Goal: Task Accomplishment & Management: Use online tool/utility

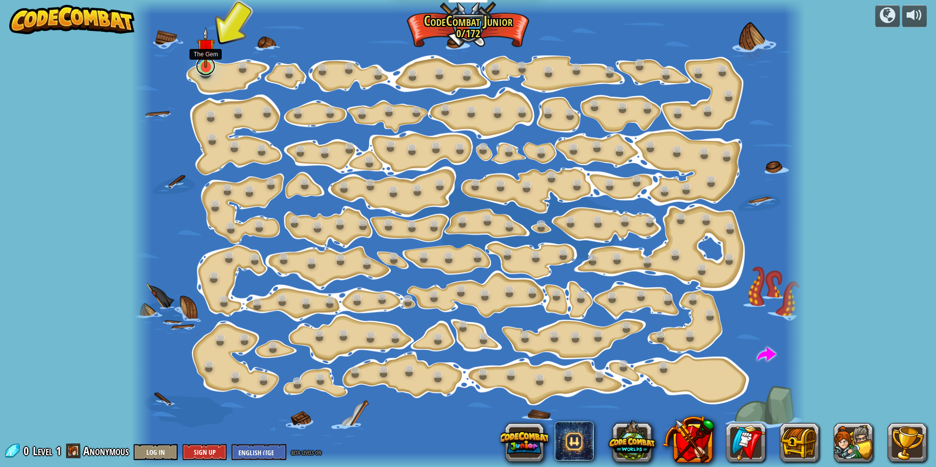
click at [207, 70] on link at bounding box center [206, 66] width 20 height 20
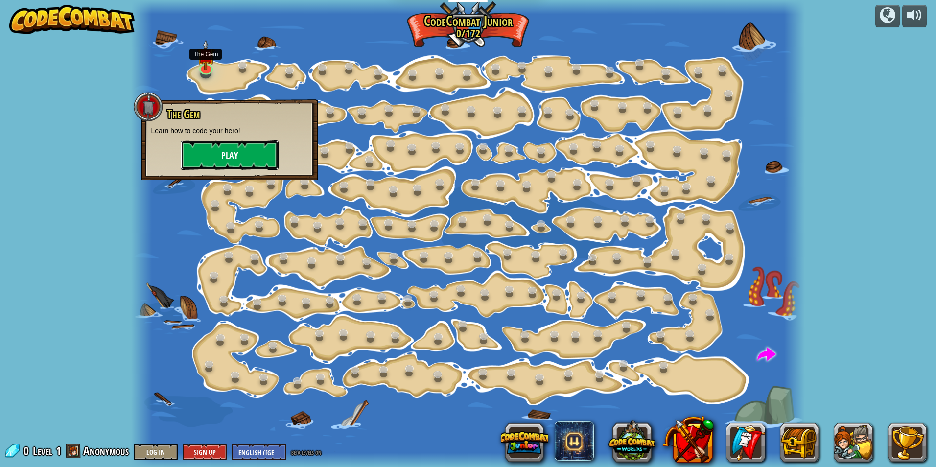
click at [259, 154] on button "Play" at bounding box center [230, 155] width 98 height 29
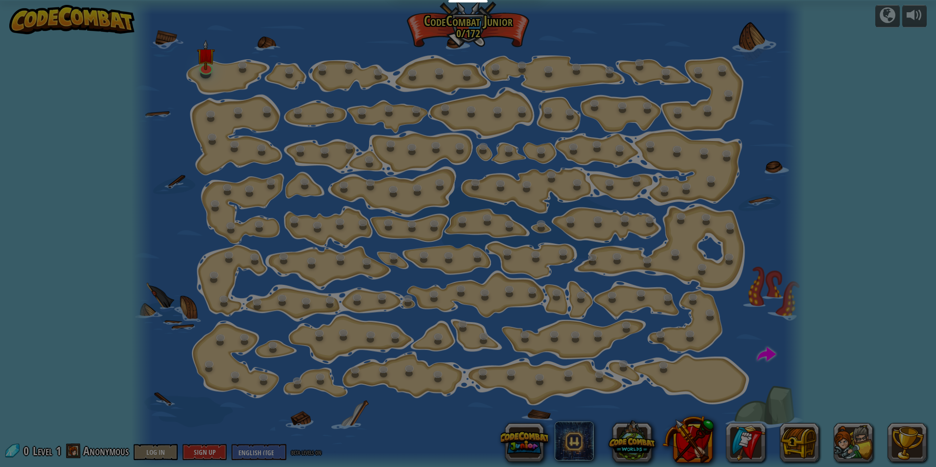
click at [260, 1] on body "Educators Create Free Account School & District Solutions Teacher Toolkit Previ…" at bounding box center [468, 0] width 936 height 1
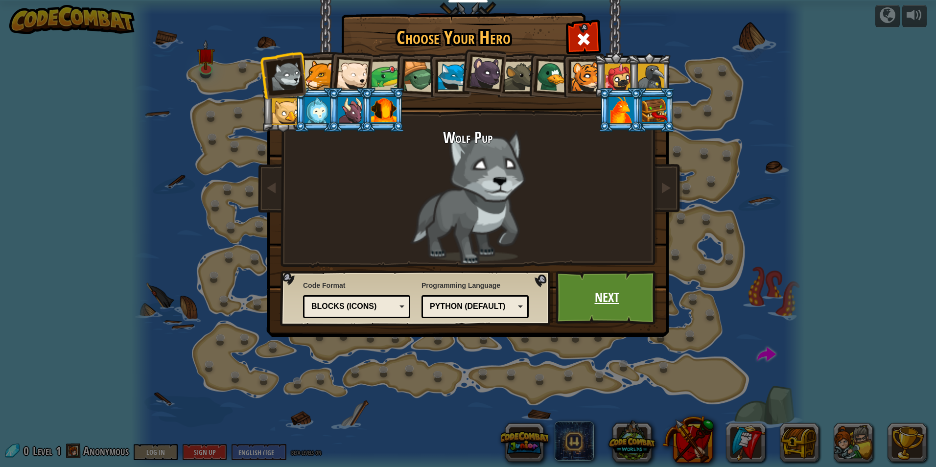
click at [610, 273] on link "Next" at bounding box center [607, 298] width 102 height 54
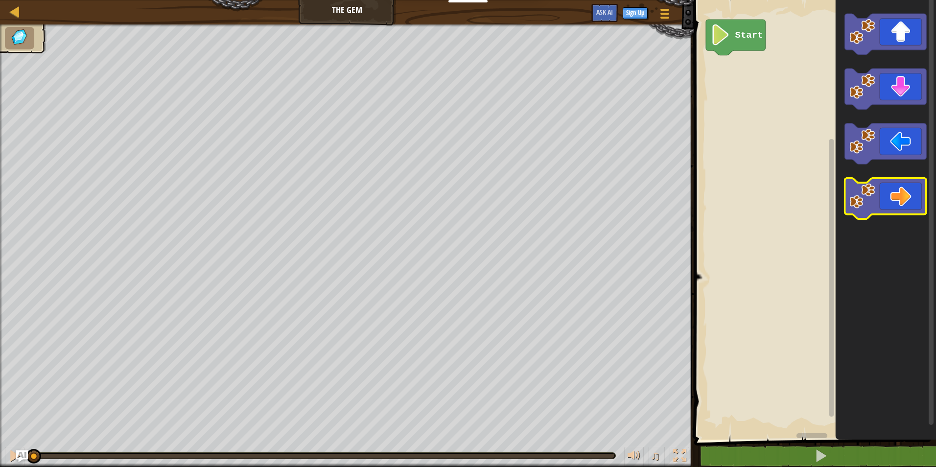
click at [912, 181] on icon "Blockly Workspace" at bounding box center [886, 198] width 82 height 41
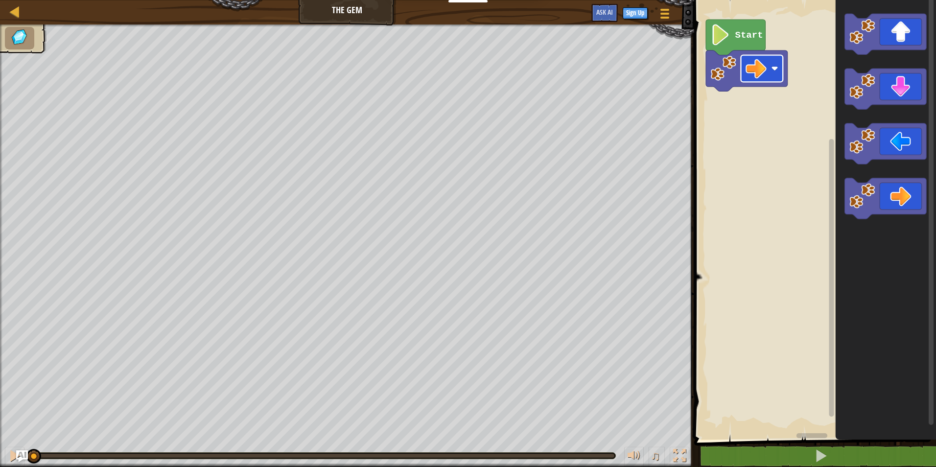
click at [779, 68] on rect "Blockly Workspace" at bounding box center [762, 68] width 42 height 27
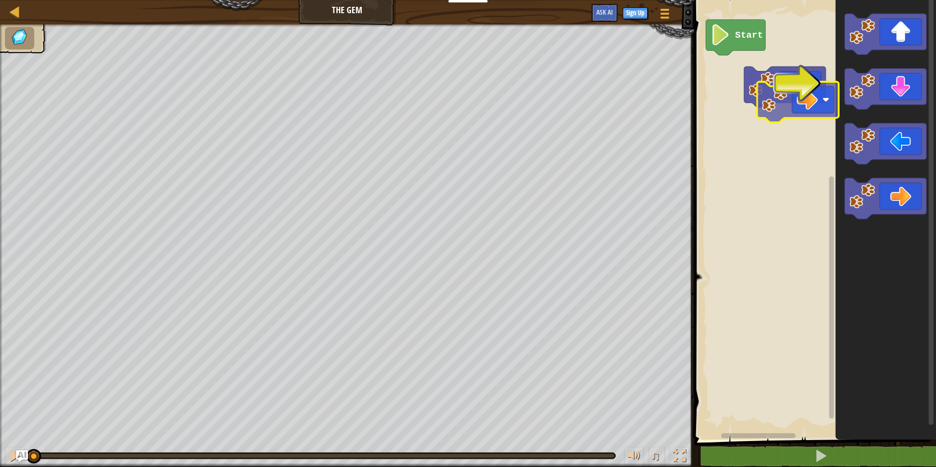
click at [818, 132] on div "Start" at bounding box center [813, 217] width 245 height 445
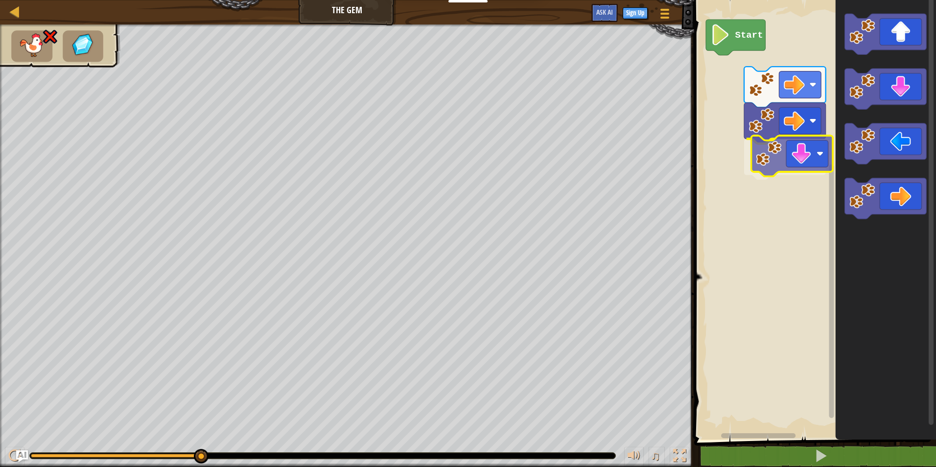
click at [799, 170] on div "Start" at bounding box center [813, 217] width 245 height 445
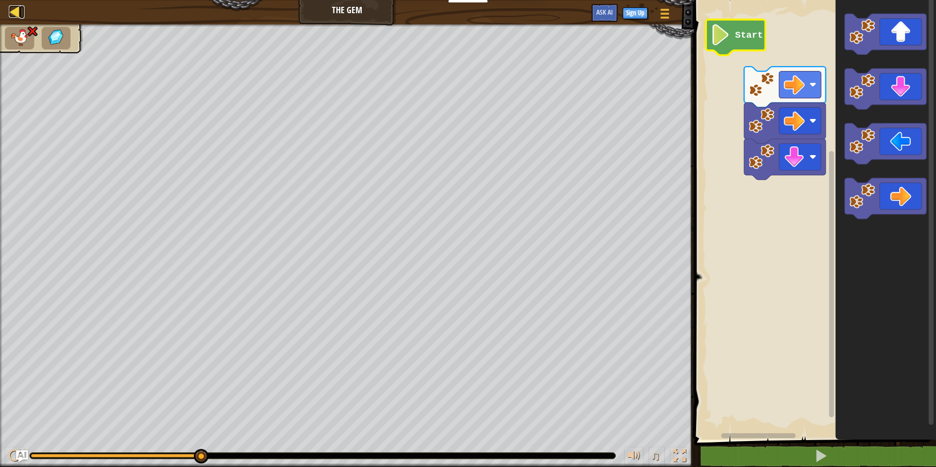
click at [12, 6] on div at bounding box center [15, 11] width 12 height 12
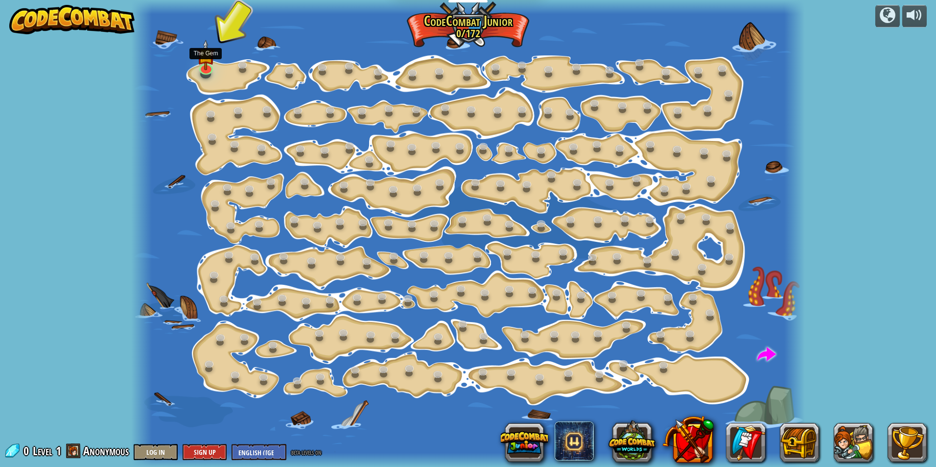
click at [210, 74] on div "Step Change (Locked) Change step arguments. Go Smart (Locked) Now we're really …" at bounding box center [467, 233] width 673 height 467
click at [210, 73] on link at bounding box center [206, 66] width 20 height 20
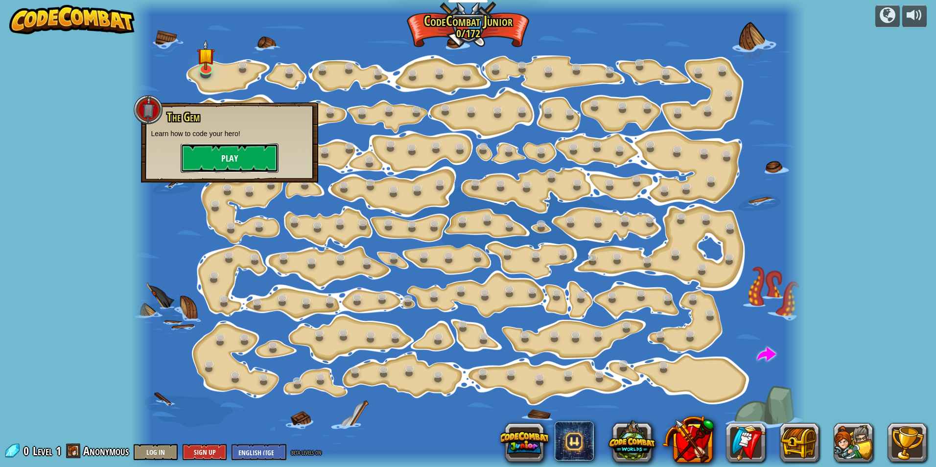
click at [236, 154] on button "Play" at bounding box center [230, 157] width 98 height 29
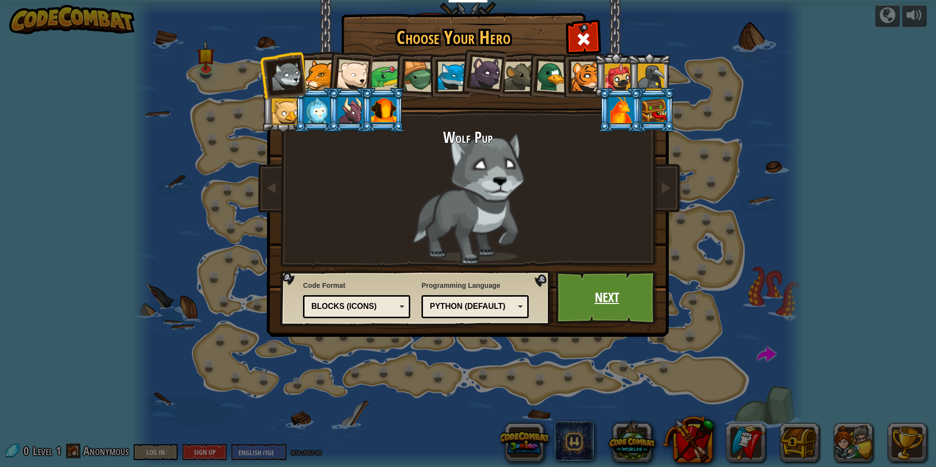
drag, startPoint x: 609, startPoint y: 284, endPoint x: 608, endPoint y: 289, distance: 5.5
click at [608, 289] on link "Next" at bounding box center [607, 298] width 102 height 54
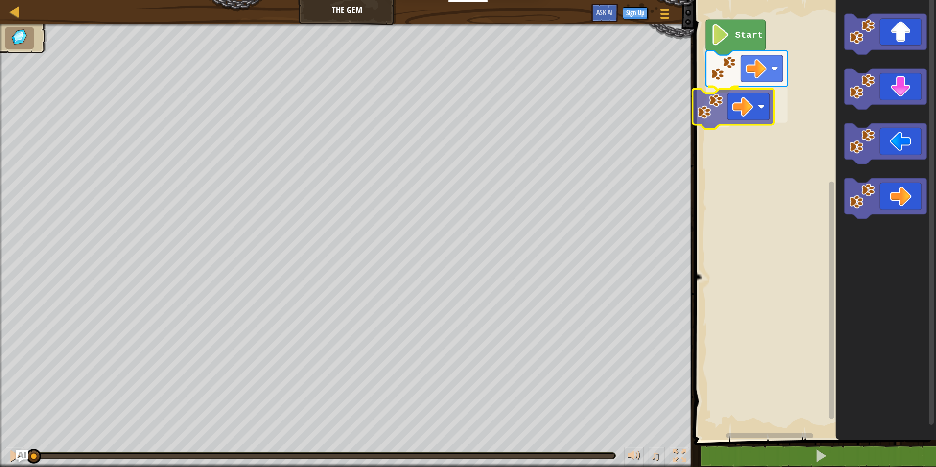
click at [745, 91] on div "Start" at bounding box center [813, 217] width 245 height 445
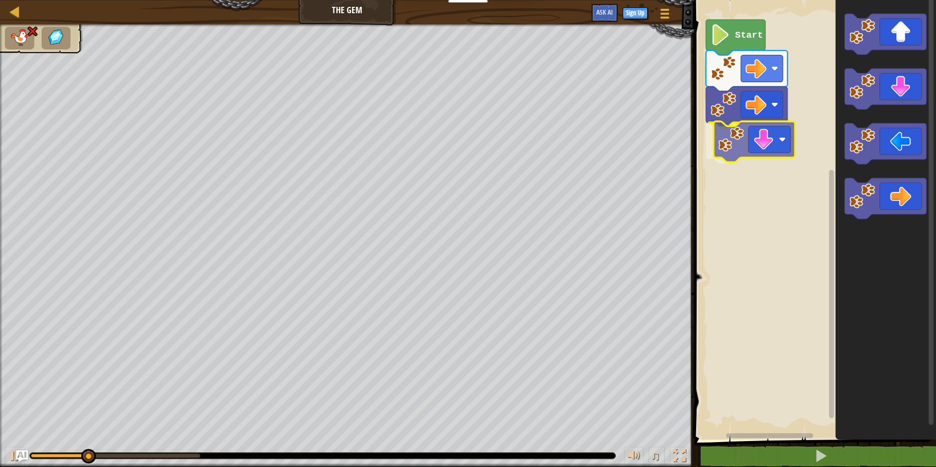
click at [762, 124] on div "Start" at bounding box center [813, 217] width 245 height 445
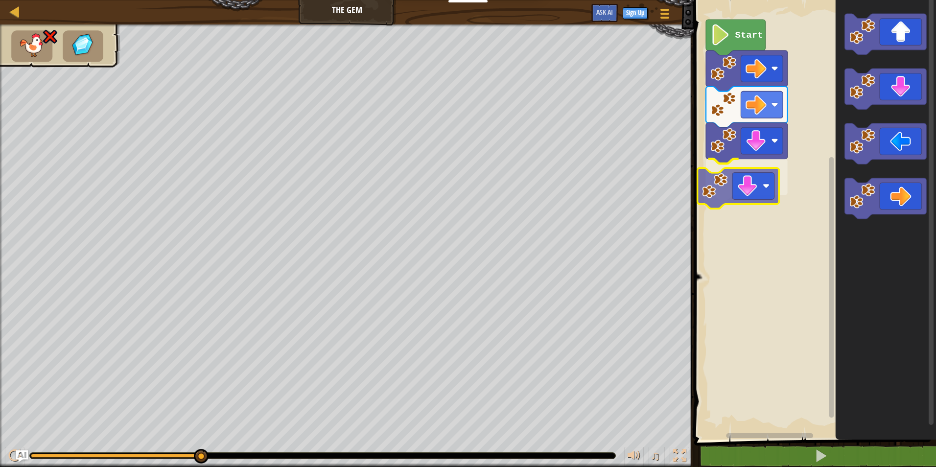
click at [748, 199] on div "Start" at bounding box center [813, 217] width 245 height 445
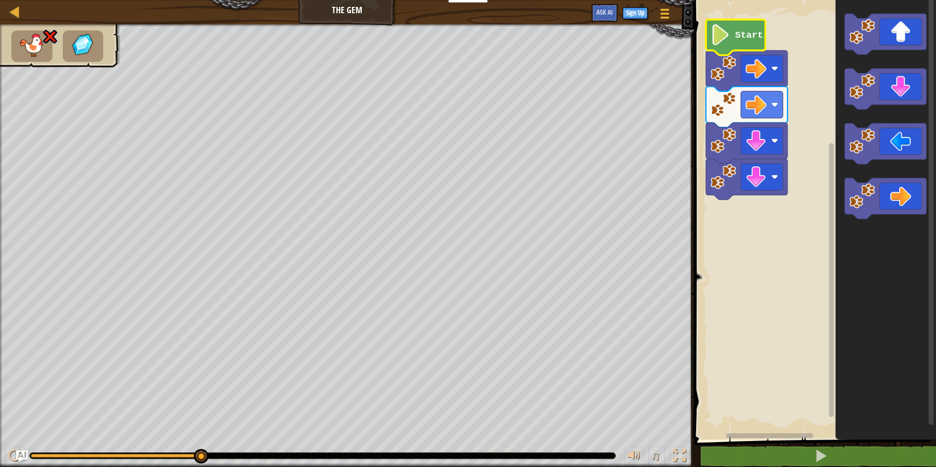
click at [740, 43] on icon "Blockly Workspace" at bounding box center [735, 38] width 59 height 36
click at [642, 15] on button "Sign Up" at bounding box center [635, 13] width 25 height 12
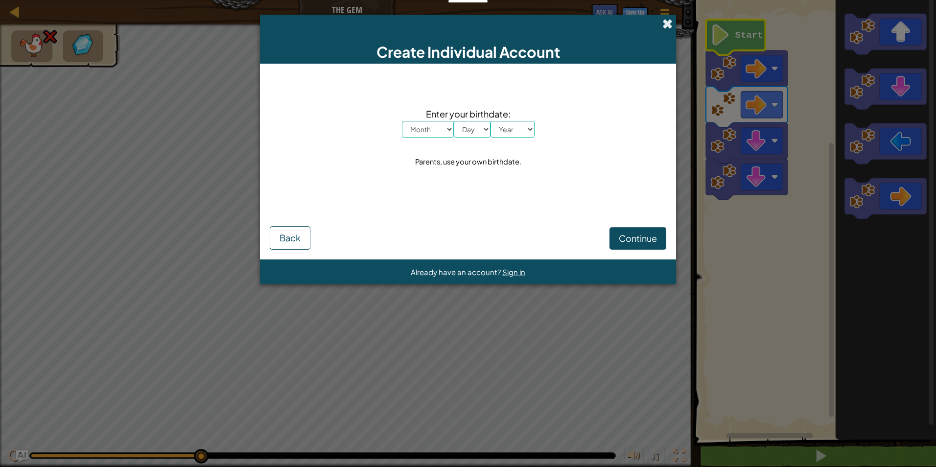
click at [666, 27] on span at bounding box center [668, 24] width 10 height 10
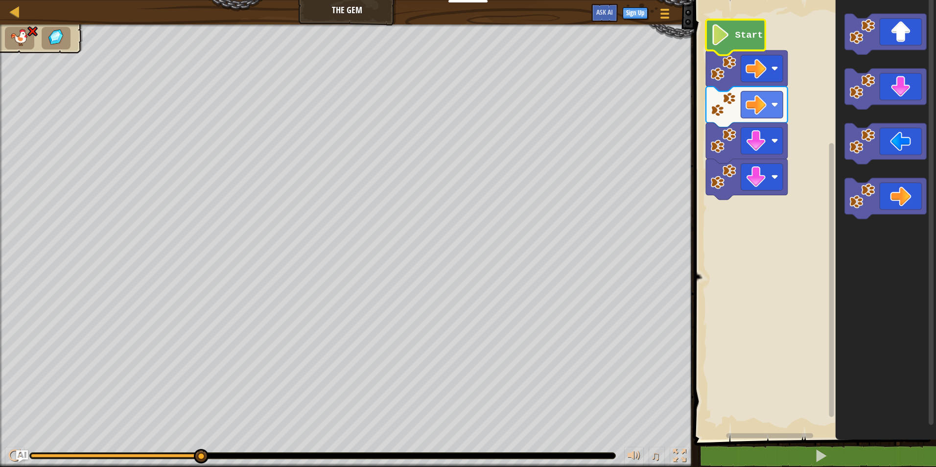
click at [30, 37] on img at bounding box center [32, 31] width 13 height 12
click at [29, 36] on img at bounding box center [32, 31] width 13 height 12
drag, startPoint x: 201, startPoint y: 455, endPoint x: 10, endPoint y: 466, distance: 191.3
click at [10, 466] on div "♫" at bounding box center [347, 453] width 694 height 29
click at [756, 44] on icon "Blockly Workspace" at bounding box center [735, 38] width 59 height 36
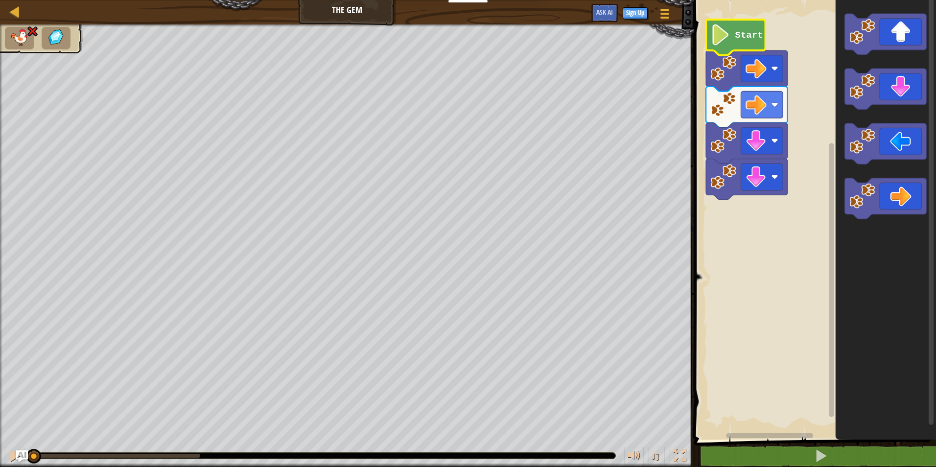
click at [756, 44] on icon "Blockly Workspace" at bounding box center [735, 38] width 59 height 36
click at [754, 44] on icon "Blockly Workspace" at bounding box center [735, 38] width 59 height 36
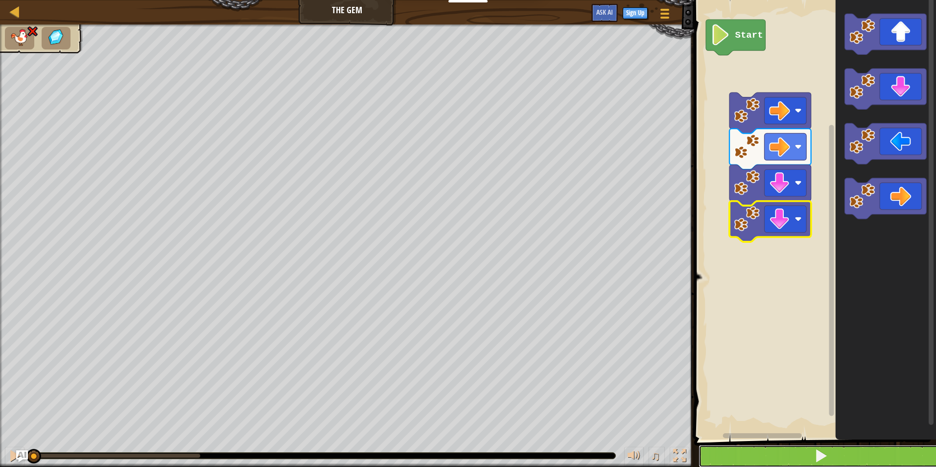
click at [819, 449] on span at bounding box center [821, 456] width 14 height 14
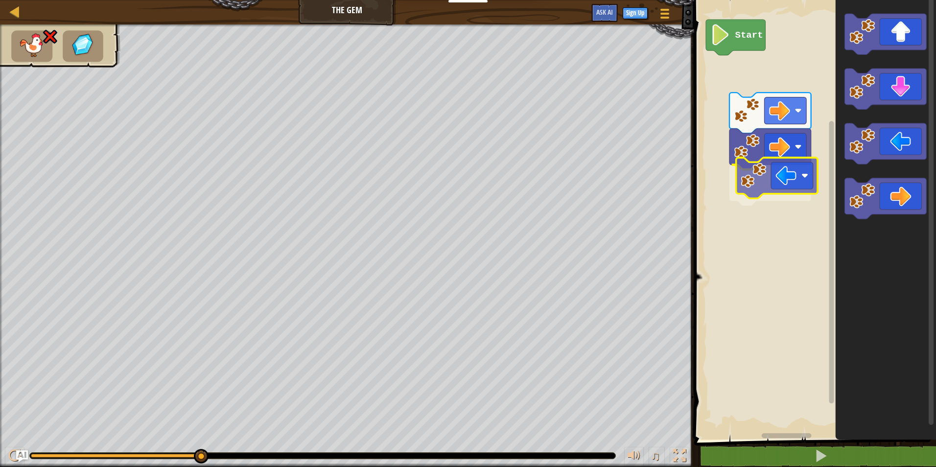
click at [797, 171] on div "Start" at bounding box center [813, 217] width 245 height 445
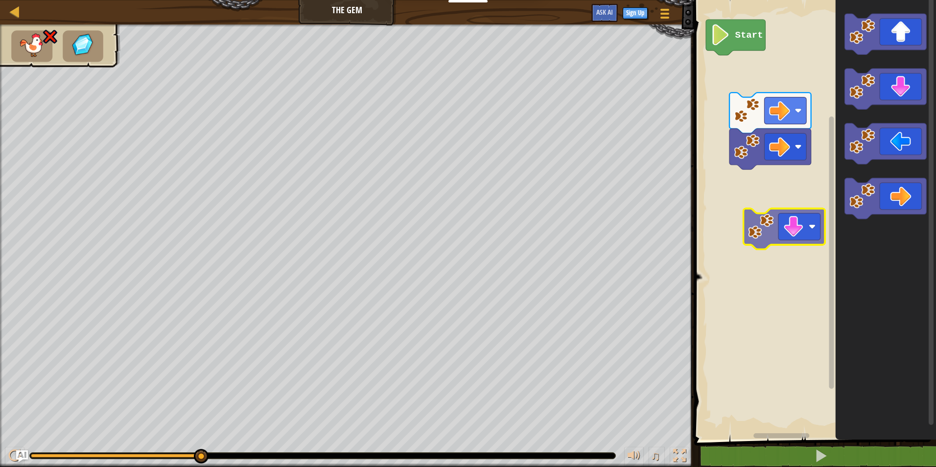
click at [776, 229] on div "Start" at bounding box center [813, 217] width 245 height 445
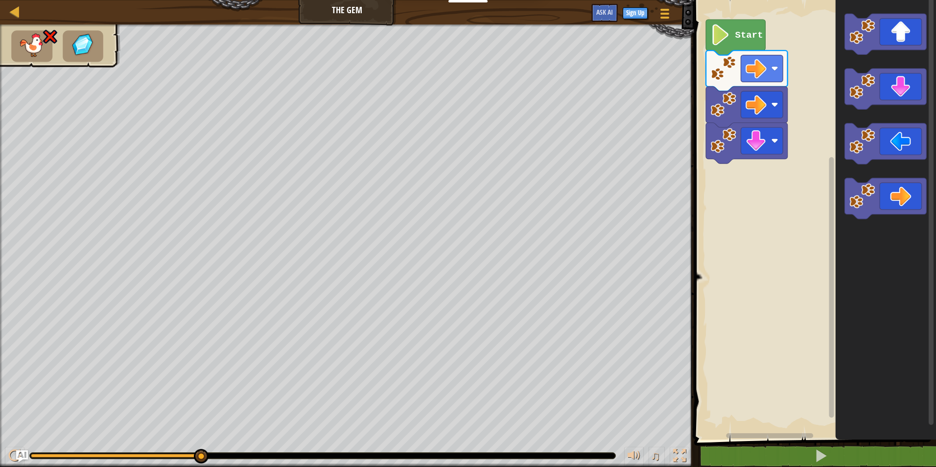
click at [780, 203] on rect "Blockly Workspace" at bounding box center [813, 217] width 245 height 445
click at [758, 184] on div "Start" at bounding box center [813, 217] width 245 height 445
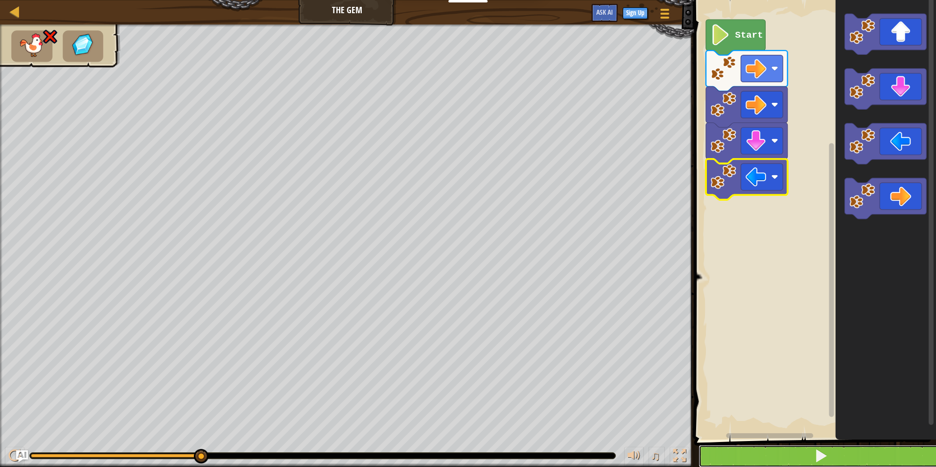
click at [814, 459] on button at bounding box center [821, 456] width 245 height 23
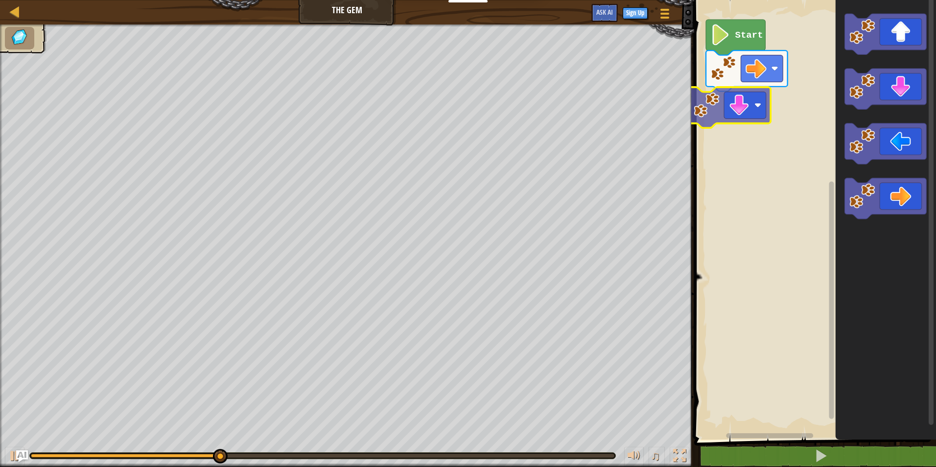
click at [733, 108] on div "Start" at bounding box center [813, 217] width 245 height 445
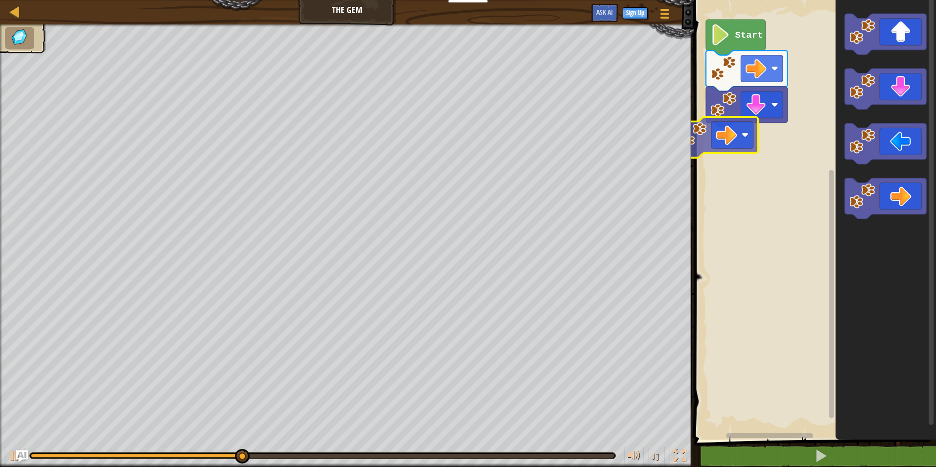
click at [709, 144] on div "Start" at bounding box center [813, 217] width 245 height 445
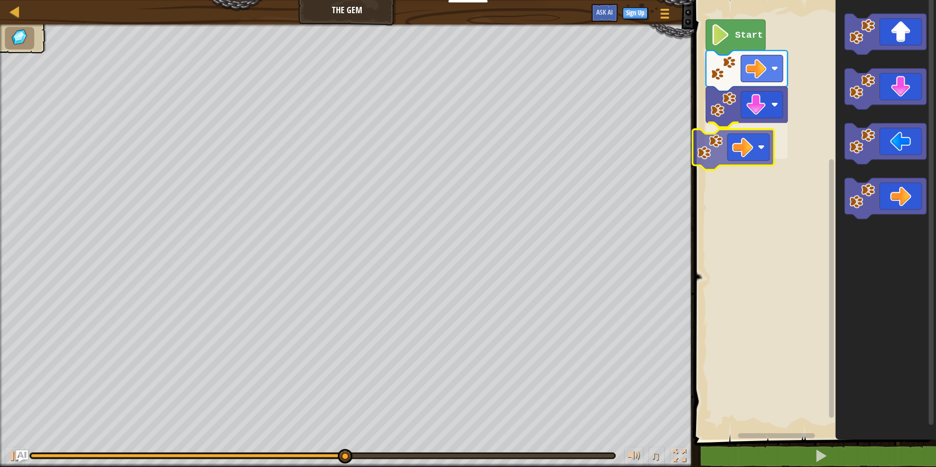
click at [738, 145] on div "Start" at bounding box center [813, 217] width 245 height 445
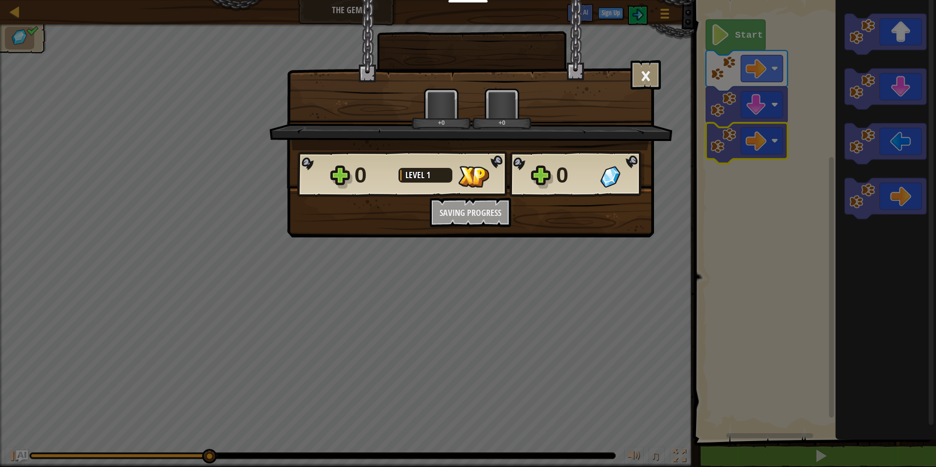
click at [503, 211] on div "0 Level 1 0 Want to save your code? Create a free account! Sign Up to Save Prog…" at bounding box center [470, 188] width 366 height 77
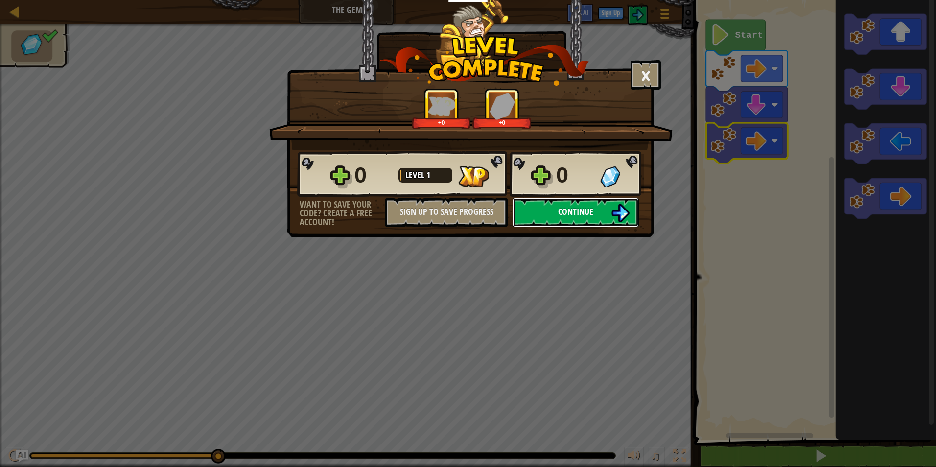
click at [585, 219] on button "Continue" at bounding box center [576, 212] width 126 height 29
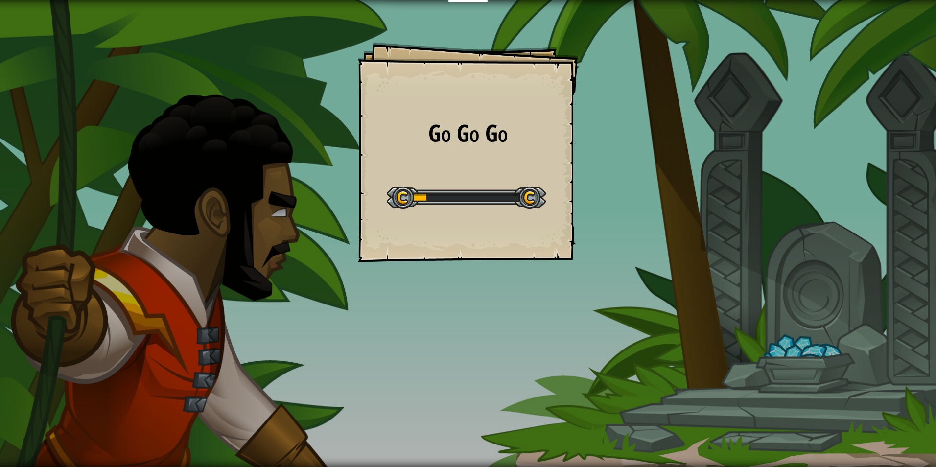
click at [553, 179] on div "Go Go Go Goals Start Level Error loading from server. Try refreshing the page. …" at bounding box center [468, 152] width 220 height 220
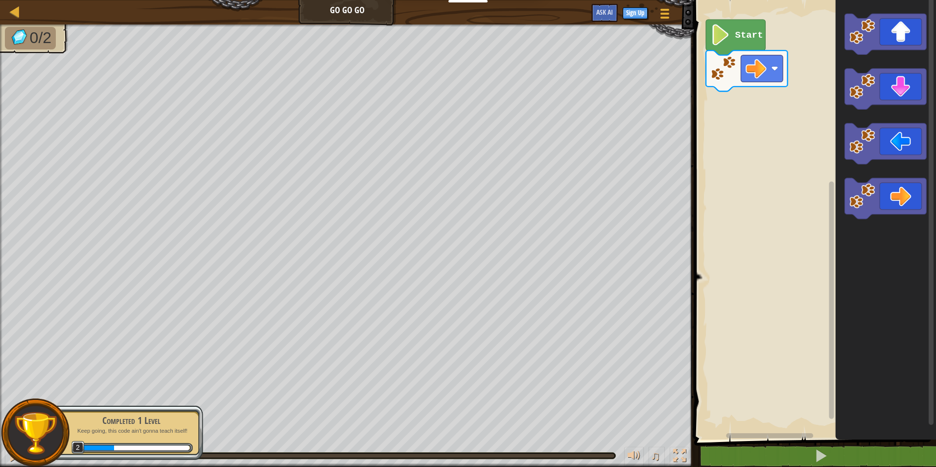
click at [785, 100] on div "Start" at bounding box center [813, 217] width 245 height 445
click at [754, 132] on div "Start" at bounding box center [813, 217] width 245 height 445
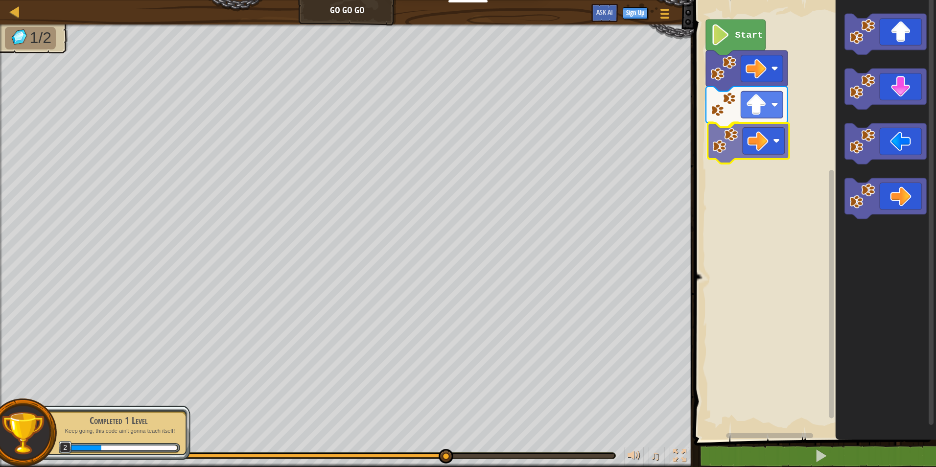
click at [767, 144] on div "Start" at bounding box center [813, 217] width 245 height 445
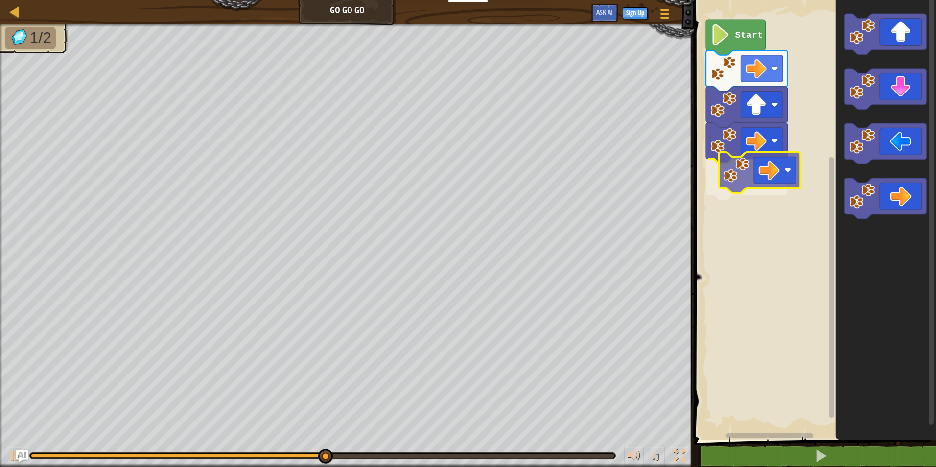
click at [781, 178] on div "Start" at bounding box center [813, 217] width 245 height 445
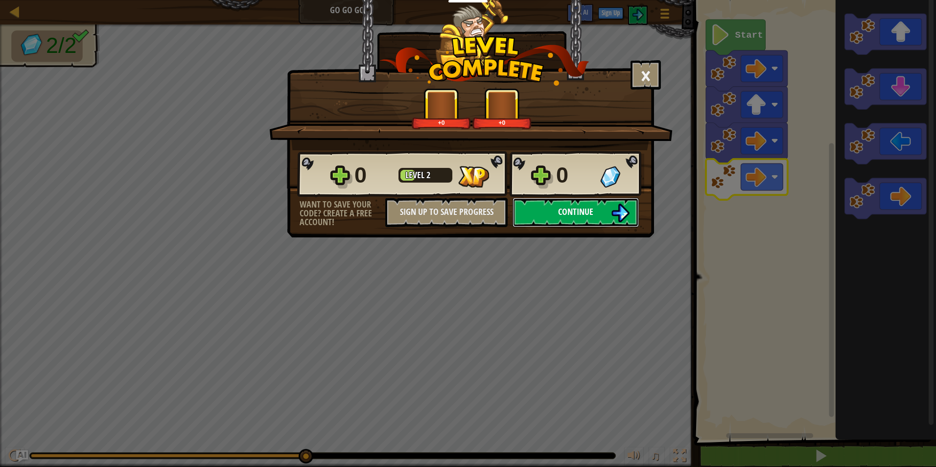
click at [580, 210] on span "Continue" at bounding box center [575, 212] width 35 height 12
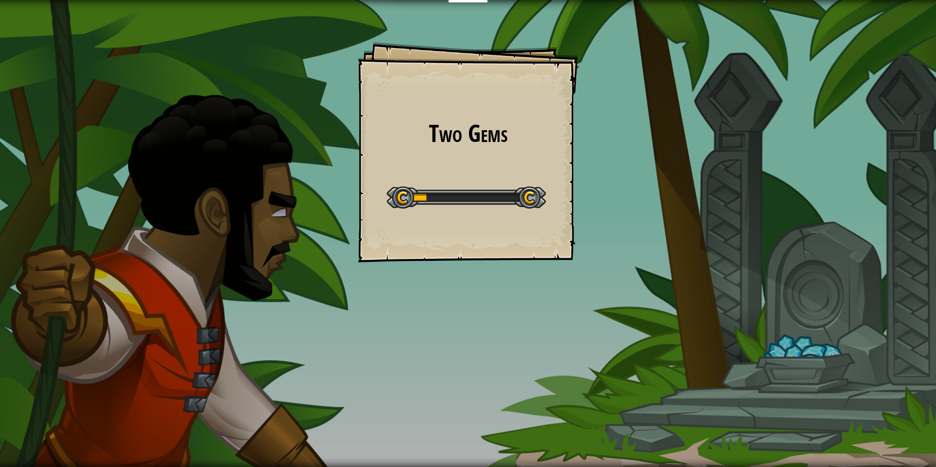
click at [539, 256] on div "Two Gems Goals Start Level Error loading from server. Try refreshing the page. …" at bounding box center [468, 152] width 220 height 220
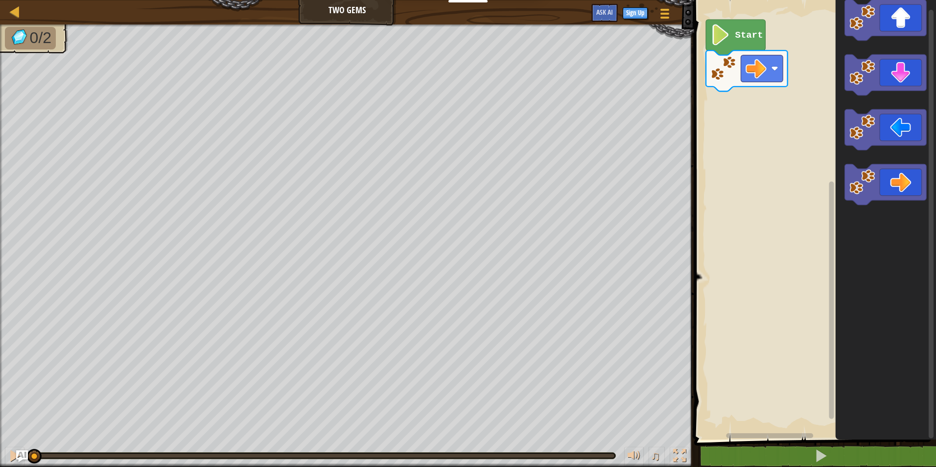
click at [785, 180] on div "Start" at bounding box center [813, 217] width 245 height 445
click at [753, 115] on div "Start" at bounding box center [813, 217] width 245 height 445
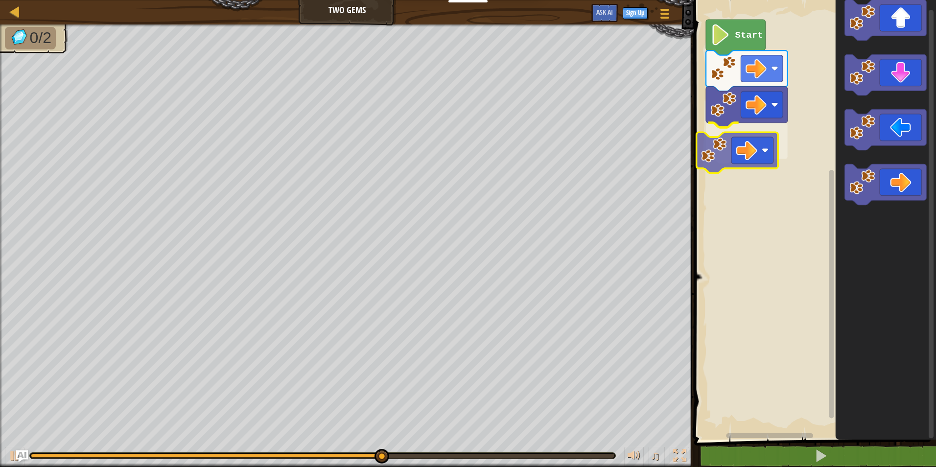
click at [757, 151] on div "Start" at bounding box center [813, 217] width 245 height 445
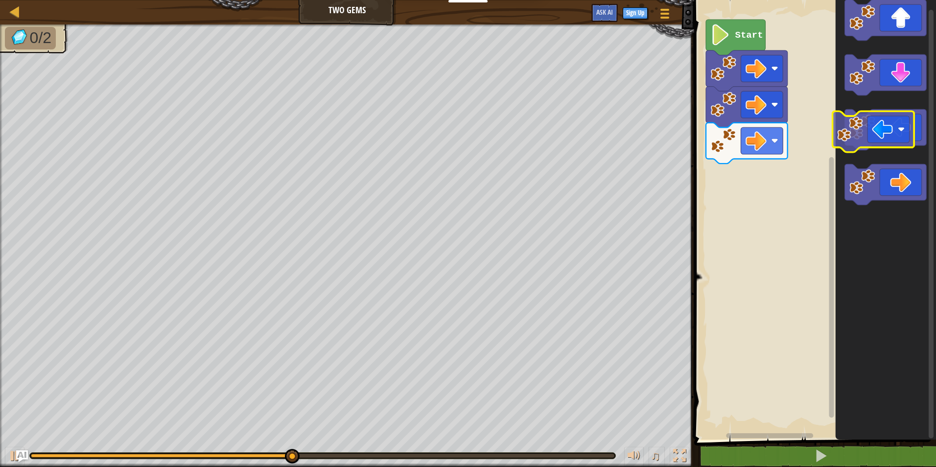
click at [879, 119] on icon "Blockly Workspace" at bounding box center [886, 129] width 82 height 41
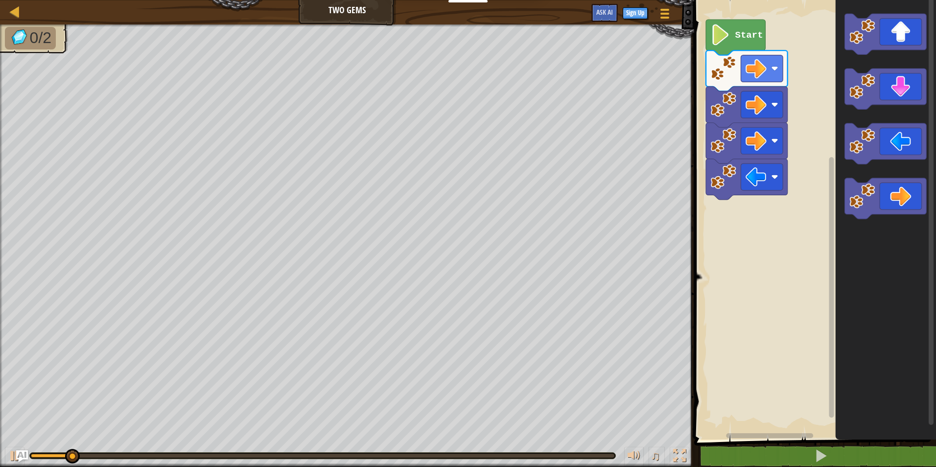
click at [817, 142] on div "Start" at bounding box center [813, 217] width 245 height 445
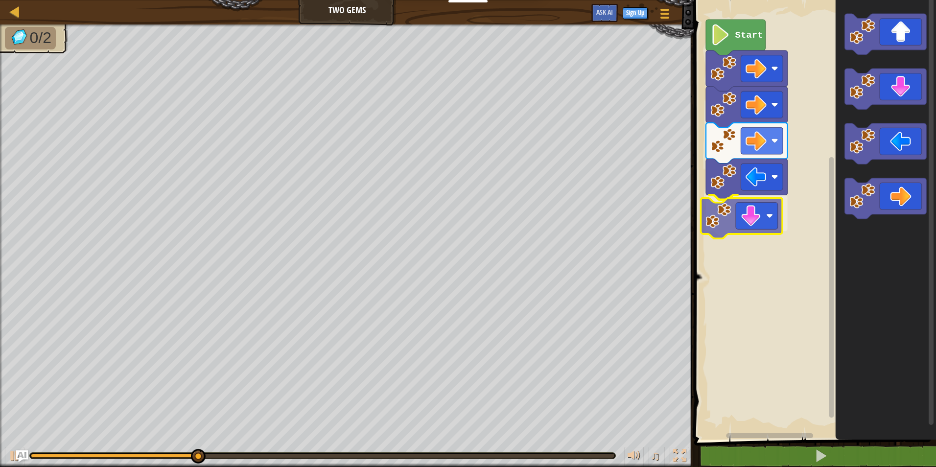
click at [741, 228] on div "Start" at bounding box center [813, 217] width 245 height 445
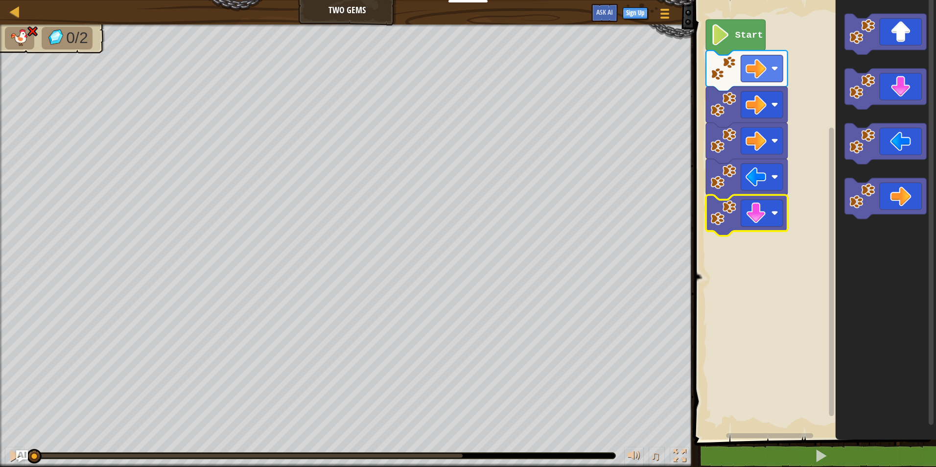
drag, startPoint x: 461, startPoint y: 459, endPoint x: -2, endPoint y: 457, distance: 463.3
click at [0, 0] on html "Educators Create Free Account School & District Solutions Teacher Toolkit Previ…" at bounding box center [468, 0] width 936 height 0
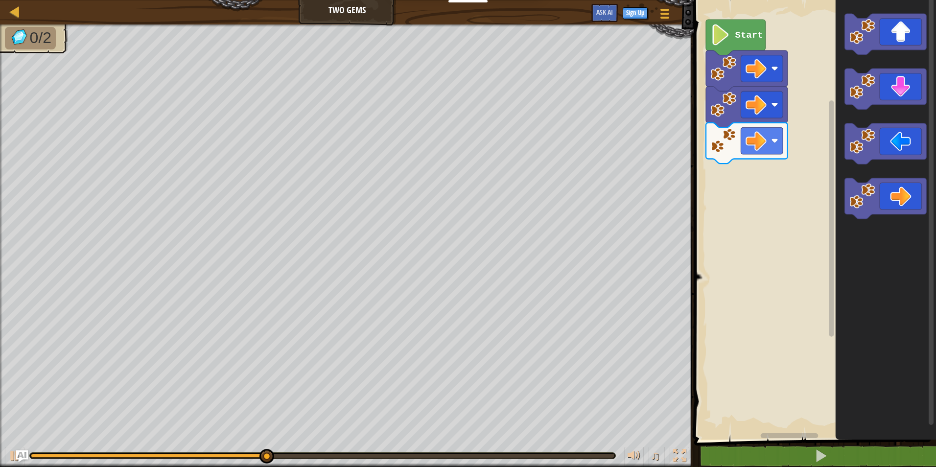
click at [820, 212] on div "Start" at bounding box center [813, 217] width 245 height 445
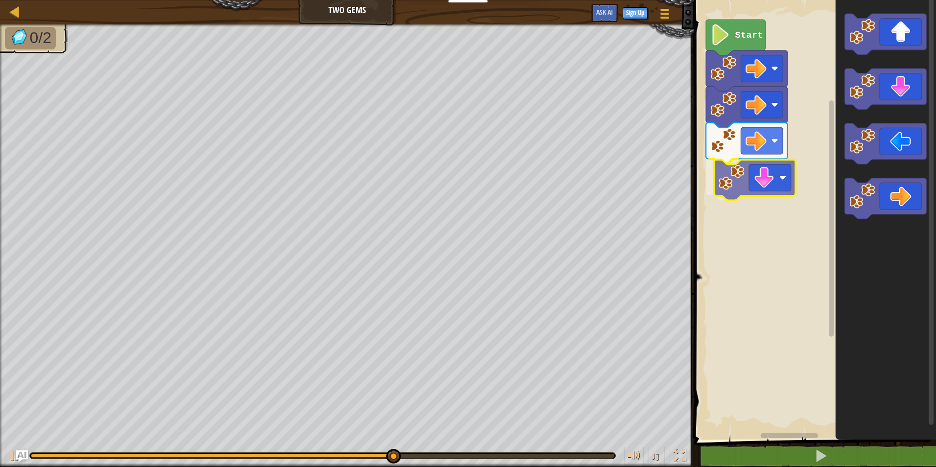
click at [765, 193] on div "Start" at bounding box center [813, 217] width 245 height 445
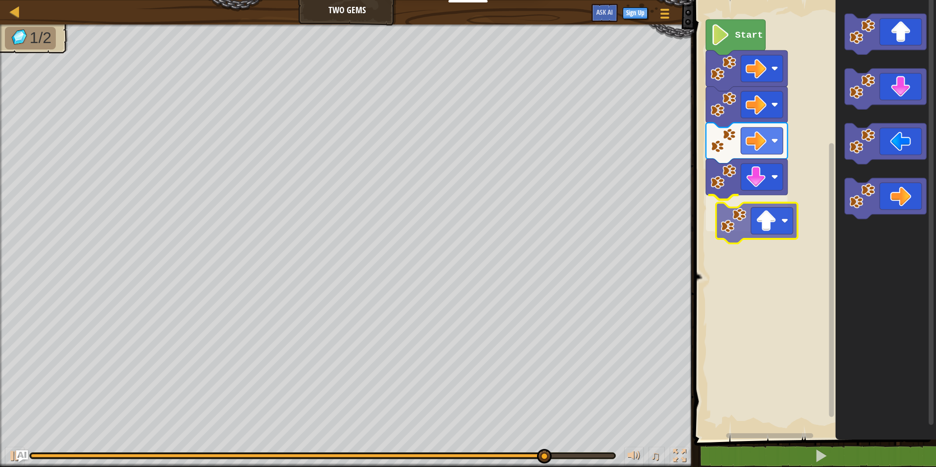
click at [770, 225] on div "Start" at bounding box center [813, 217] width 245 height 445
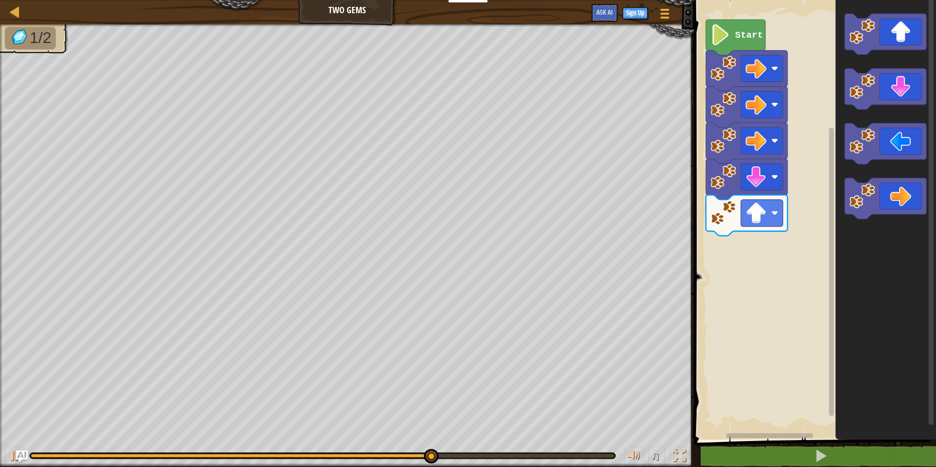
click at [790, 183] on div "Start" at bounding box center [813, 217] width 245 height 445
click at [823, 190] on div "Start" at bounding box center [813, 217] width 245 height 445
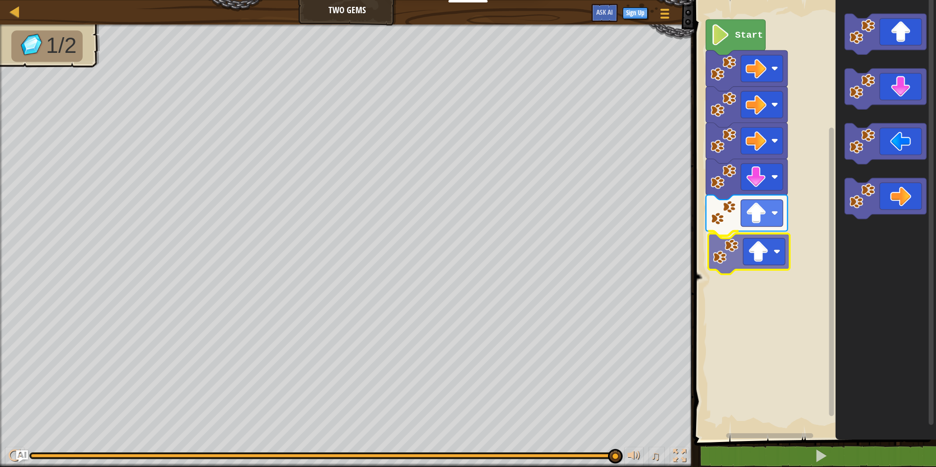
click at [737, 264] on div "Start" at bounding box center [813, 217] width 245 height 445
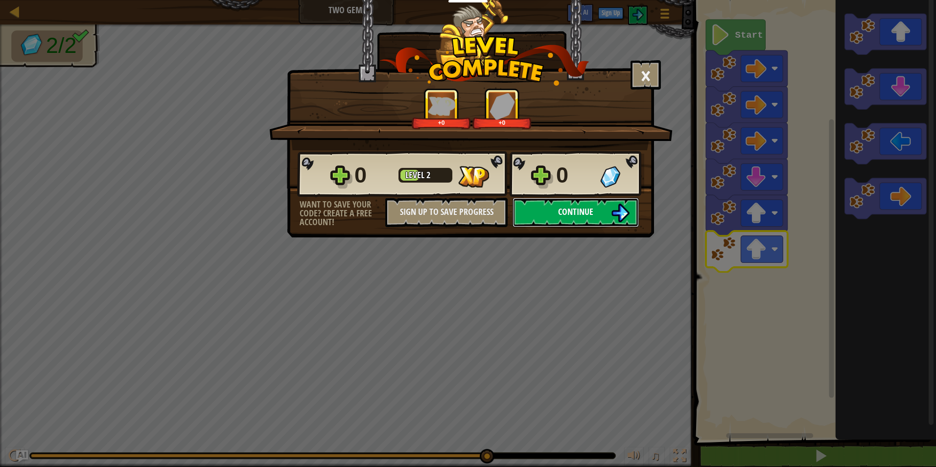
click at [571, 209] on span "Continue" at bounding box center [575, 212] width 35 height 12
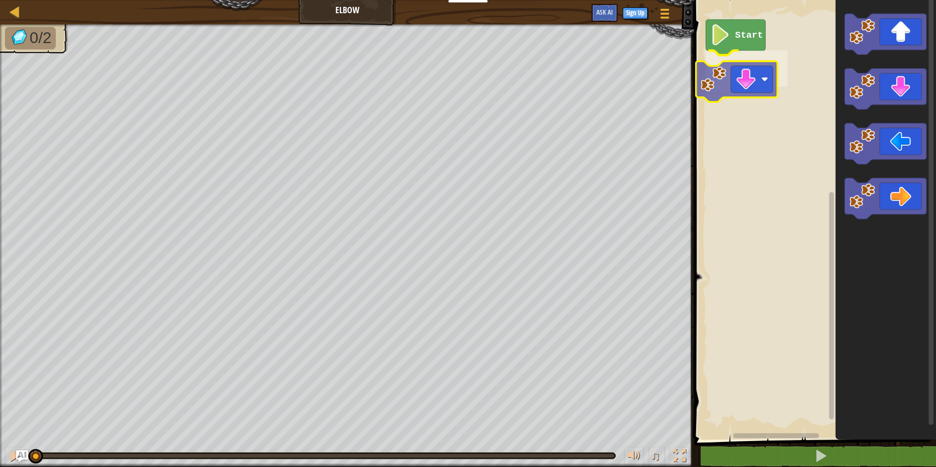
click at [759, 86] on div "Start" at bounding box center [813, 217] width 245 height 445
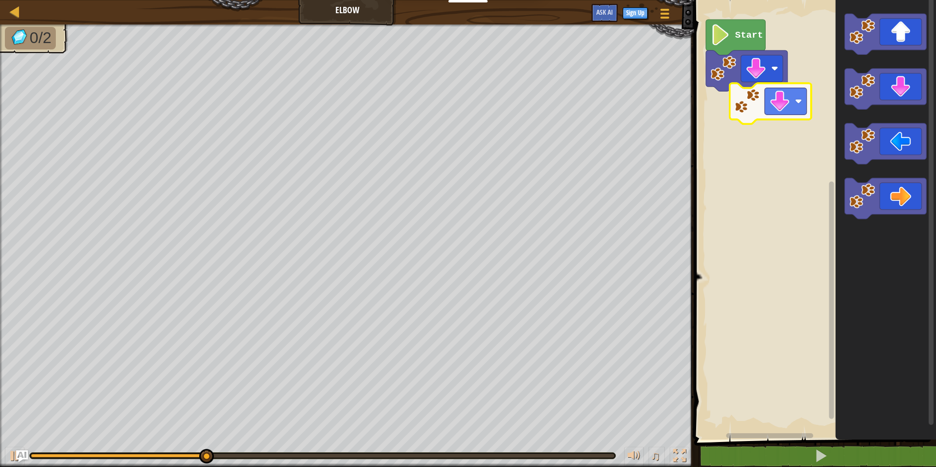
click at [807, 117] on div "Start" at bounding box center [813, 217] width 245 height 445
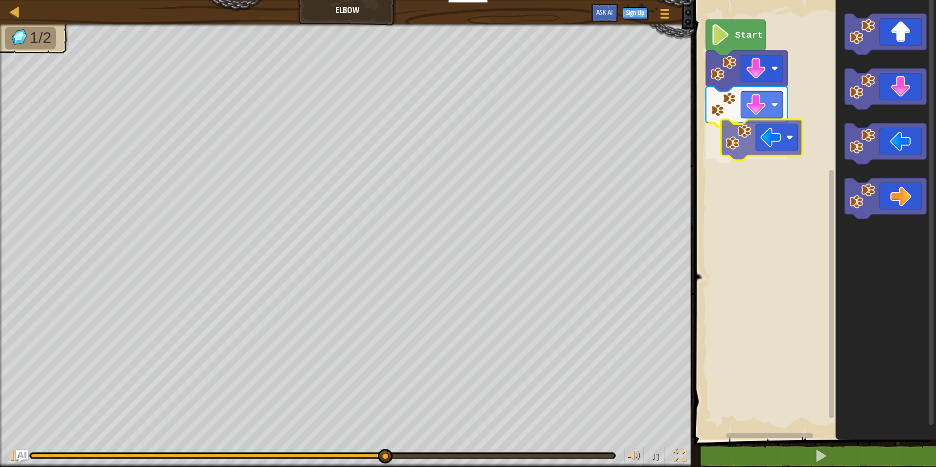
click at [781, 136] on div "Start" at bounding box center [813, 217] width 245 height 445
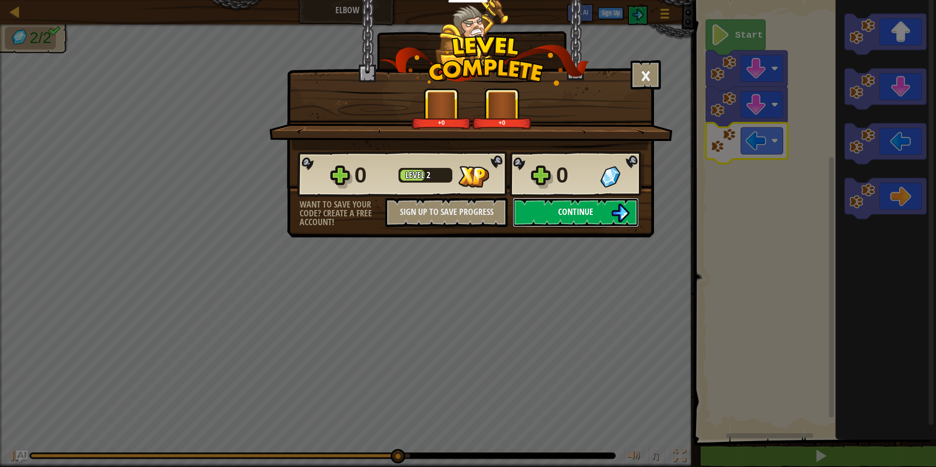
click at [582, 207] on span "Continue" at bounding box center [575, 212] width 35 height 12
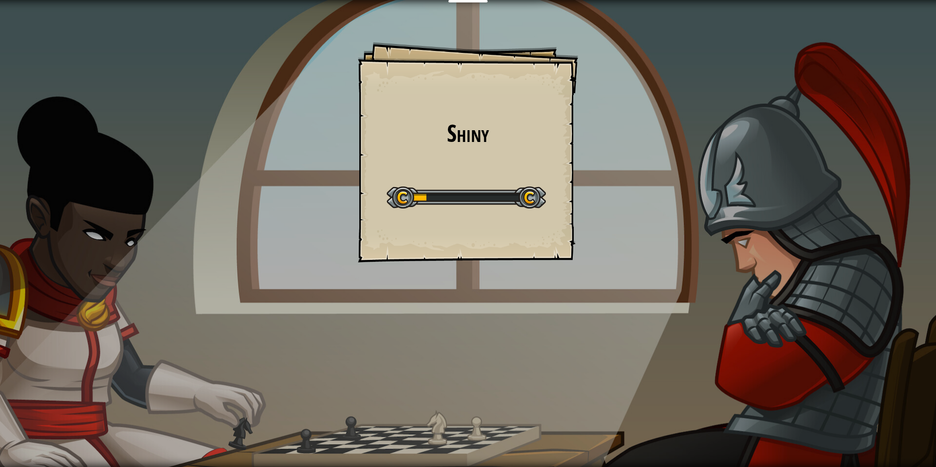
click at [595, 175] on div "Shiny Goals Start Level Error loading from server. Try refreshing the page. You…" at bounding box center [468, 233] width 936 height 467
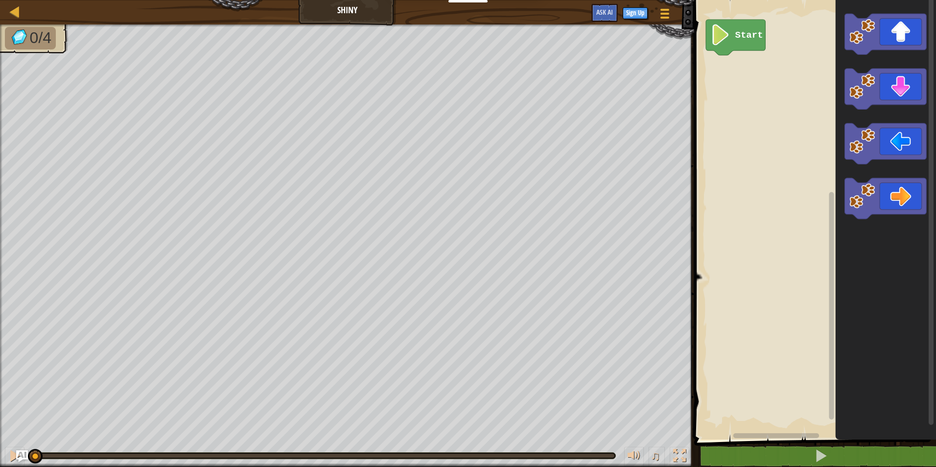
click at [872, 137] on g "Blockly Workspace" at bounding box center [886, 143] width 82 height 41
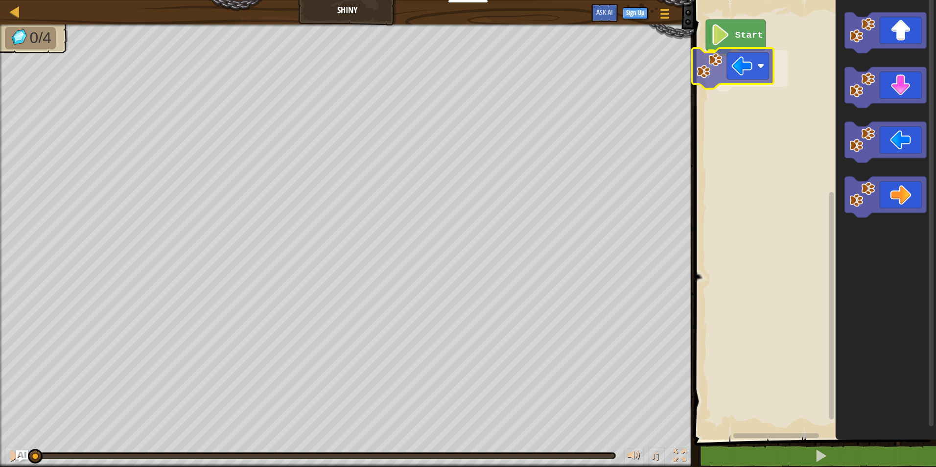
click at [738, 59] on div "Start" at bounding box center [813, 217] width 245 height 445
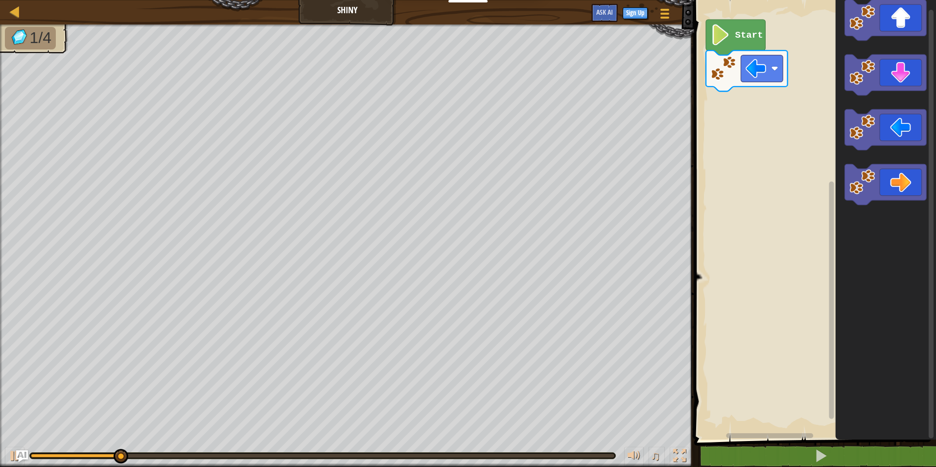
click at [753, 88] on div "Start" at bounding box center [813, 217] width 245 height 445
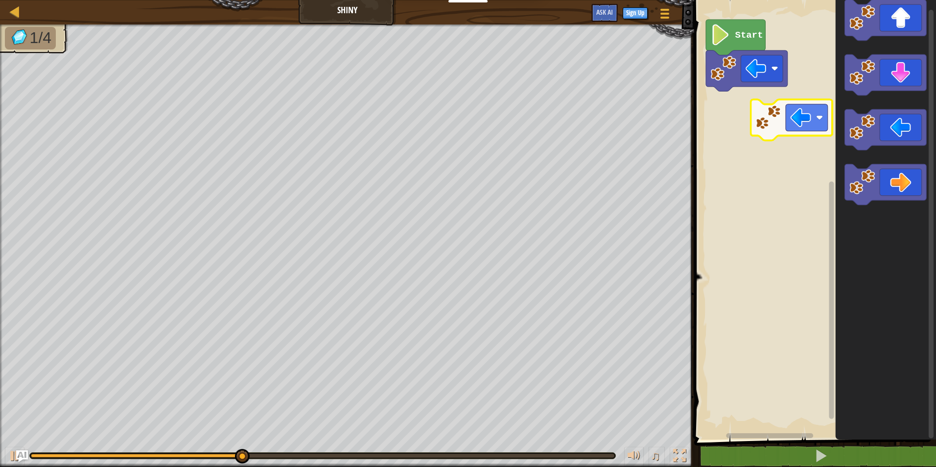
click at [793, 121] on div "Start" at bounding box center [813, 217] width 245 height 445
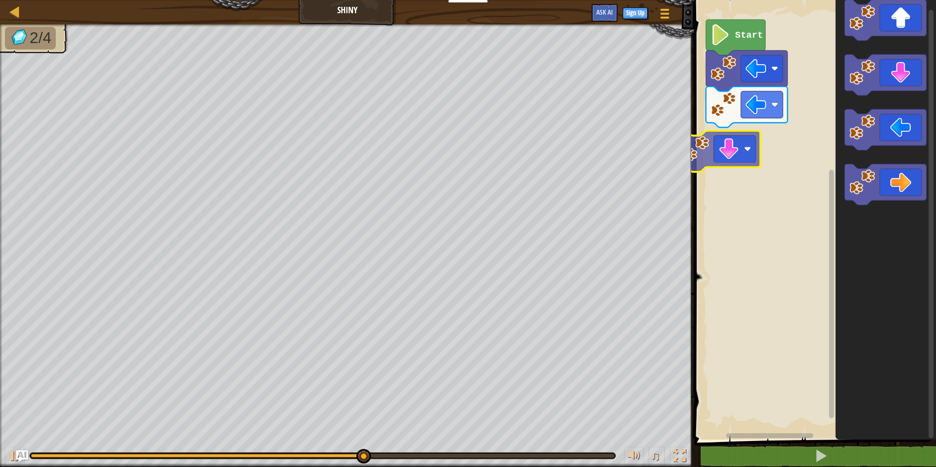
click at [752, 144] on div "Start" at bounding box center [813, 217] width 245 height 445
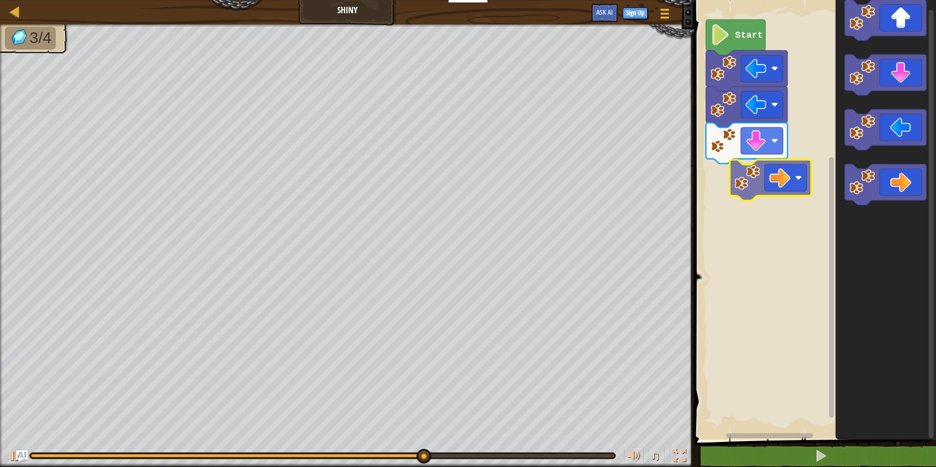
click at [795, 176] on div "Start" at bounding box center [813, 217] width 245 height 445
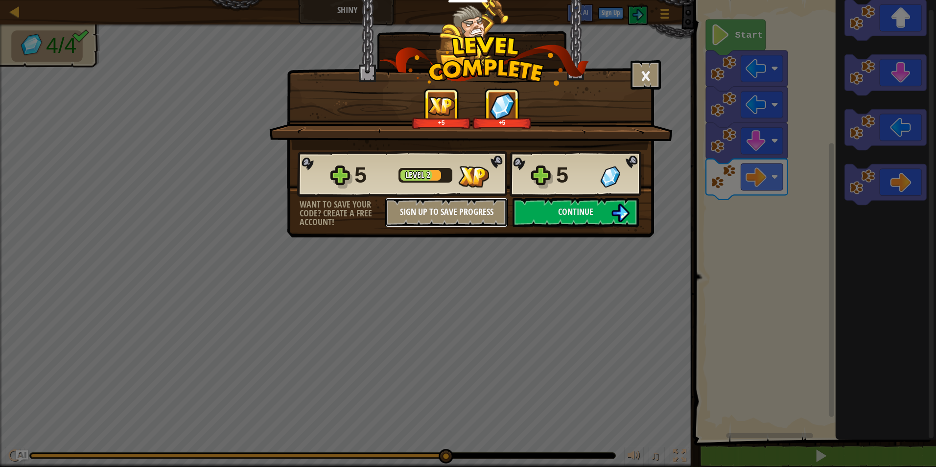
click at [481, 213] on button "Sign Up to Save Progress" at bounding box center [446, 212] width 122 height 29
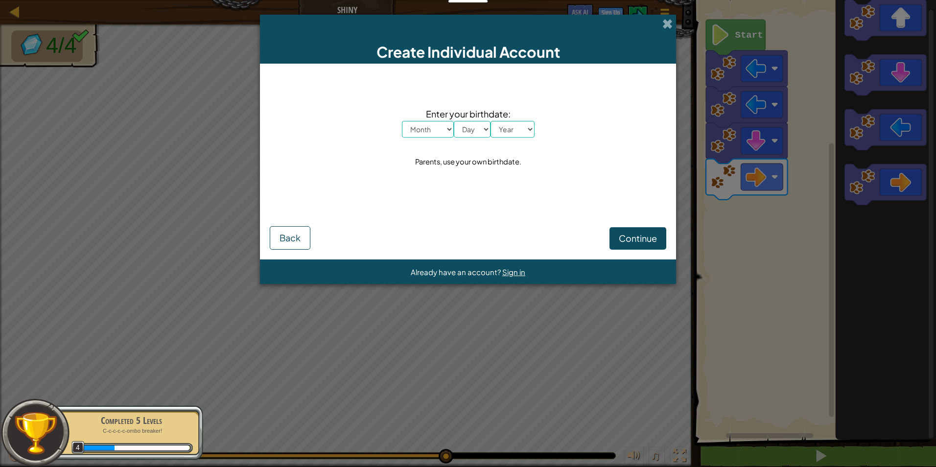
click at [674, 20] on div "Create Individual Account" at bounding box center [468, 39] width 416 height 49
click at [674, 24] on div "Create Individual Account" at bounding box center [468, 39] width 416 height 49
click at [669, 23] on span at bounding box center [668, 24] width 10 height 10
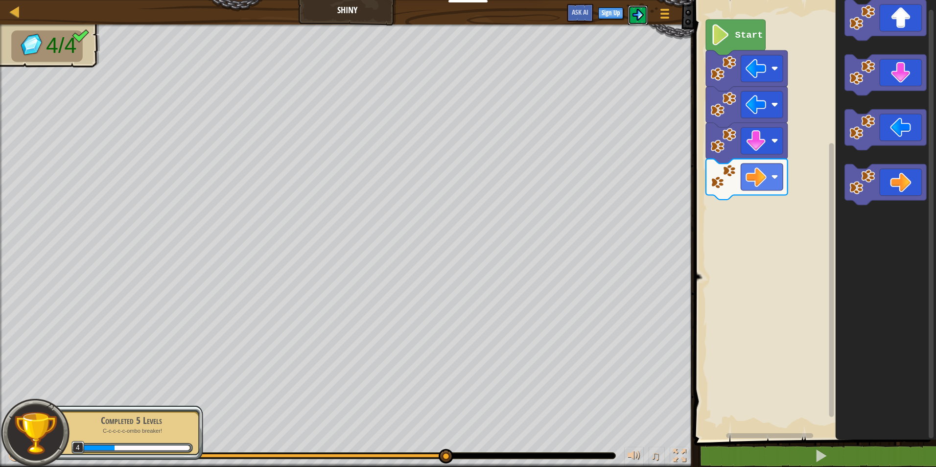
click at [638, 19] on img at bounding box center [638, 15] width 12 height 12
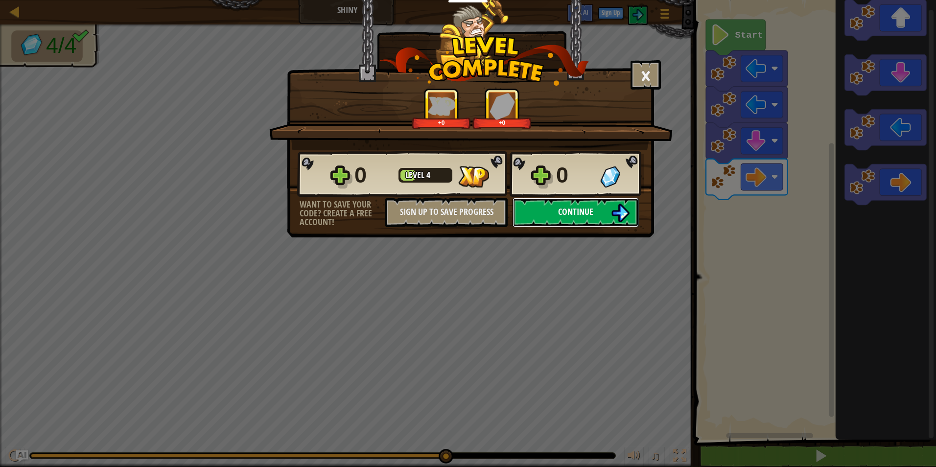
click at [618, 217] on img at bounding box center [620, 213] width 19 height 19
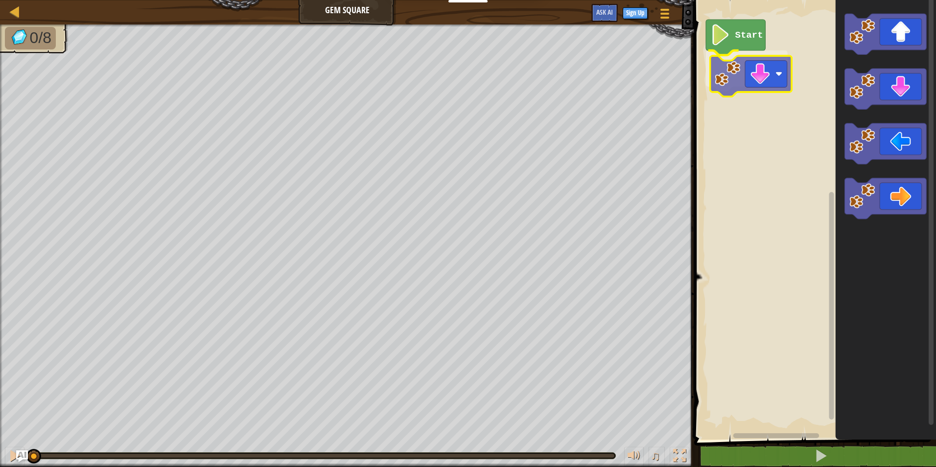
click at [721, 71] on div "Start" at bounding box center [813, 217] width 245 height 445
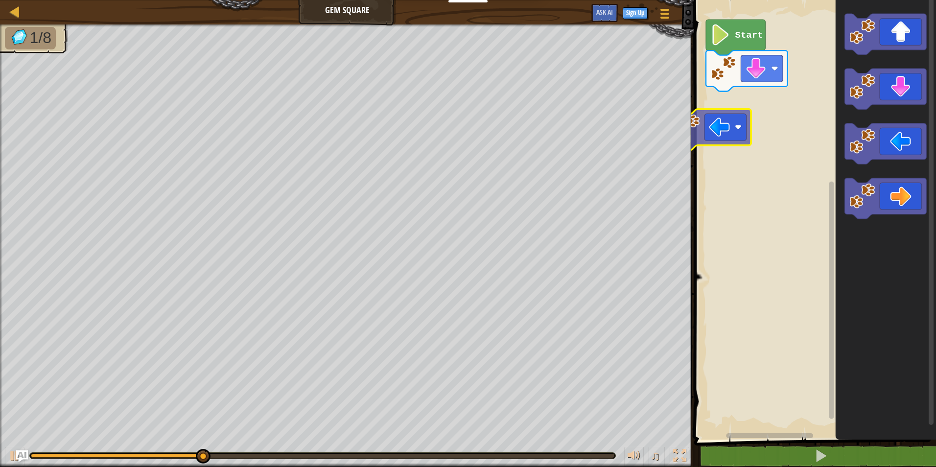
click at [739, 130] on div "Start" at bounding box center [813, 217] width 245 height 445
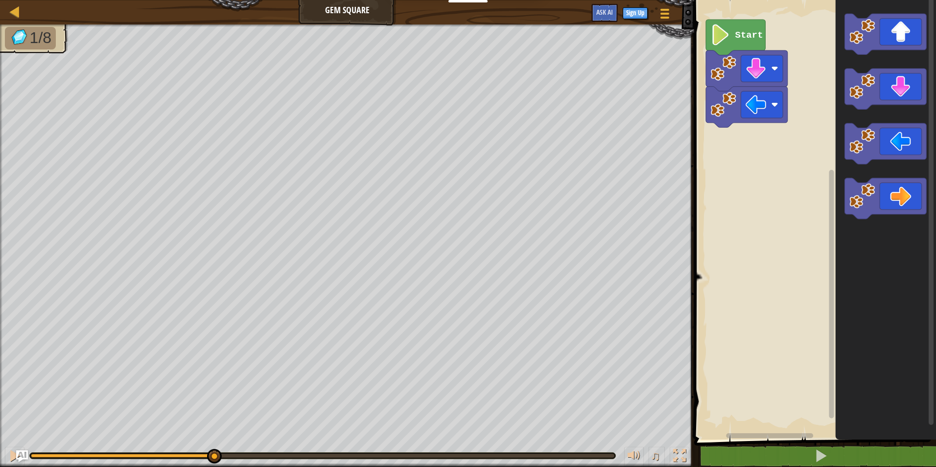
click at [747, 124] on rect "Blockly Workspace" at bounding box center [813, 217] width 245 height 445
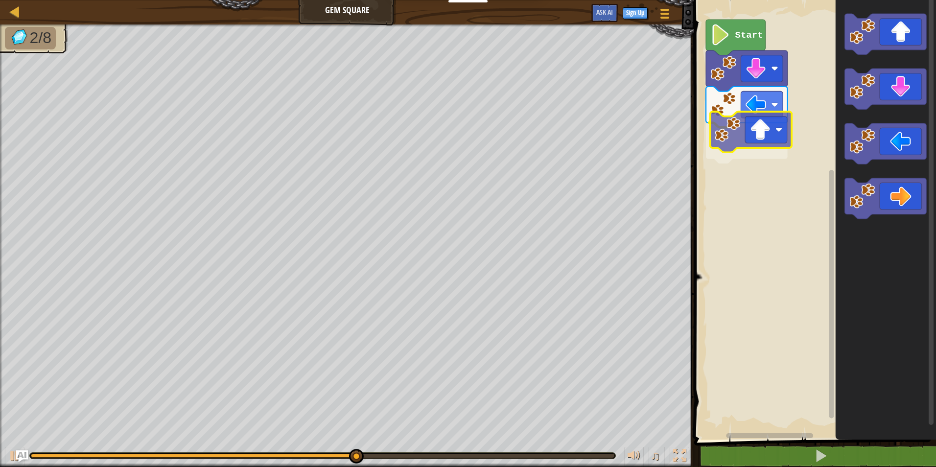
click at [756, 133] on div "Start" at bounding box center [813, 217] width 245 height 445
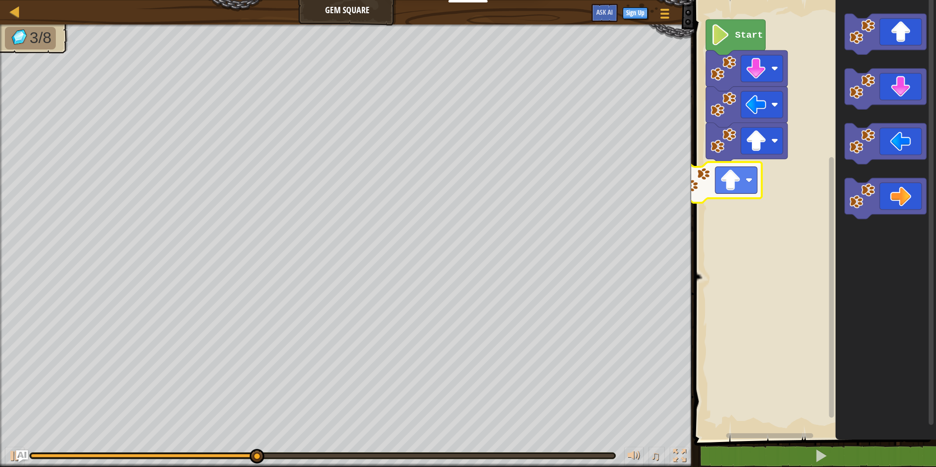
click at [740, 169] on div "Start" at bounding box center [813, 217] width 245 height 445
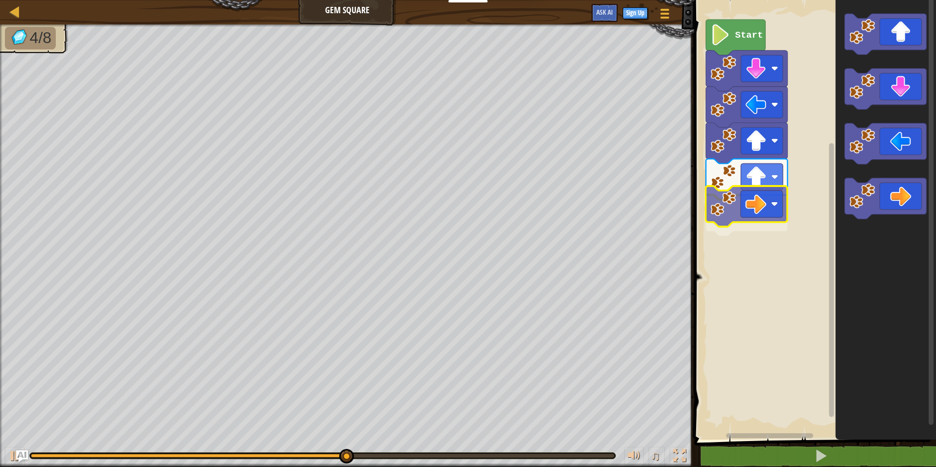
click at [777, 208] on div "Start" at bounding box center [813, 217] width 245 height 445
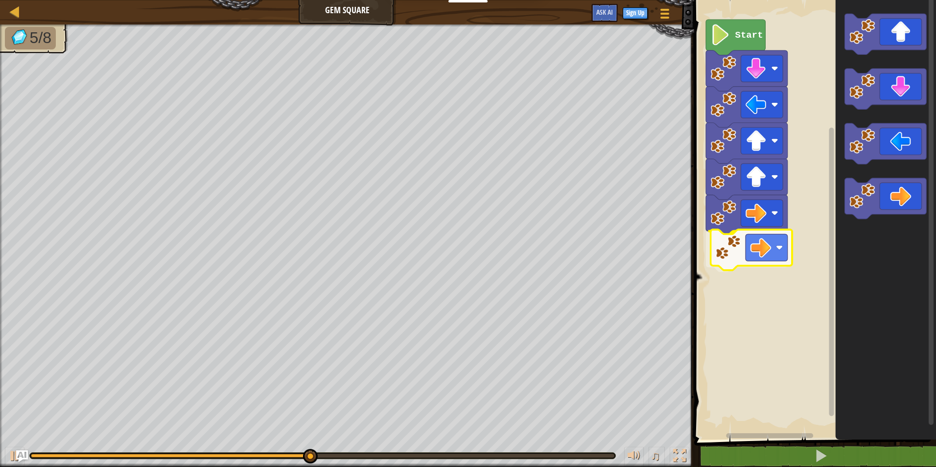
click at [778, 259] on div "Start" at bounding box center [813, 217] width 245 height 445
click at [796, 283] on div "Start" at bounding box center [813, 217] width 245 height 445
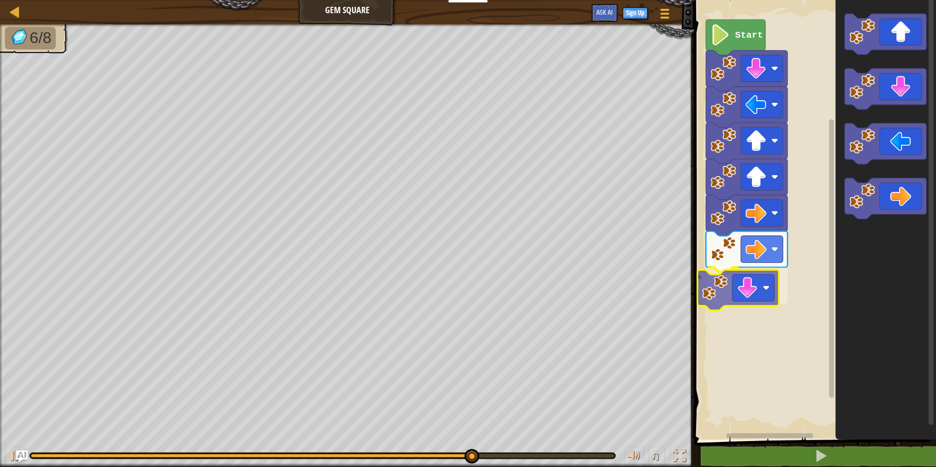
click at [757, 303] on div "Start" at bounding box center [813, 217] width 245 height 445
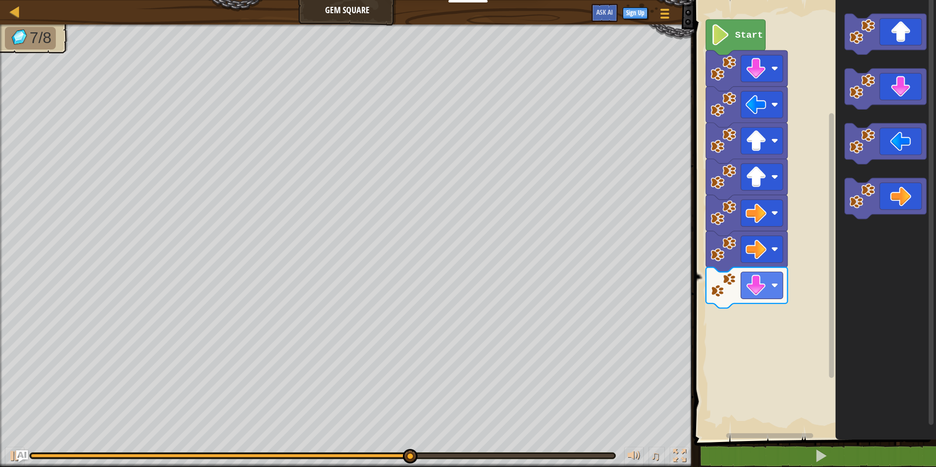
click at [789, 268] on div "Start" at bounding box center [813, 217] width 245 height 445
click at [802, 228] on div "Start" at bounding box center [813, 217] width 245 height 445
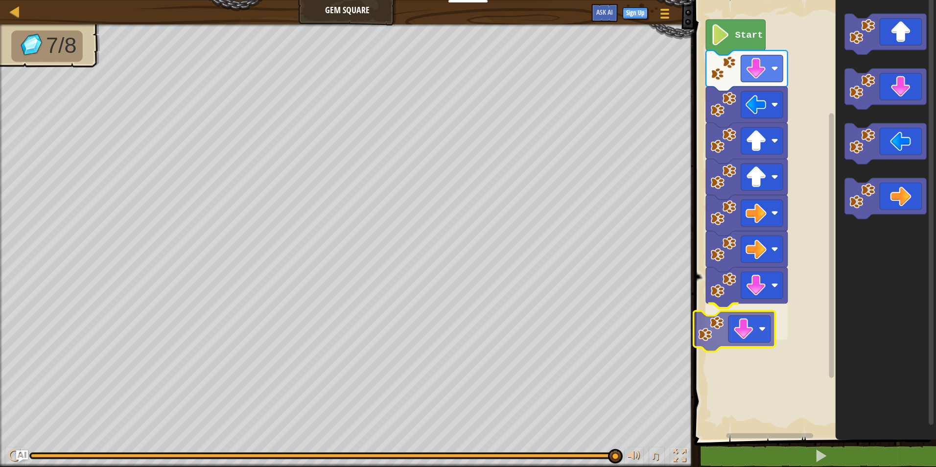
click at [721, 332] on div "Start" at bounding box center [813, 217] width 245 height 445
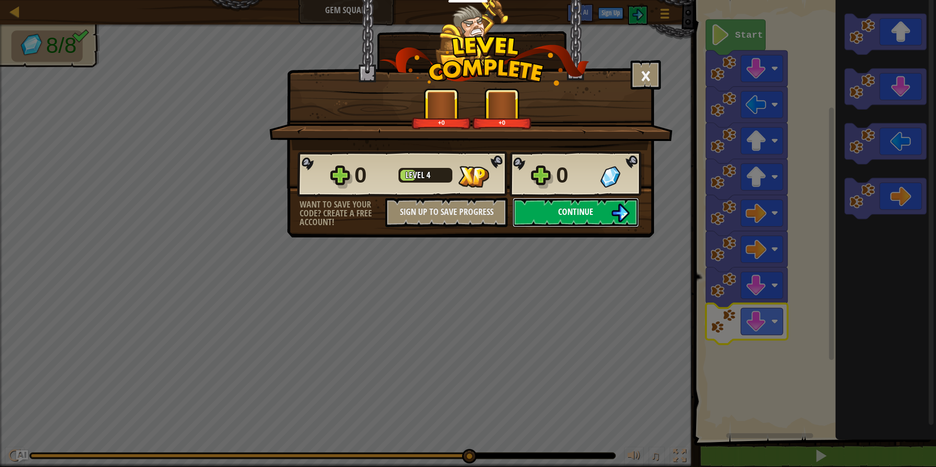
click at [595, 214] on button "Continue" at bounding box center [576, 212] width 126 height 29
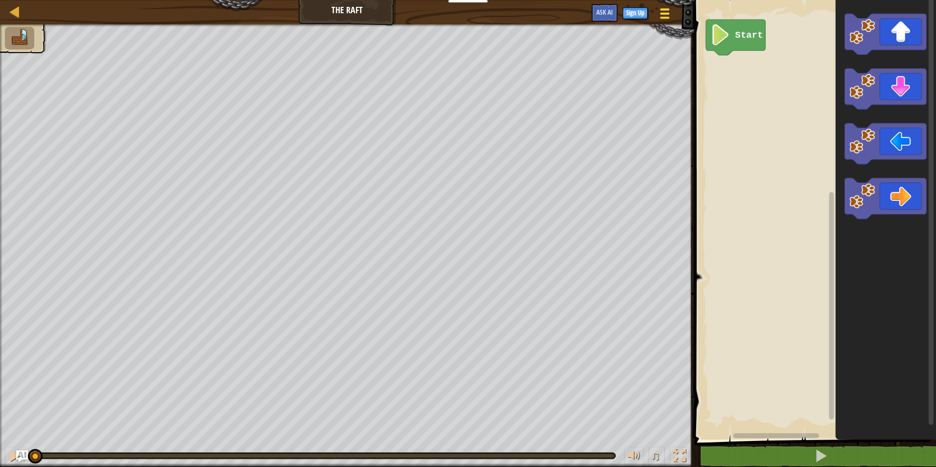
click at [659, 10] on div at bounding box center [665, 13] width 13 height 14
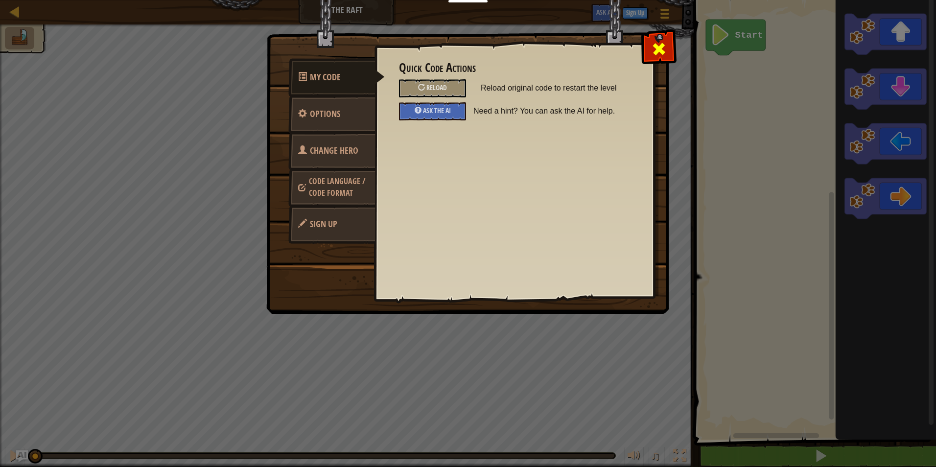
click at [662, 56] on span at bounding box center [659, 49] width 16 height 16
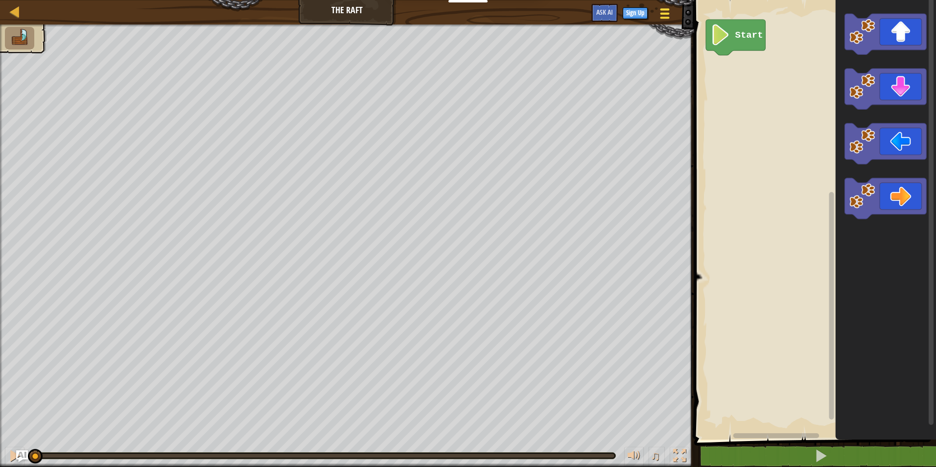
click at [667, 13] on span at bounding box center [665, 14] width 9 height 2
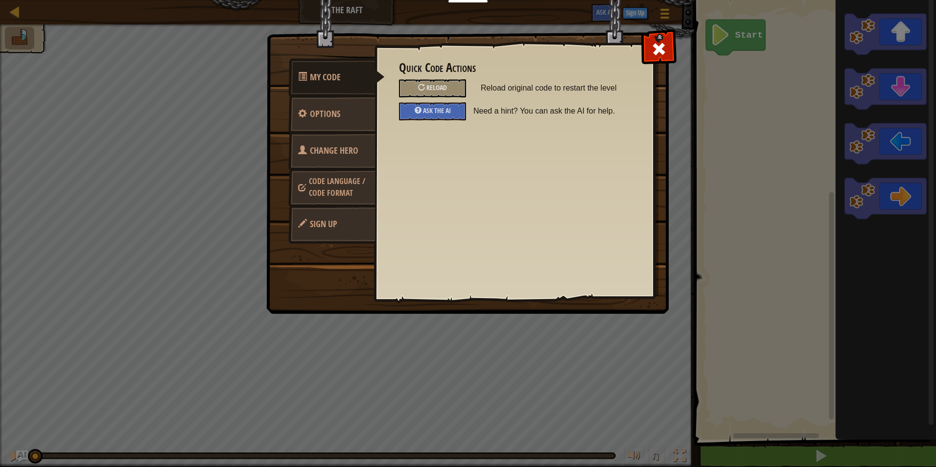
click at [345, 227] on link "Sign Up" at bounding box center [331, 224] width 87 height 38
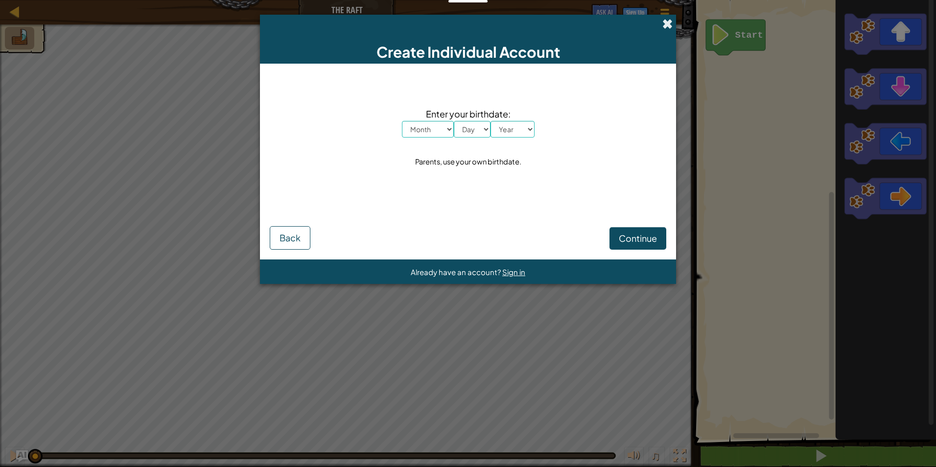
click at [670, 23] on span at bounding box center [668, 24] width 10 height 10
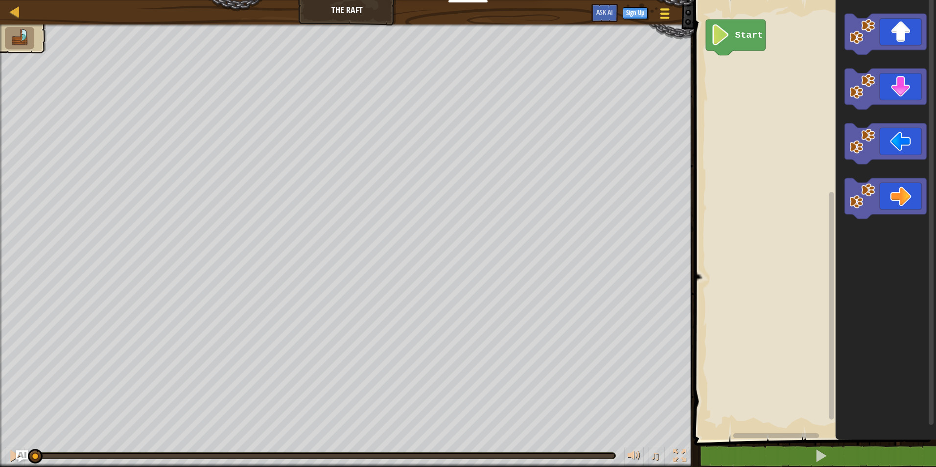
click at [666, 9] on span at bounding box center [665, 9] width 9 height 2
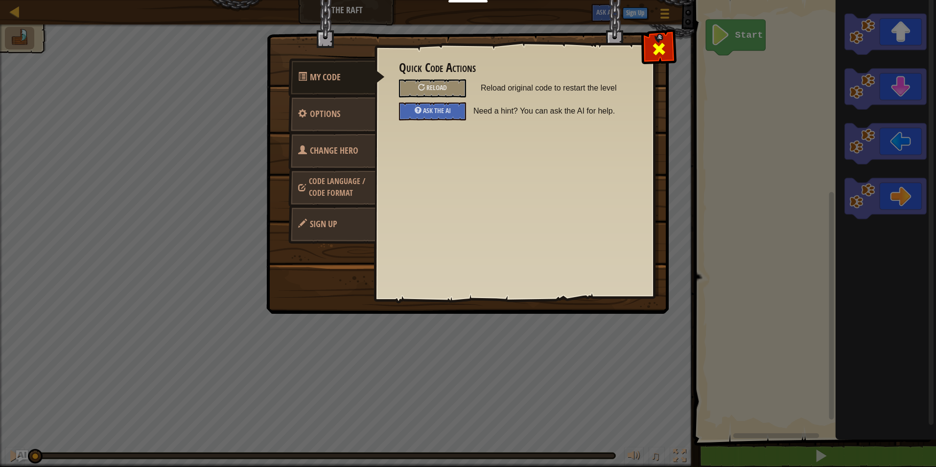
click at [670, 48] on div at bounding box center [658, 46] width 31 height 31
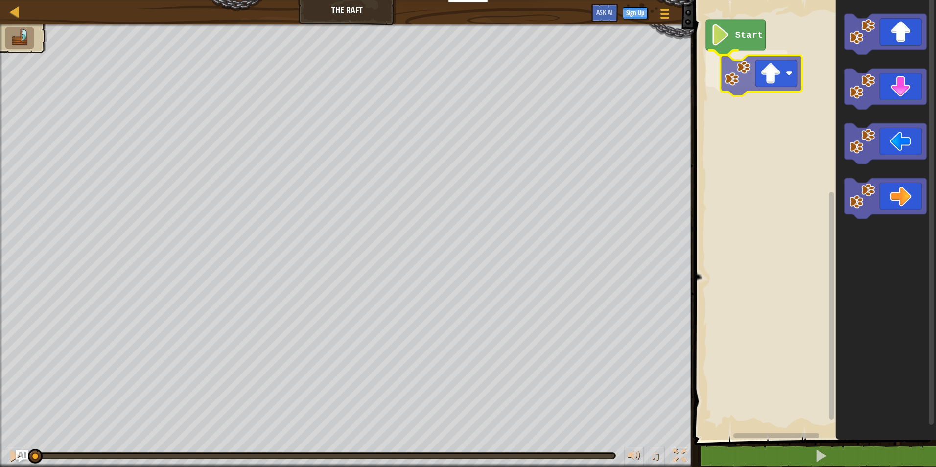
click at [774, 62] on div "Start" at bounding box center [813, 217] width 245 height 445
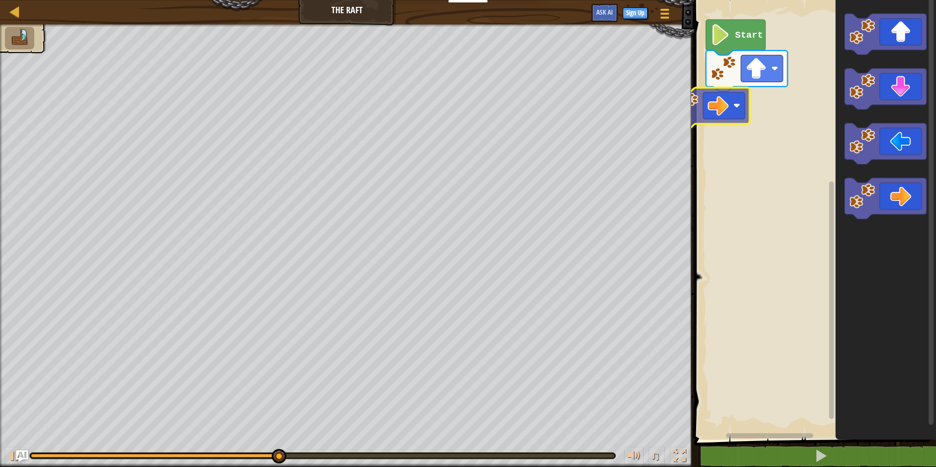
click at [704, 102] on div "Start" at bounding box center [813, 217] width 245 height 445
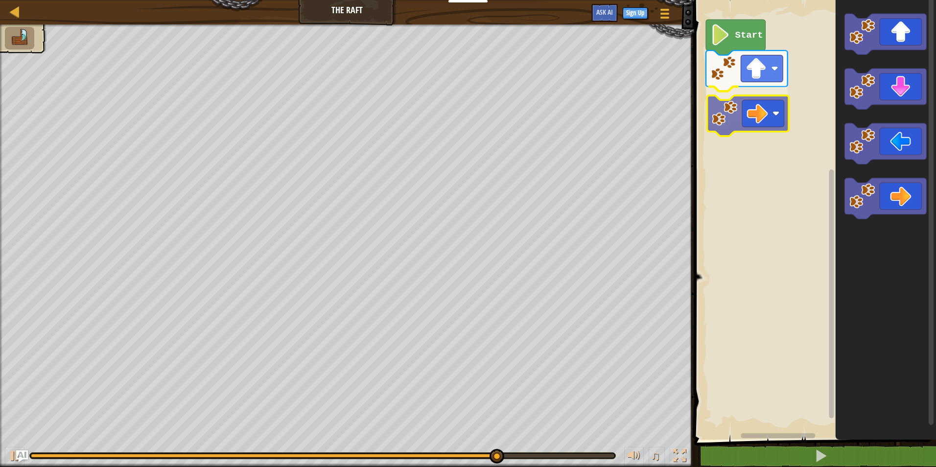
click at [722, 121] on div "Start" at bounding box center [813, 217] width 245 height 445
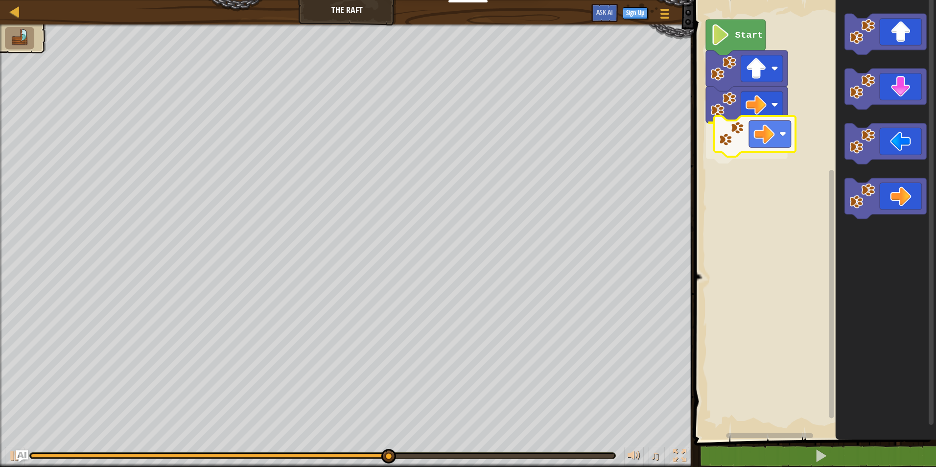
click at [767, 144] on div "Start" at bounding box center [813, 217] width 245 height 445
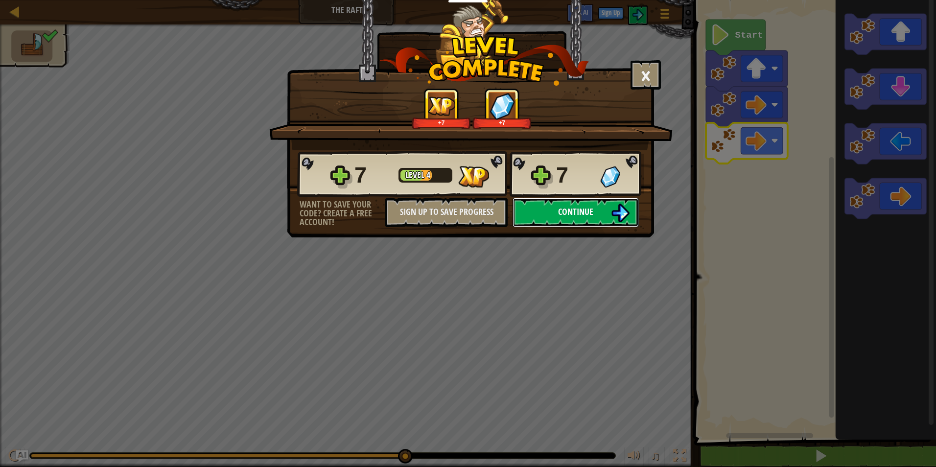
click at [629, 218] on img at bounding box center [620, 213] width 19 height 19
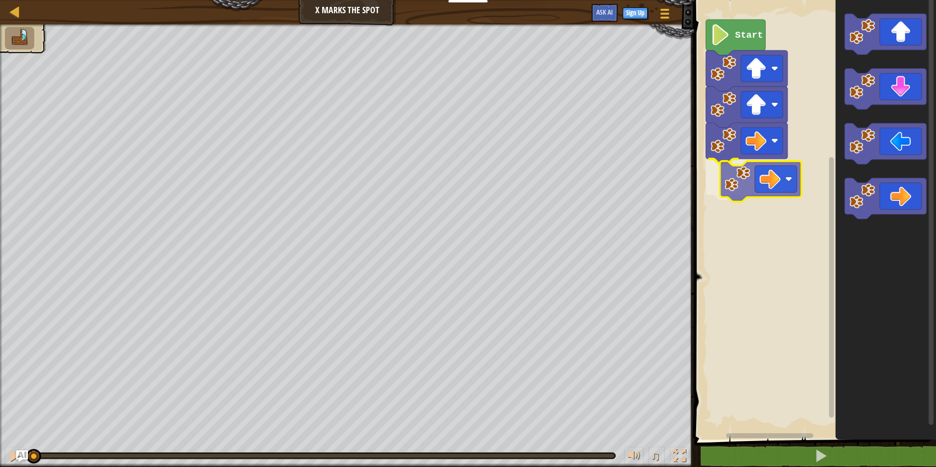
click at [777, 193] on div "Start" at bounding box center [813, 217] width 245 height 445
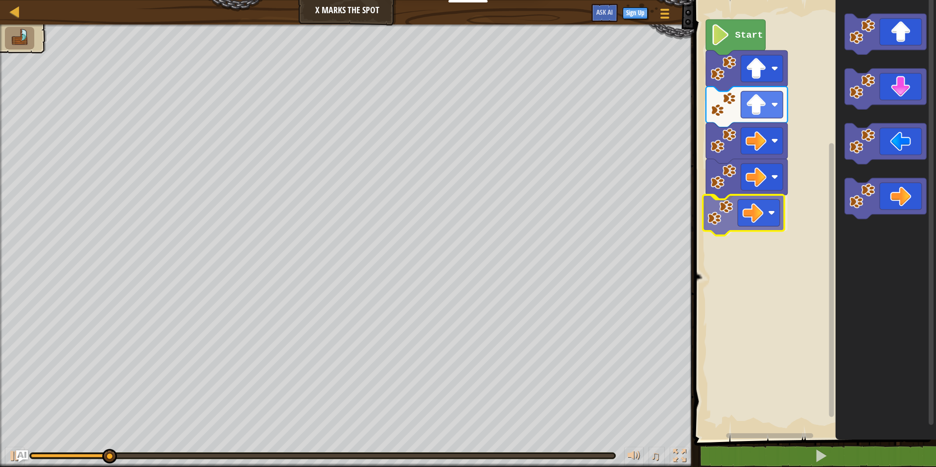
click at [764, 218] on div "Start" at bounding box center [813, 217] width 245 height 445
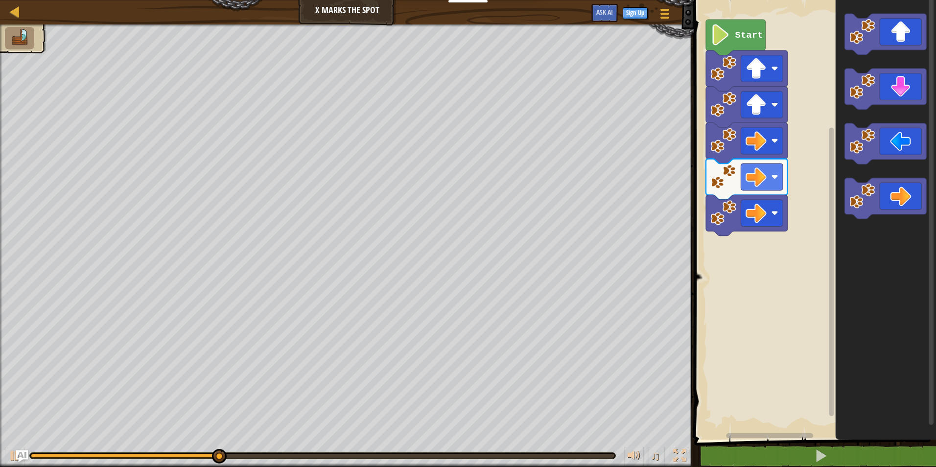
click at [882, 161] on g "Blockly Workspace" at bounding box center [886, 116] width 82 height 205
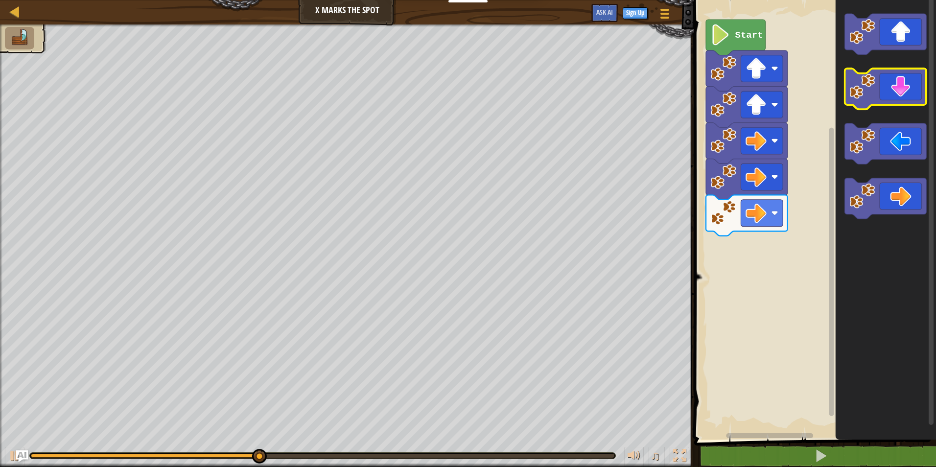
click at [902, 92] on icon "Blockly Workspace" at bounding box center [886, 89] width 82 height 41
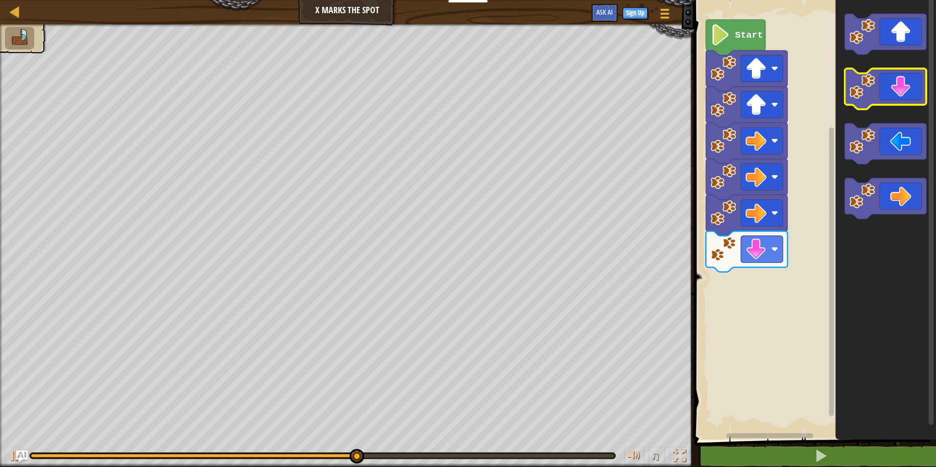
click at [908, 87] on icon "Blockly Workspace" at bounding box center [886, 89] width 82 height 41
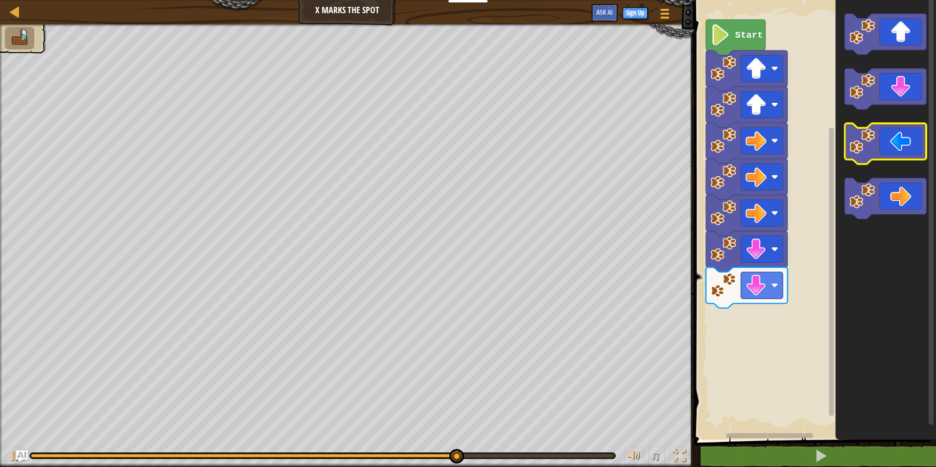
click at [902, 151] on icon "Blockly Workspace" at bounding box center [886, 143] width 82 height 41
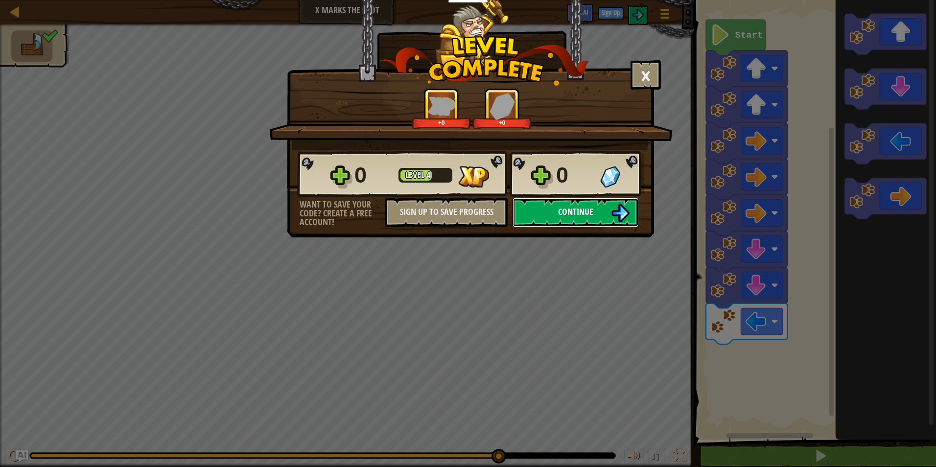
click at [633, 206] on button "Continue" at bounding box center [576, 212] width 126 height 29
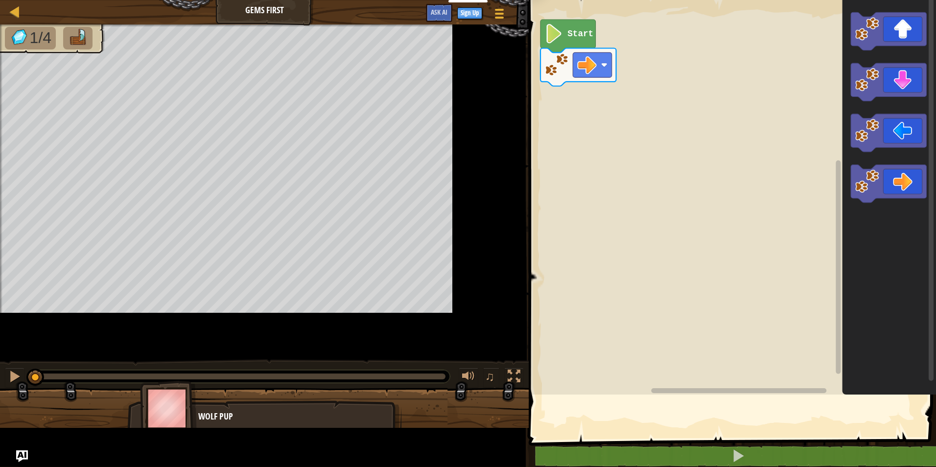
click at [548, 283] on rect "Blockly Workspace" at bounding box center [731, 195] width 410 height 400
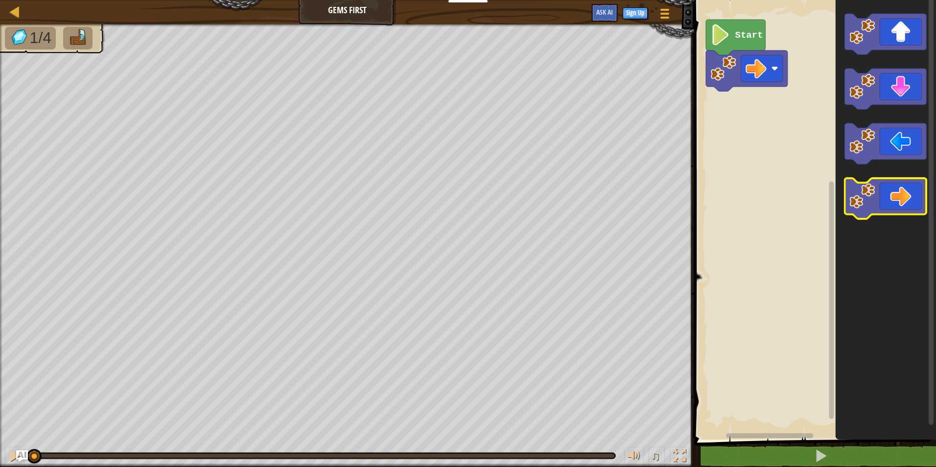
click at [906, 192] on icon "Blockly Workspace" at bounding box center [886, 198] width 82 height 41
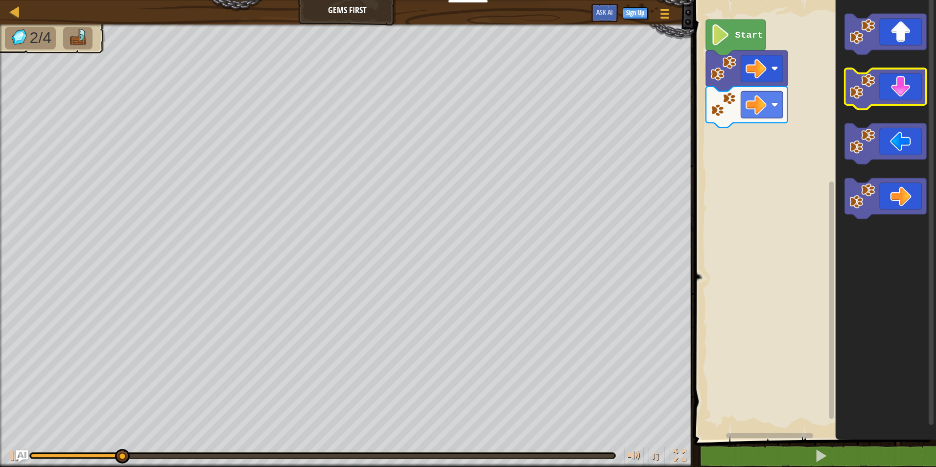
click at [906, 94] on icon "Blockly Workspace" at bounding box center [886, 89] width 82 height 41
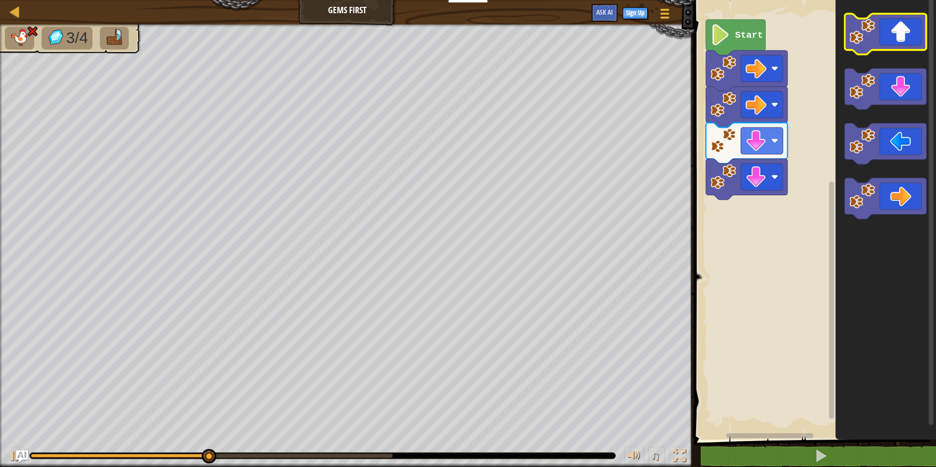
click at [904, 33] on icon "Blockly Workspace" at bounding box center [886, 34] width 82 height 41
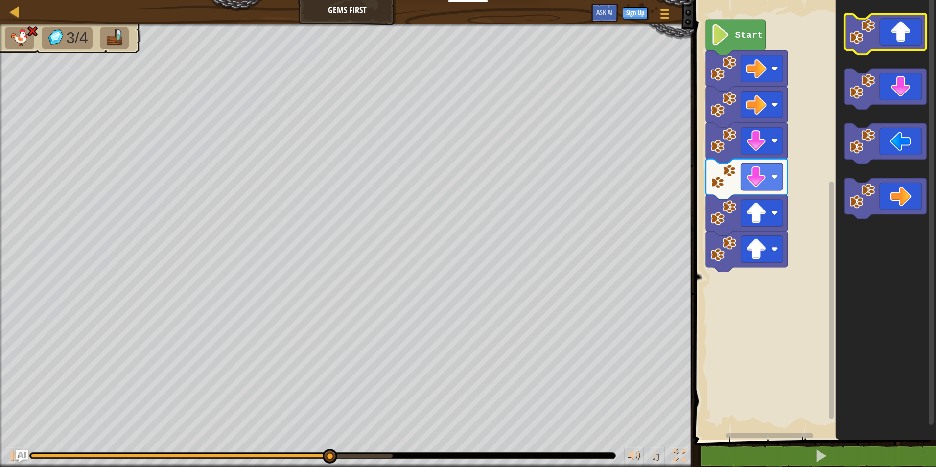
click at [904, 33] on icon "Blockly Workspace" at bounding box center [886, 34] width 82 height 41
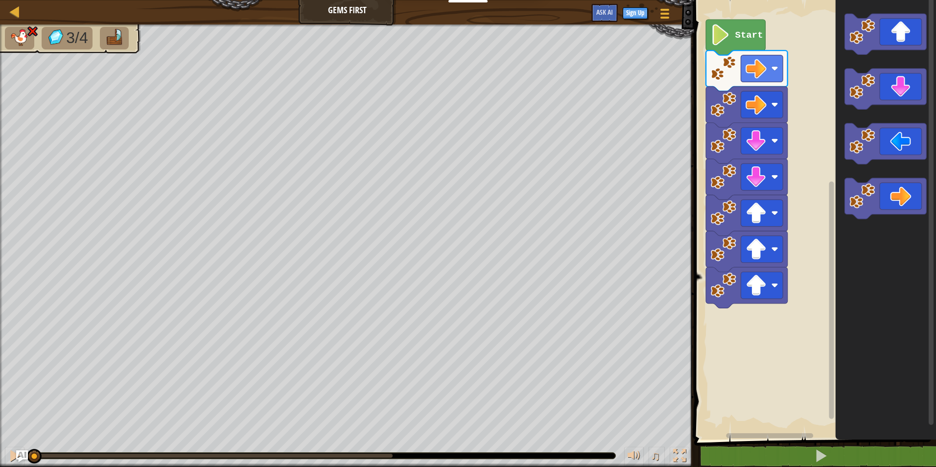
drag, startPoint x: 395, startPoint y: 455, endPoint x: -2, endPoint y: 461, distance: 396.7
click at [0, 0] on html "Educators Create Free Account School & District Solutions Teacher Toolkit Previ…" at bounding box center [468, 0] width 936 height 0
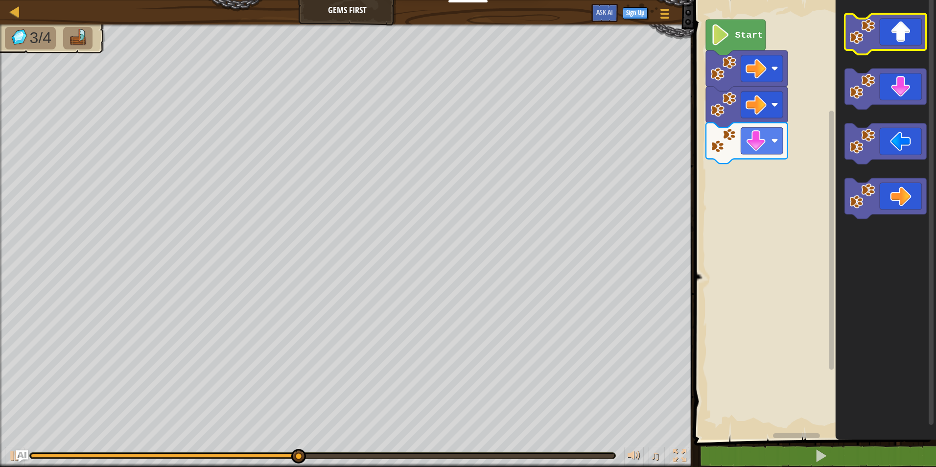
click at [911, 36] on icon "Blockly Workspace" at bounding box center [886, 34] width 82 height 41
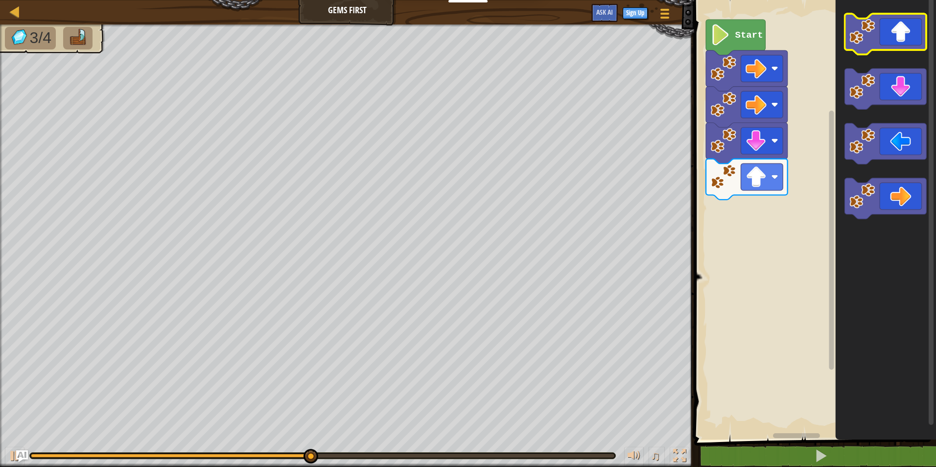
click at [911, 36] on icon "Blockly Workspace" at bounding box center [886, 34] width 82 height 41
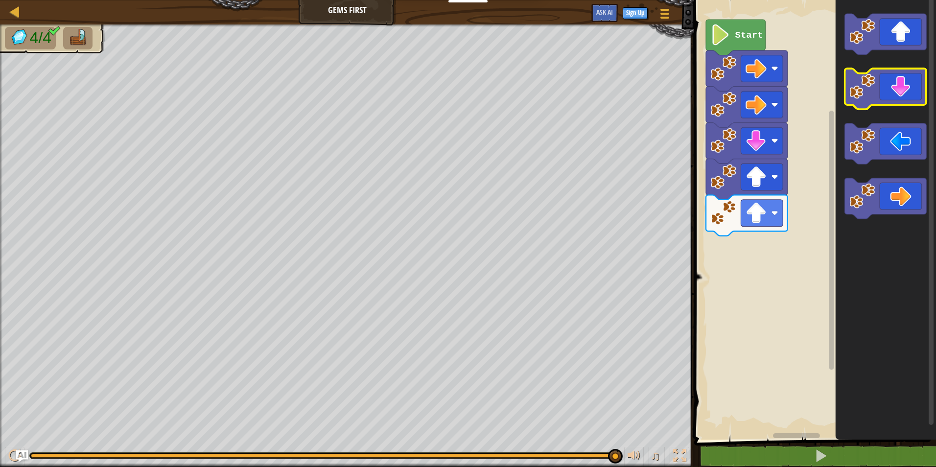
click at [902, 102] on icon "Blockly Workspace" at bounding box center [886, 89] width 82 height 41
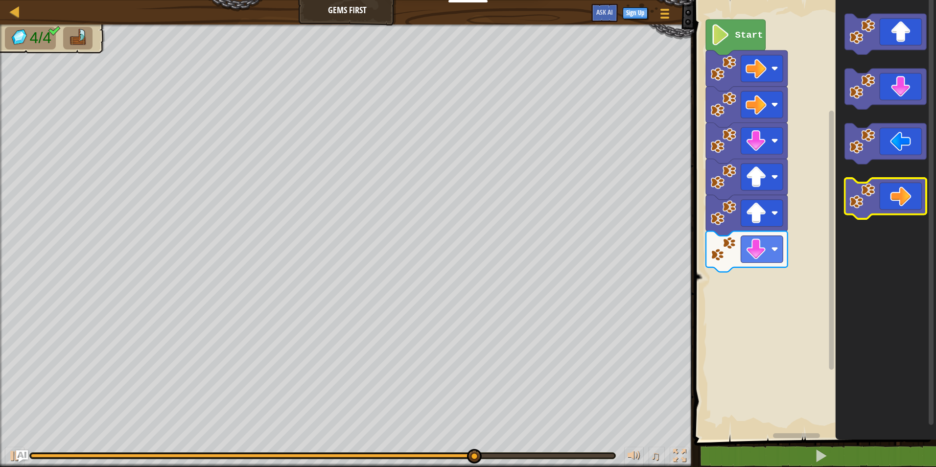
click at [890, 194] on icon "Blockly Workspace" at bounding box center [886, 198] width 82 height 41
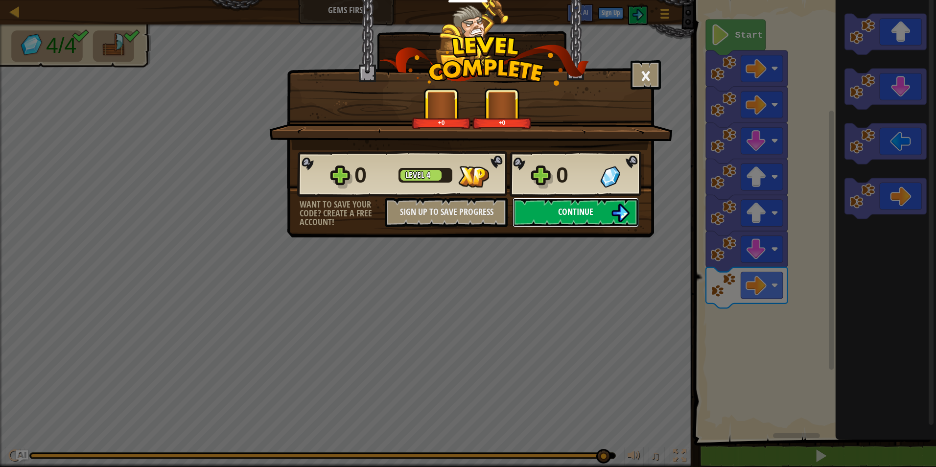
click at [554, 208] on button "Continue" at bounding box center [576, 212] width 126 height 29
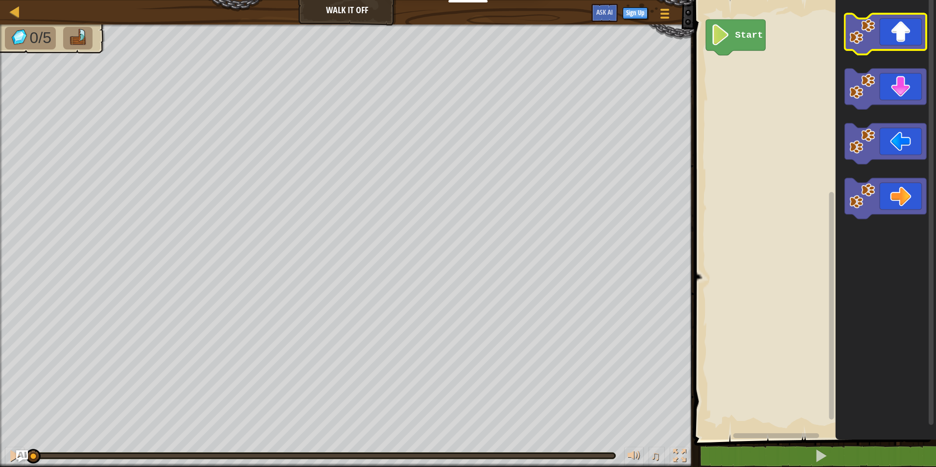
click at [881, 33] on icon "Blockly Workspace" at bounding box center [886, 34] width 82 height 41
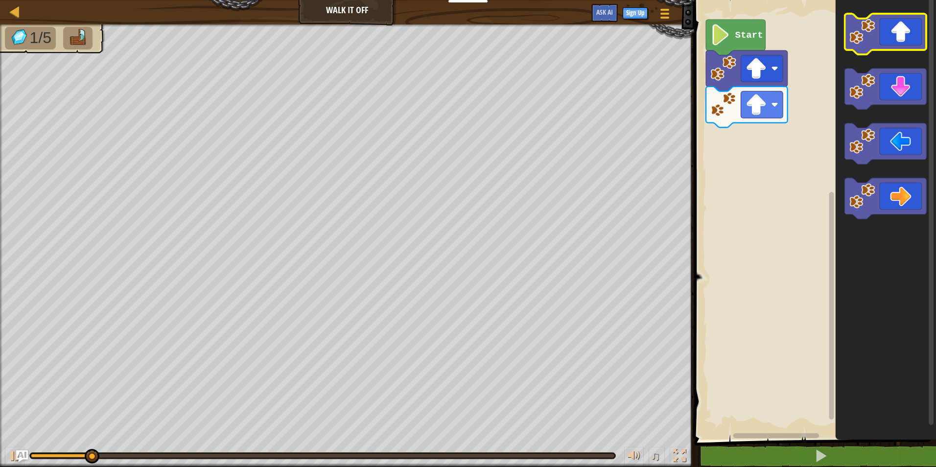
click at [881, 33] on icon "Blockly Workspace" at bounding box center [886, 34] width 82 height 41
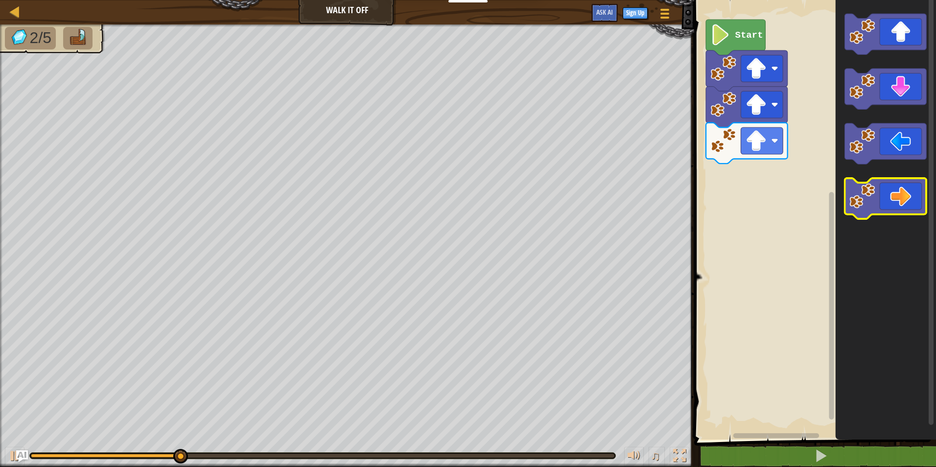
click at [872, 215] on icon "Blockly Workspace" at bounding box center [886, 198] width 82 height 41
click at [879, 211] on icon "Blockly Workspace" at bounding box center [886, 198] width 82 height 41
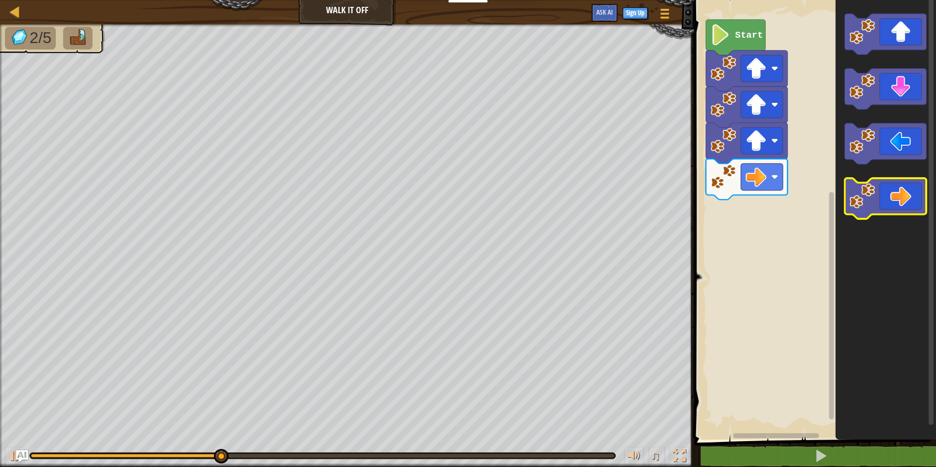
click at [885, 205] on icon "Blockly Workspace" at bounding box center [886, 198] width 82 height 41
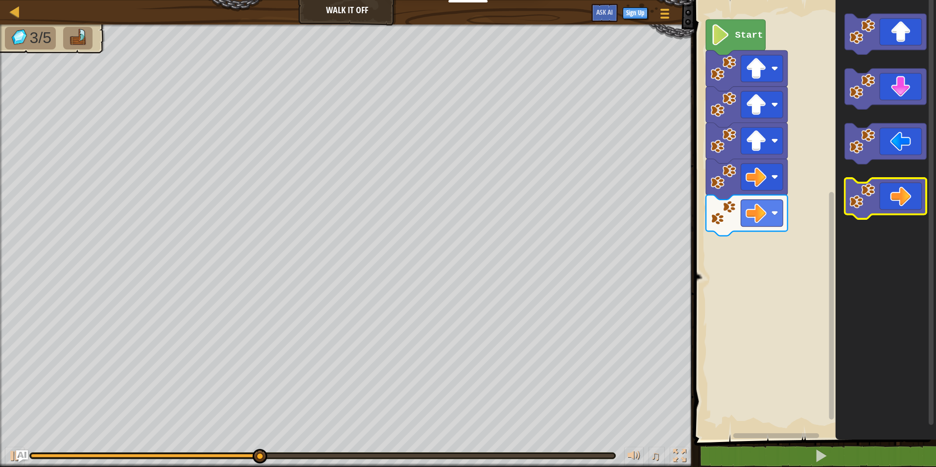
click at [885, 205] on icon "Blockly Workspace" at bounding box center [886, 198] width 82 height 41
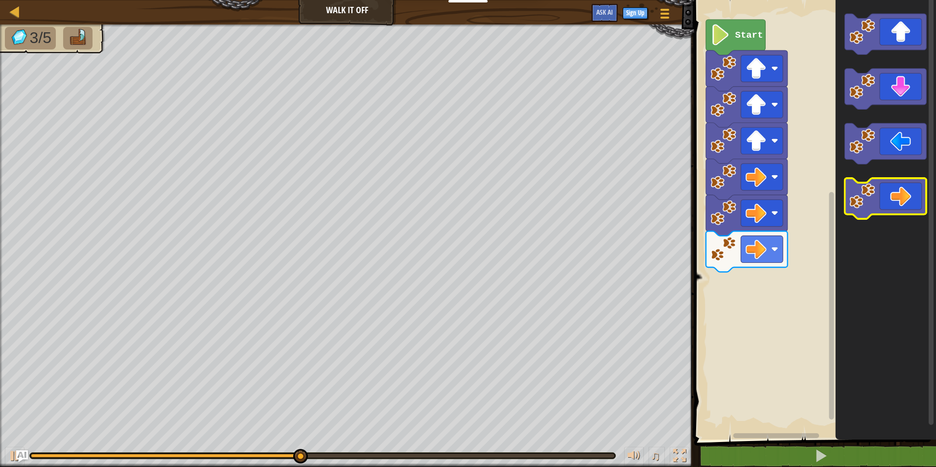
click at [885, 205] on icon "Blockly Workspace" at bounding box center [886, 198] width 82 height 41
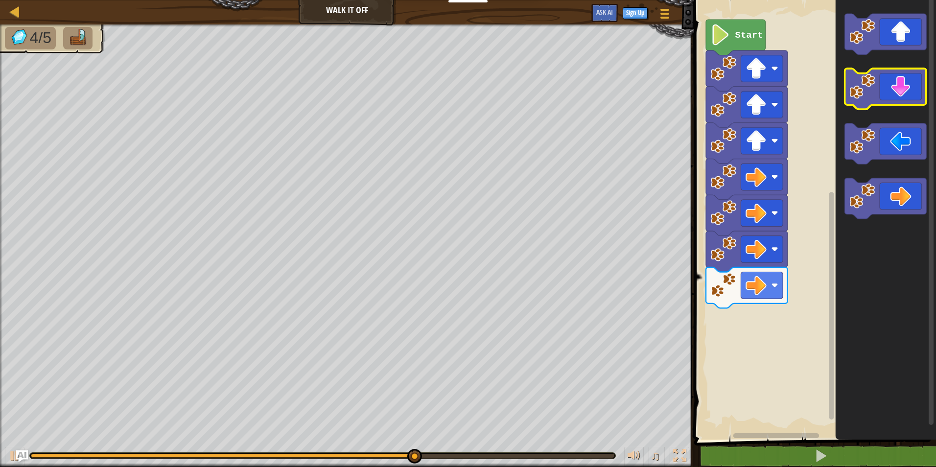
click at [904, 89] on icon "Blockly Workspace" at bounding box center [886, 89] width 82 height 41
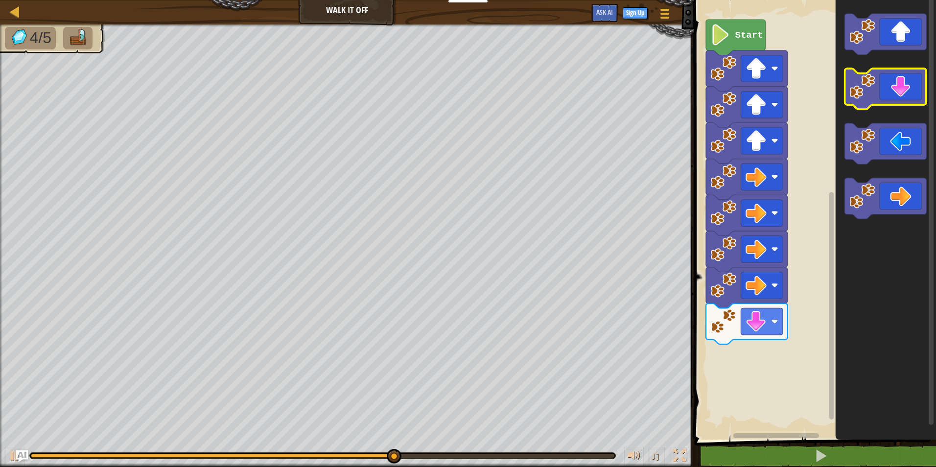
click at [904, 89] on icon "Blockly Workspace" at bounding box center [886, 89] width 82 height 41
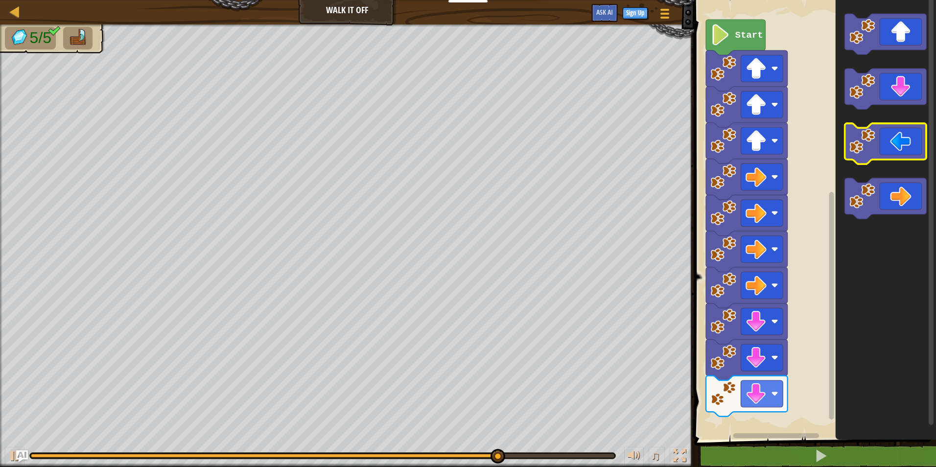
click at [904, 153] on icon "Blockly Workspace" at bounding box center [886, 143] width 82 height 41
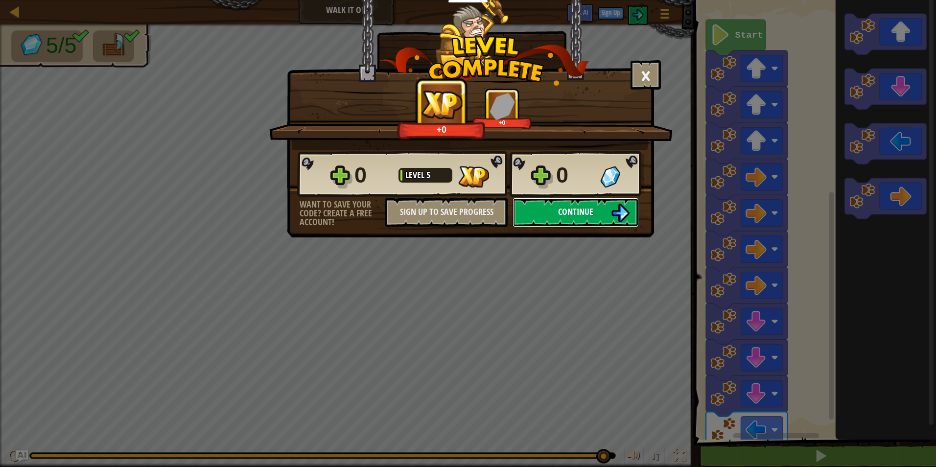
click at [617, 211] on img at bounding box center [620, 213] width 19 height 19
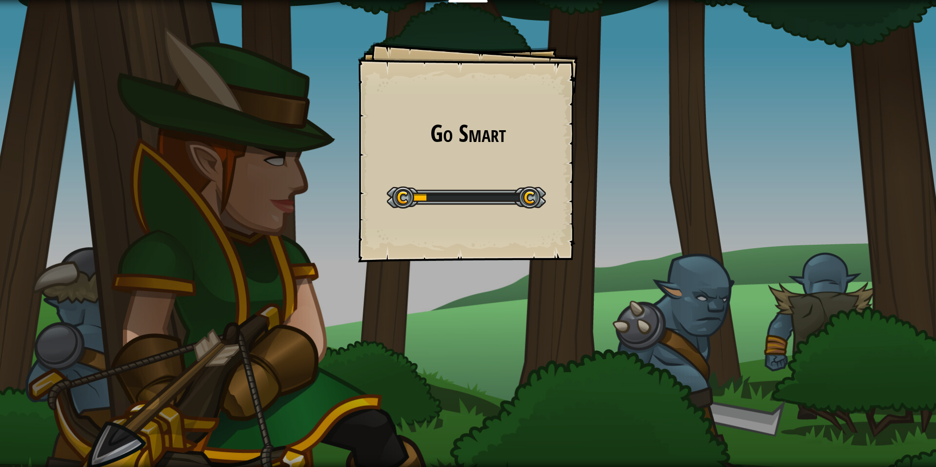
click at [676, 154] on div "Educators Create Free Account School & District Solutions Teacher Toolkit Previ…" at bounding box center [468, 233] width 936 height 467
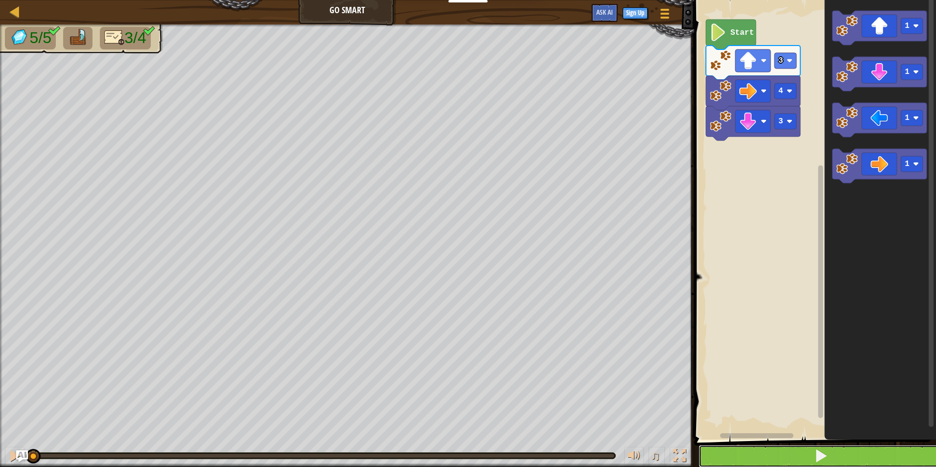
click at [781, 447] on button at bounding box center [821, 456] width 245 height 23
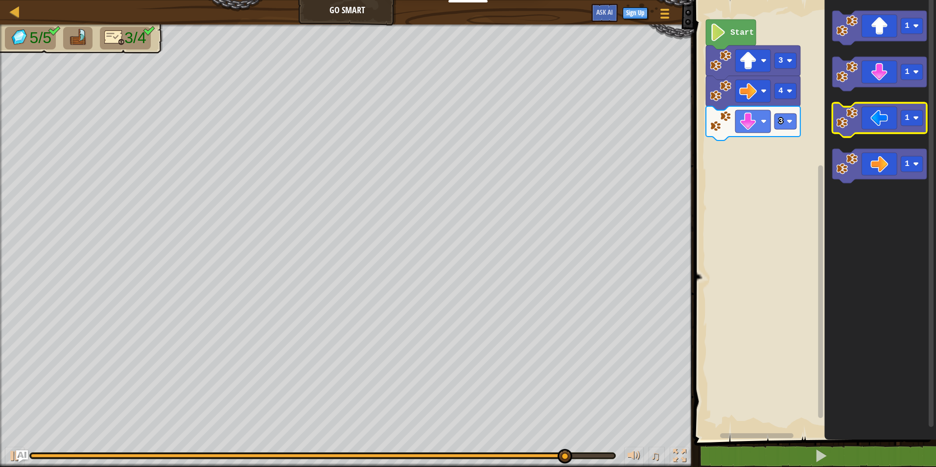
click at [894, 119] on icon "Blockly Workspace" at bounding box center [880, 120] width 95 height 34
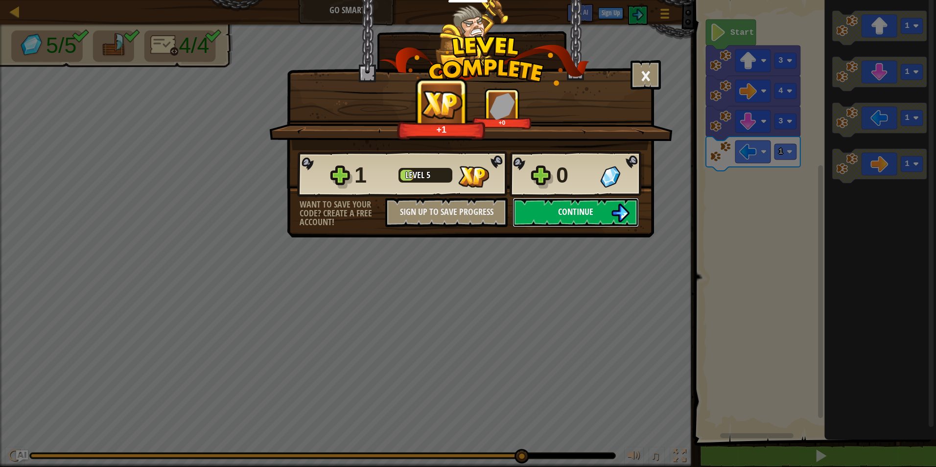
click at [615, 205] on img at bounding box center [620, 213] width 19 height 19
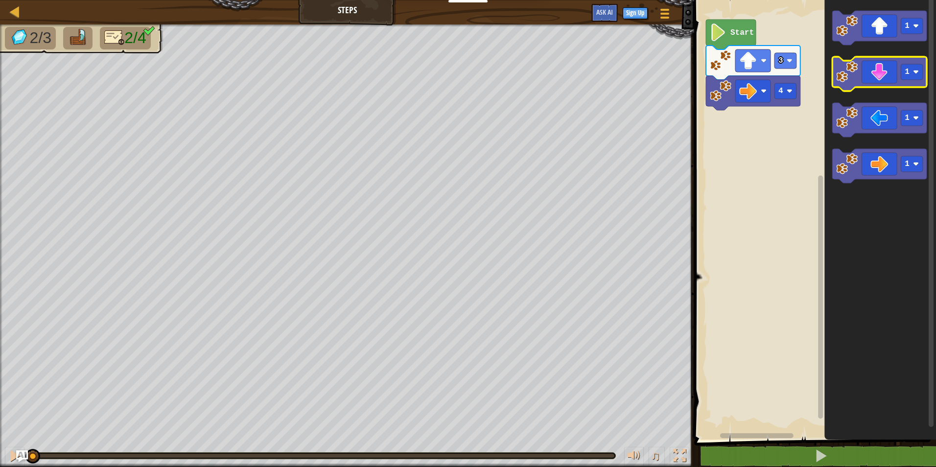
click at [889, 73] on icon "Blockly Workspace" at bounding box center [880, 74] width 95 height 34
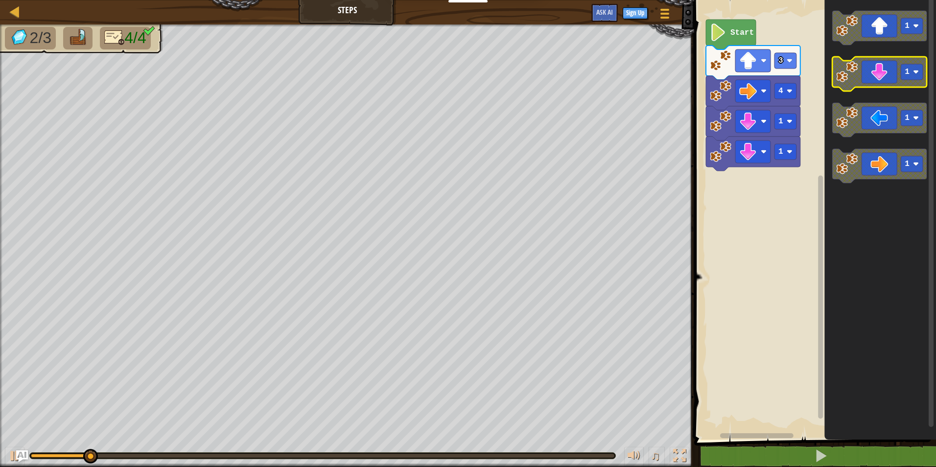
click at [889, 77] on icon "Blockly Workspace" at bounding box center [880, 74] width 95 height 34
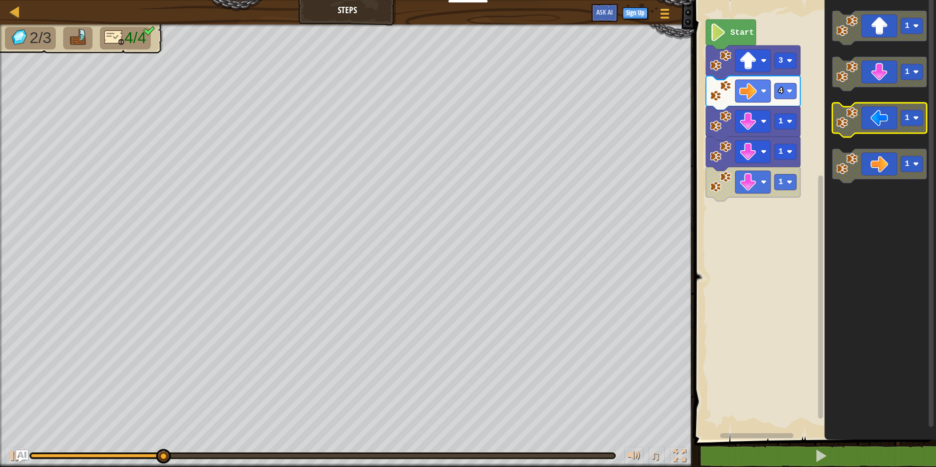
click at [869, 130] on icon "Blockly Workspace" at bounding box center [880, 120] width 95 height 34
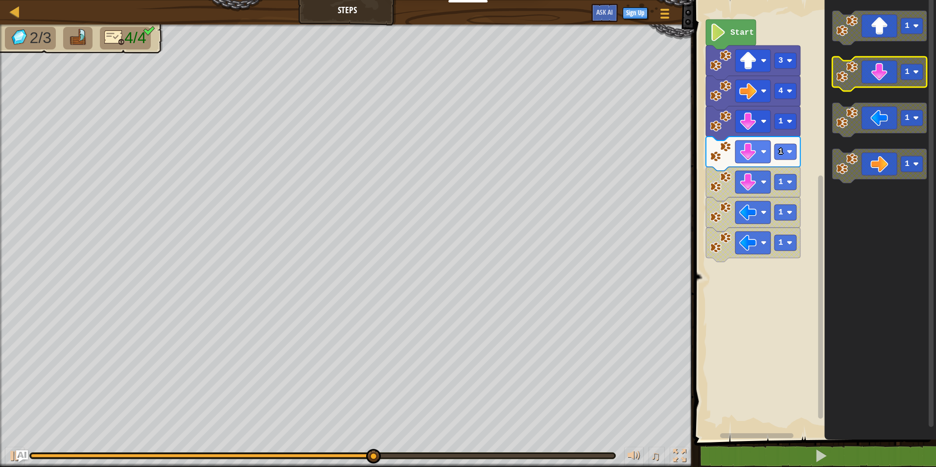
click at [882, 75] on icon "Blockly Workspace" at bounding box center [880, 74] width 95 height 34
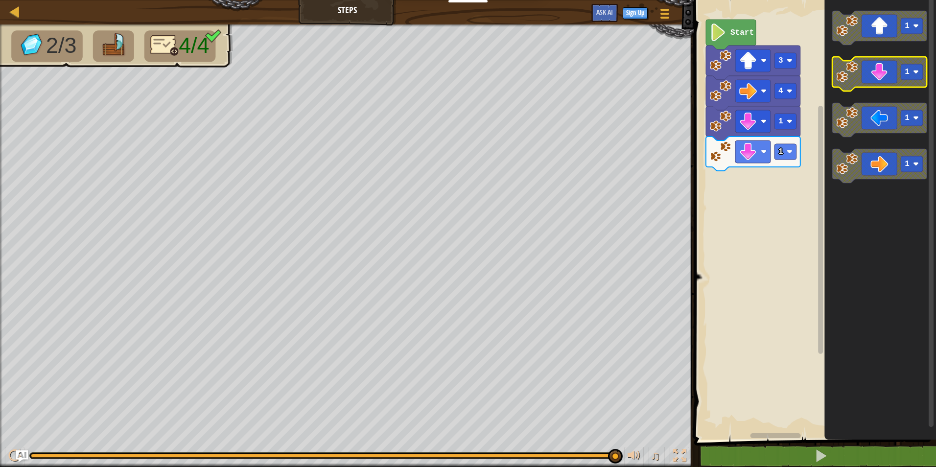
click at [888, 87] on icon "Blockly Workspace" at bounding box center [880, 74] width 95 height 34
click at [876, 82] on icon "Blockly Workspace" at bounding box center [880, 74] width 95 height 34
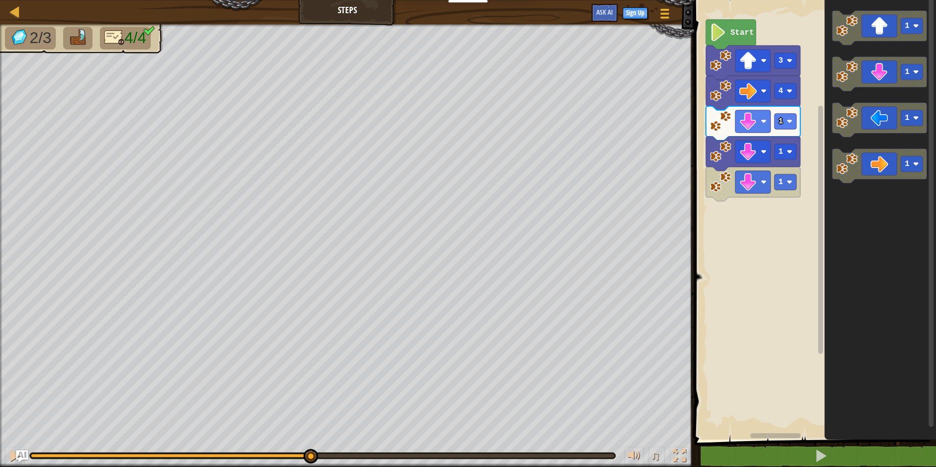
drag, startPoint x: 612, startPoint y: 458, endPoint x: 310, endPoint y: 476, distance: 302.2
click at [310, 0] on html "Educators Create Free Account School & District Solutions Teacher Toolkit Previ…" at bounding box center [468, 0] width 936 height 0
click at [893, 77] on icon "Blockly Workspace" at bounding box center [880, 74] width 95 height 34
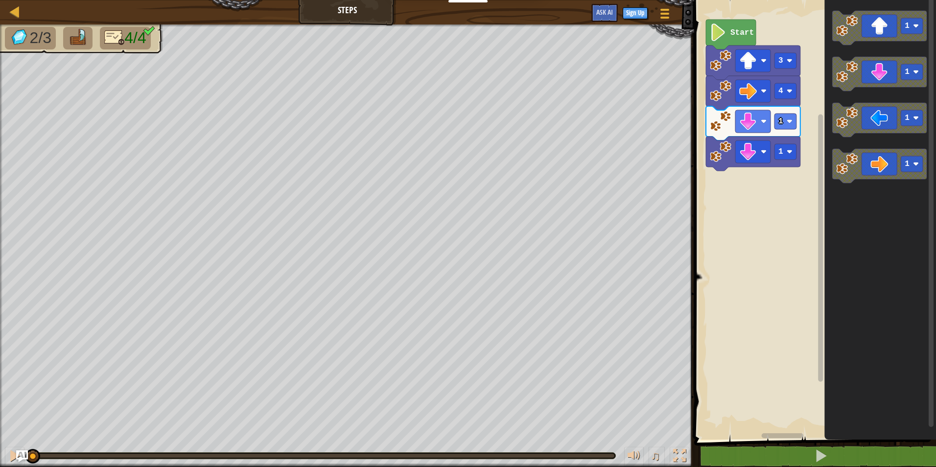
drag, startPoint x: 306, startPoint y: 454, endPoint x: 12, endPoint y: 492, distance: 296.7
click at [12, 0] on html "Educators Create Free Account School & District Solutions Teacher Toolkit Previ…" at bounding box center [468, 0] width 936 height 0
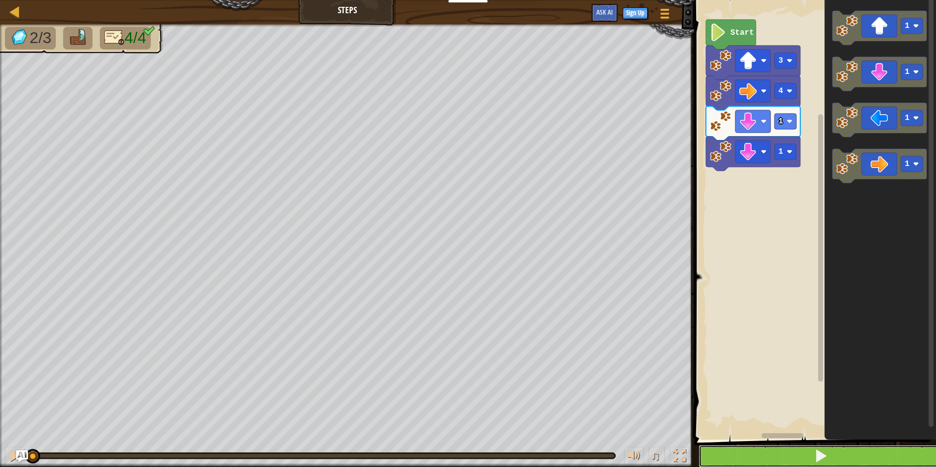
click at [799, 462] on button at bounding box center [821, 456] width 245 height 23
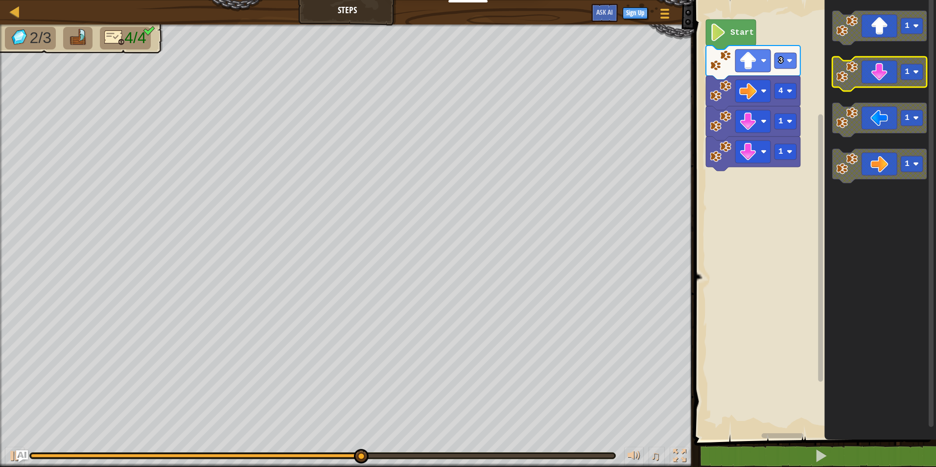
click at [903, 64] on icon "Blockly Workspace" at bounding box center [880, 74] width 95 height 34
click at [896, 66] on icon "Blockly Workspace" at bounding box center [880, 74] width 95 height 34
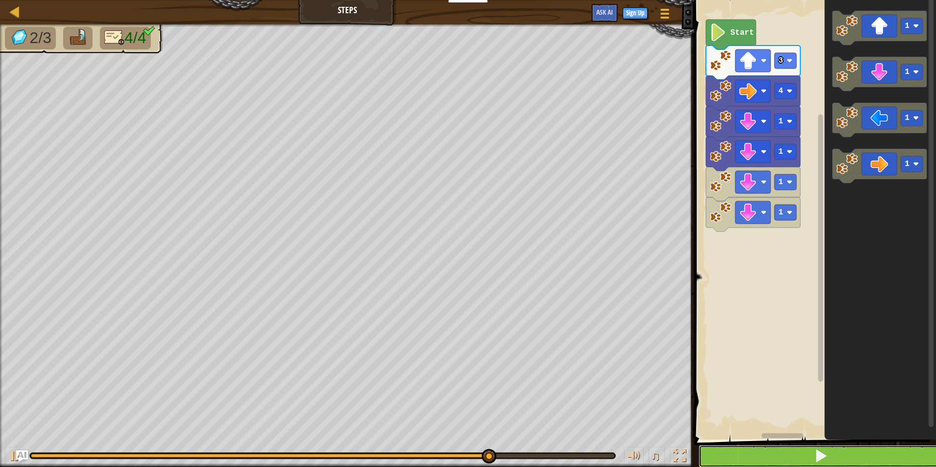
click at [815, 454] on span at bounding box center [821, 456] width 14 height 14
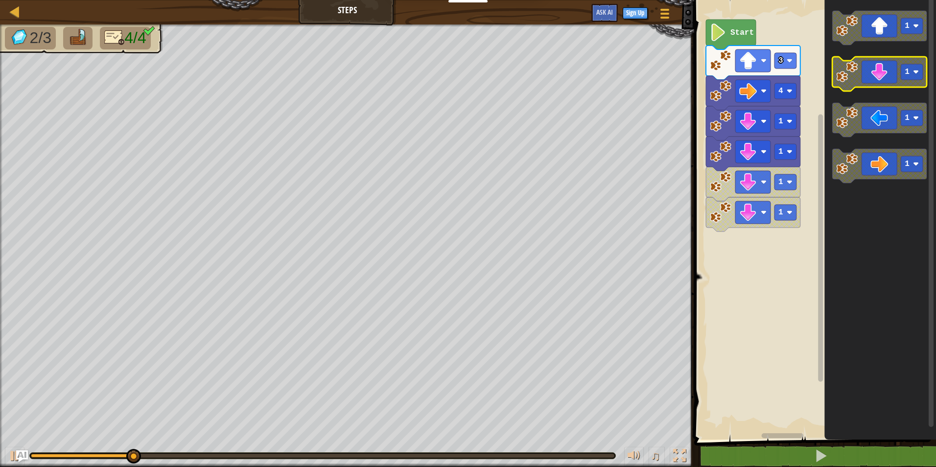
click at [884, 84] on icon "Blockly Workspace" at bounding box center [880, 74] width 95 height 34
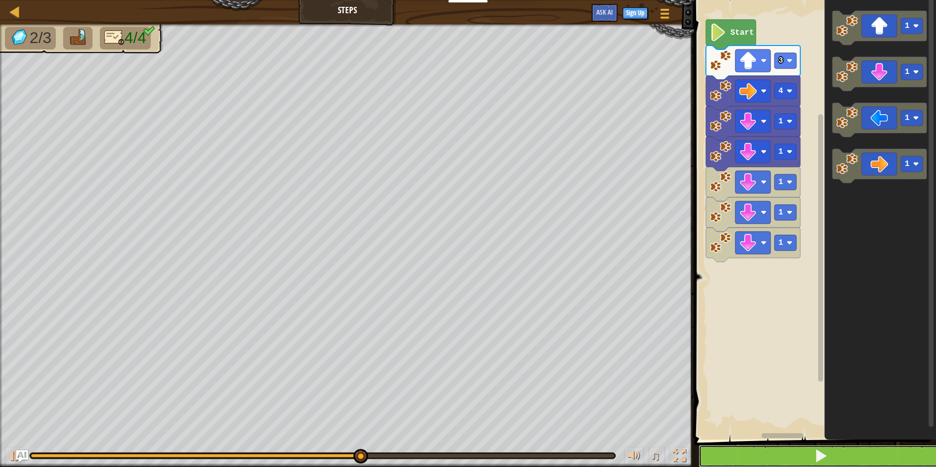
click at [803, 449] on button at bounding box center [821, 456] width 245 height 23
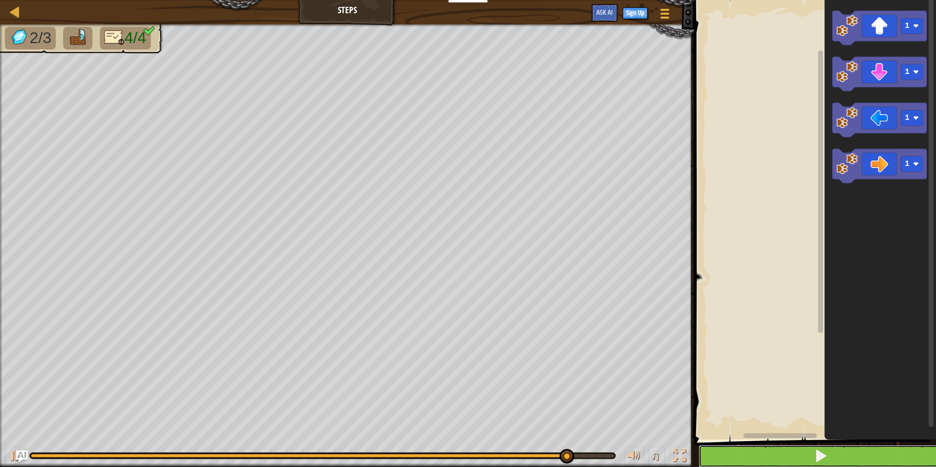
click at [802, 457] on button at bounding box center [821, 456] width 245 height 23
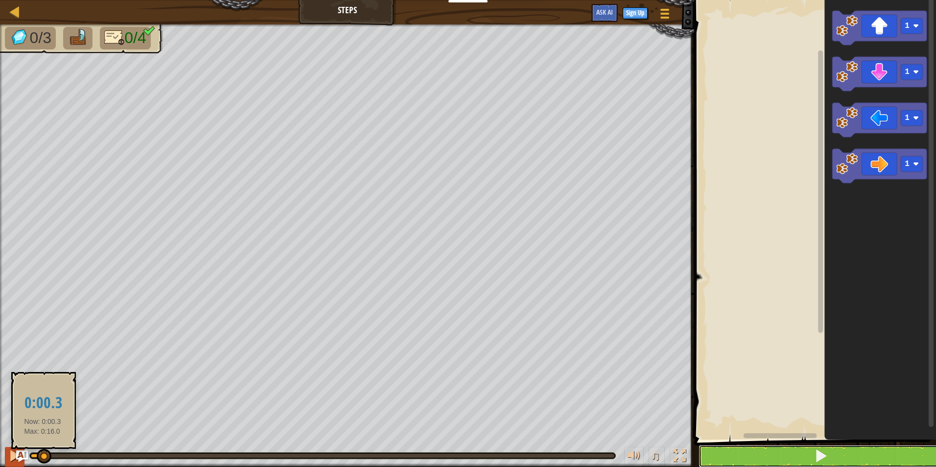
drag, startPoint x: 112, startPoint y: 454, endPoint x: 9, endPoint y: 452, distance: 102.9
click at [22, 454] on div "Map Steps Game Menu Sign Up Ask AI 1 הההההההההההההההההההההההההההההההההההההההההה…" at bounding box center [468, 233] width 936 height 467
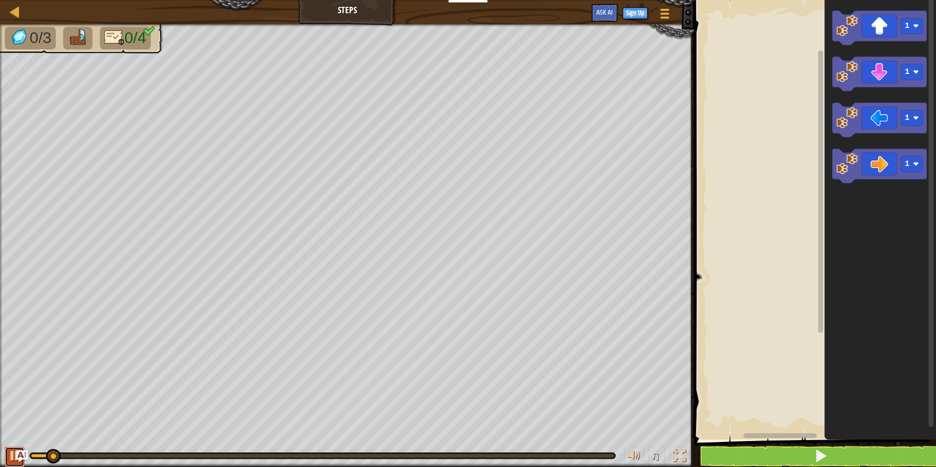
click at [11, 450] on div at bounding box center [14, 456] width 13 height 13
click at [876, 18] on icon "Blockly Workspace" at bounding box center [880, 28] width 95 height 34
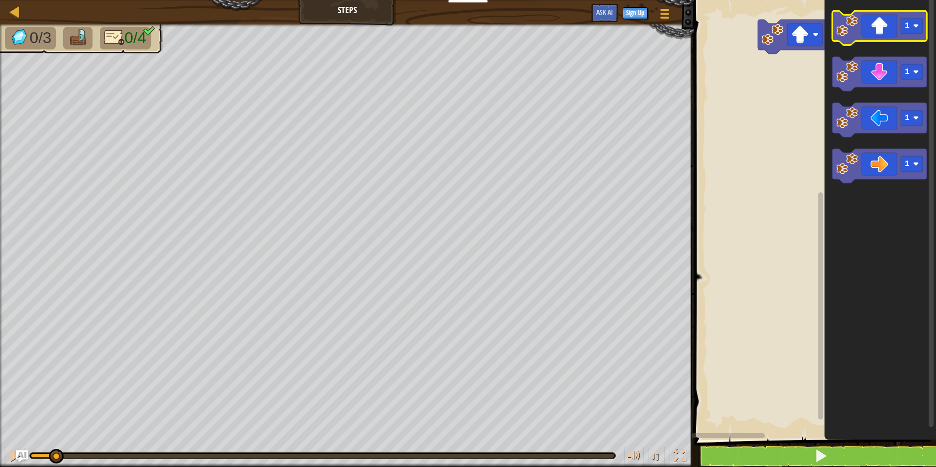
click at [876, 18] on icon "Blockly Workspace" at bounding box center [880, 28] width 95 height 34
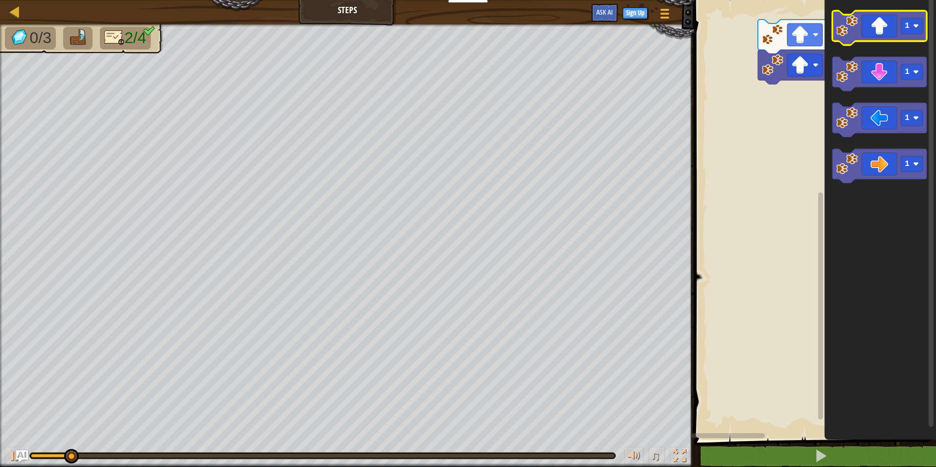
click at [876, 18] on icon "Blockly Workspace" at bounding box center [880, 28] width 95 height 34
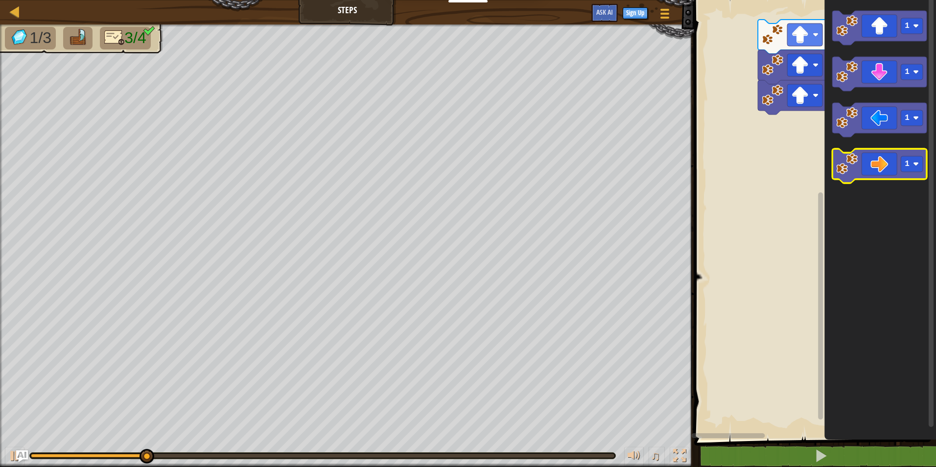
click at [885, 154] on icon "Blockly Workspace" at bounding box center [880, 166] width 95 height 34
click at [884, 154] on icon "Blockly Workspace" at bounding box center [880, 166] width 95 height 34
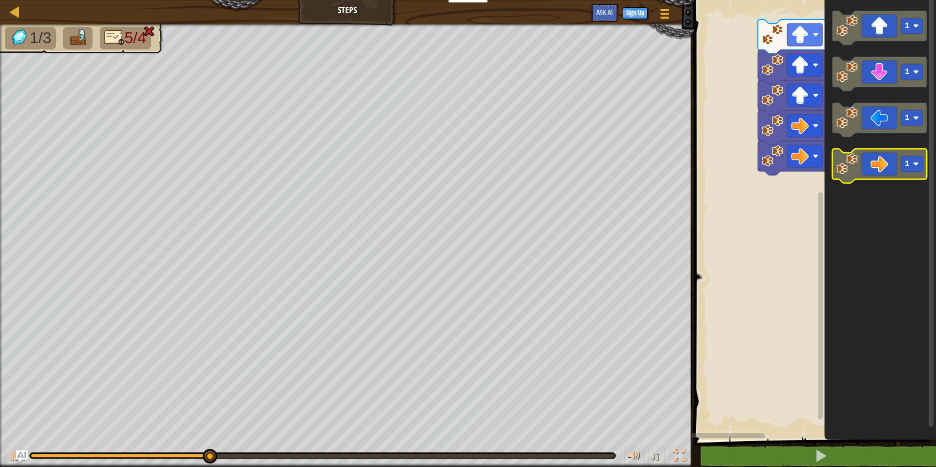
click at [884, 154] on icon "Blockly Workspace" at bounding box center [880, 166] width 95 height 34
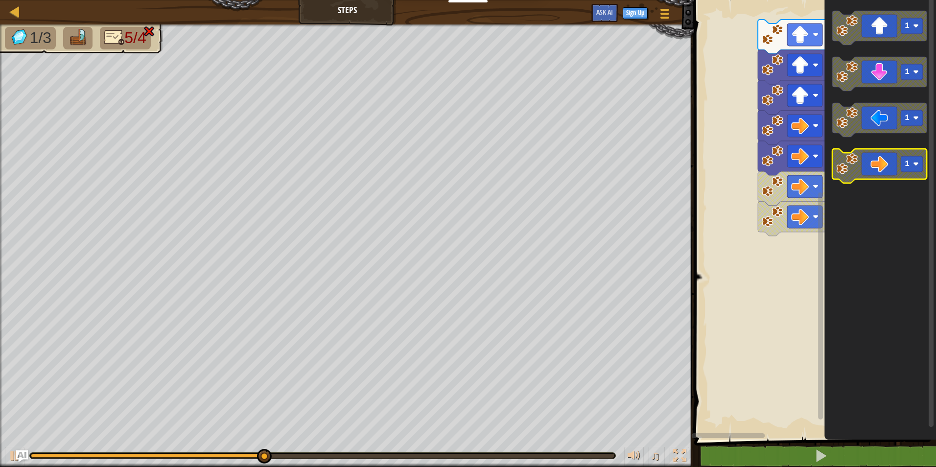
click at [884, 154] on icon "Blockly Workspace" at bounding box center [880, 166] width 95 height 34
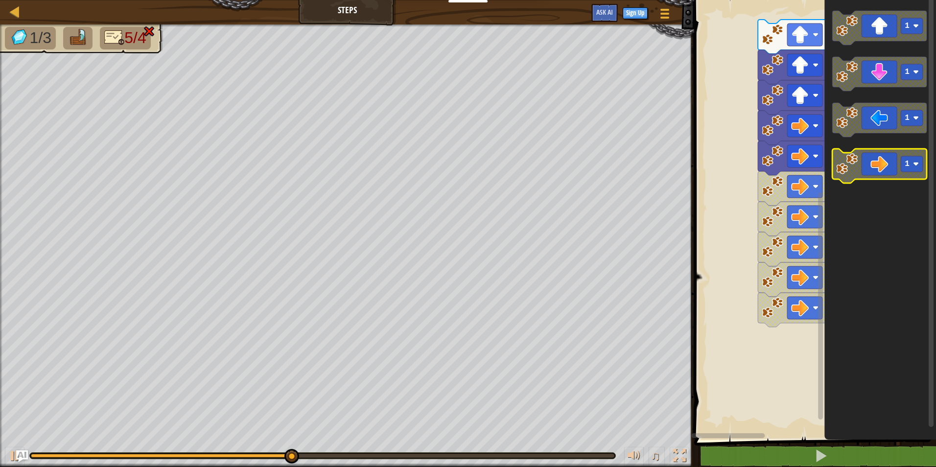
click at [884, 167] on icon "Blockly Workspace" at bounding box center [880, 166] width 95 height 34
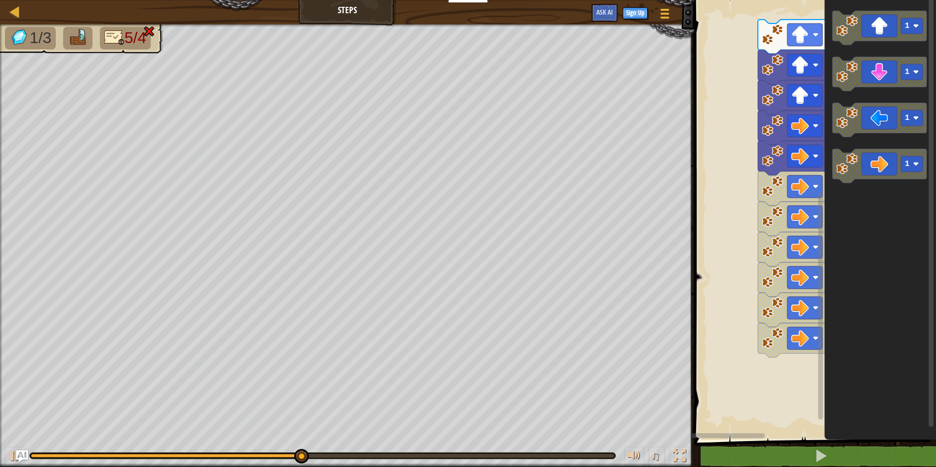
click at [884, 167] on icon "Blockly Workspace" at bounding box center [880, 166] width 95 height 34
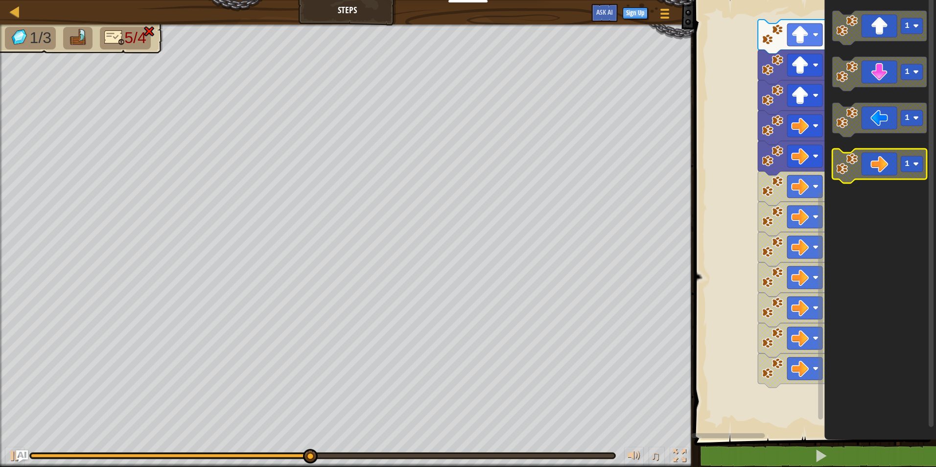
click at [884, 164] on icon "Blockly Workspace" at bounding box center [880, 166] width 95 height 34
click at [886, 157] on icon "Blockly Workspace" at bounding box center [880, 166] width 95 height 34
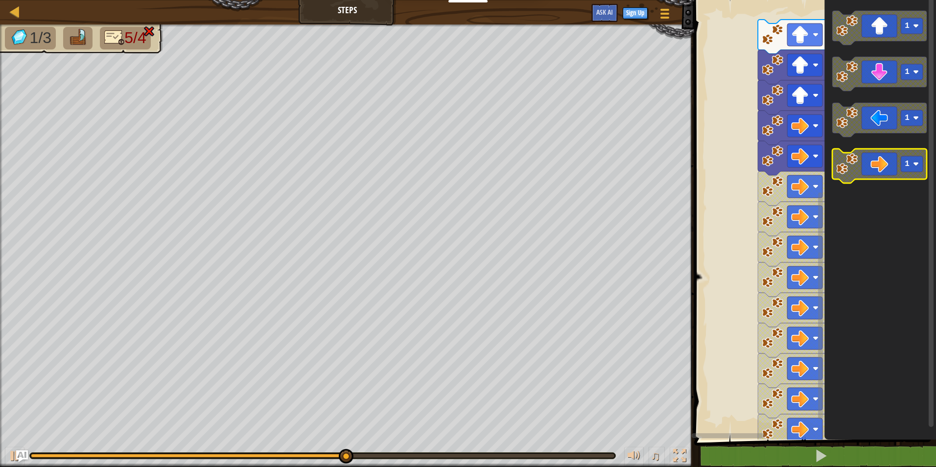
click at [886, 157] on icon "Blockly Workspace" at bounding box center [880, 166] width 95 height 34
click at [886, 162] on icon "Blockly Workspace" at bounding box center [880, 166] width 95 height 34
click at [886, 166] on icon "Blockly Workspace" at bounding box center [880, 166] width 95 height 34
click at [887, 165] on icon "Blockly Workspace" at bounding box center [880, 166] width 95 height 34
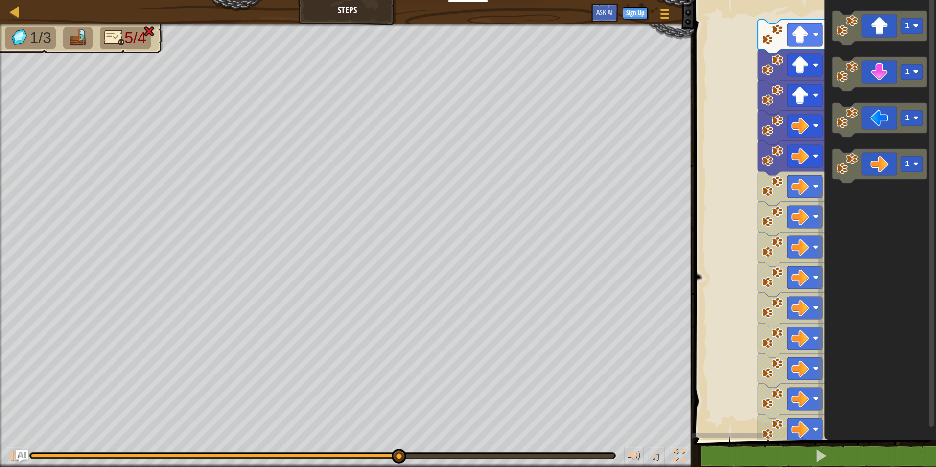
click at [889, 144] on icon "Blockly Workspace" at bounding box center [881, 217] width 112 height 445
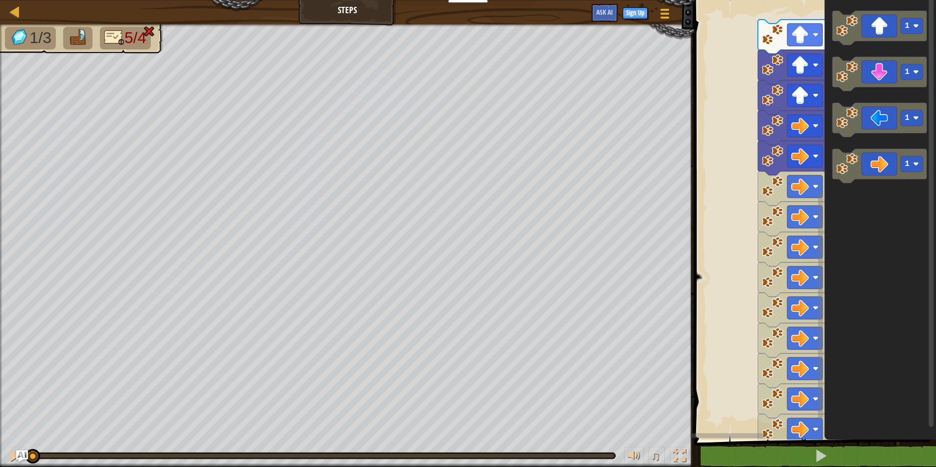
drag, startPoint x: 489, startPoint y: 458, endPoint x: 16, endPoint y: 442, distance: 473.3
click at [0, 0] on html "Educators Create Free Account School & District Solutions Teacher Toolkit Previ…" at bounding box center [468, 0] width 936 height 0
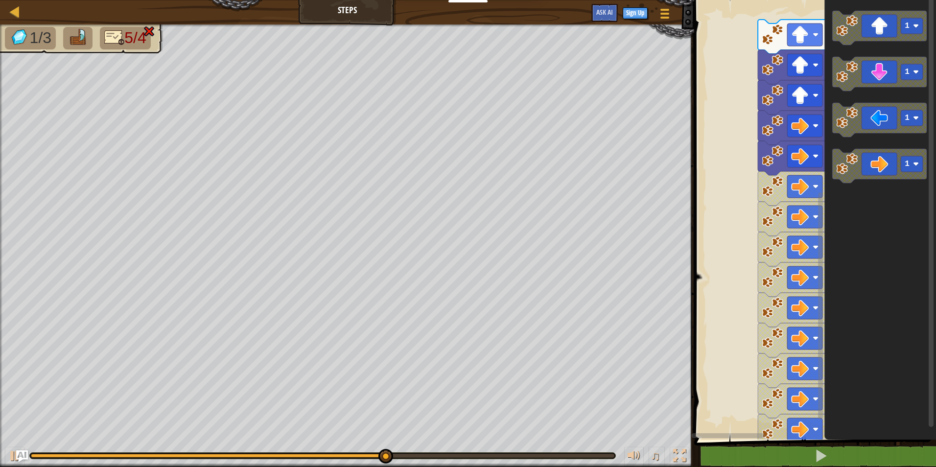
click at [369, 18] on div "Map Steps Game Menu Sign Up Ask AI" at bounding box center [347, 12] width 694 height 24
click at [663, 16] on div at bounding box center [665, 13] width 13 height 14
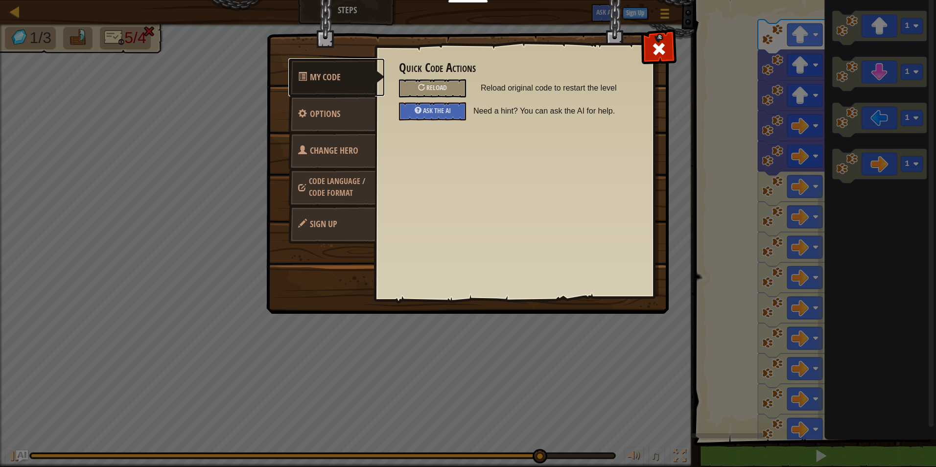
click at [340, 84] on link "My Code" at bounding box center [336, 77] width 96 height 38
click at [355, 118] on link "Options" at bounding box center [331, 114] width 87 height 38
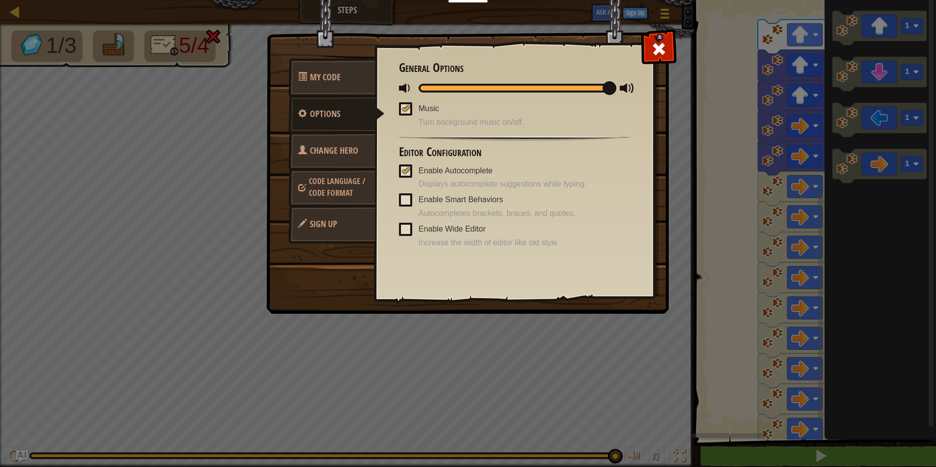
click at [348, 150] on span "Change Hero" at bounding box center [334, 150] width 48 height 12
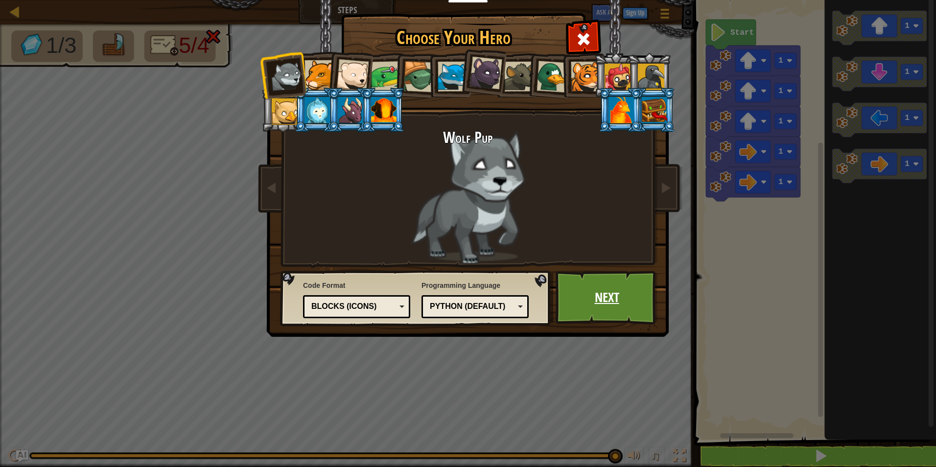
click at [604, 290] on link "Next" at bounding box center [607, 298] width 102 height 54
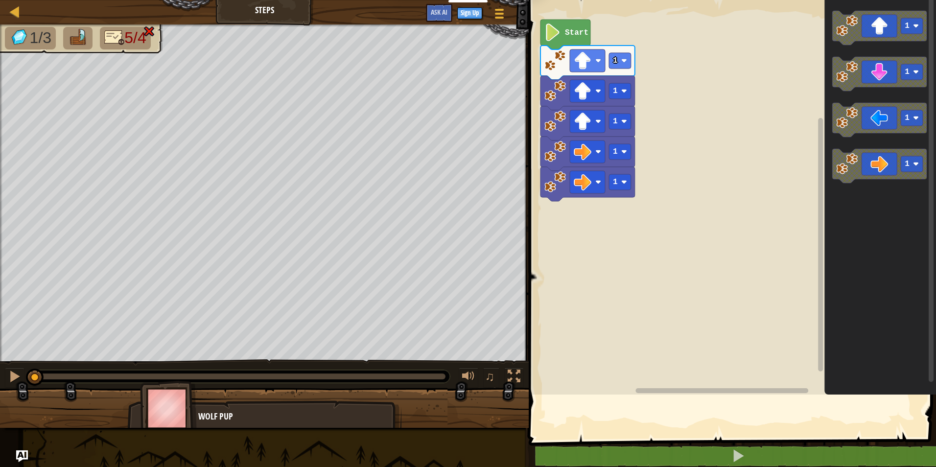
click at [555, 259] on rect "Blockly Workspace" at bounding box center [731, 195] width 410 height 400
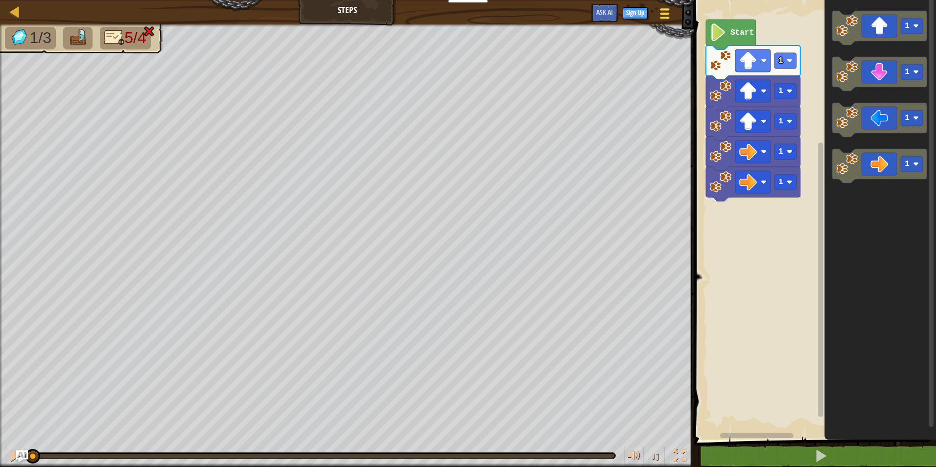
click at [668, 14] on span at bounding box center [665, 14] width 9 height 2
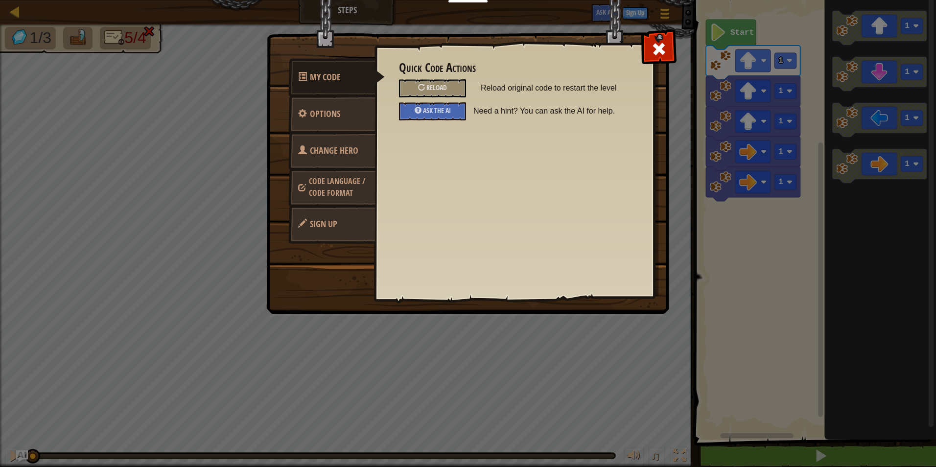
click at [329, 200] on link "Code Language / Code Format" at bounding box center [331, 186] width 87 height 37
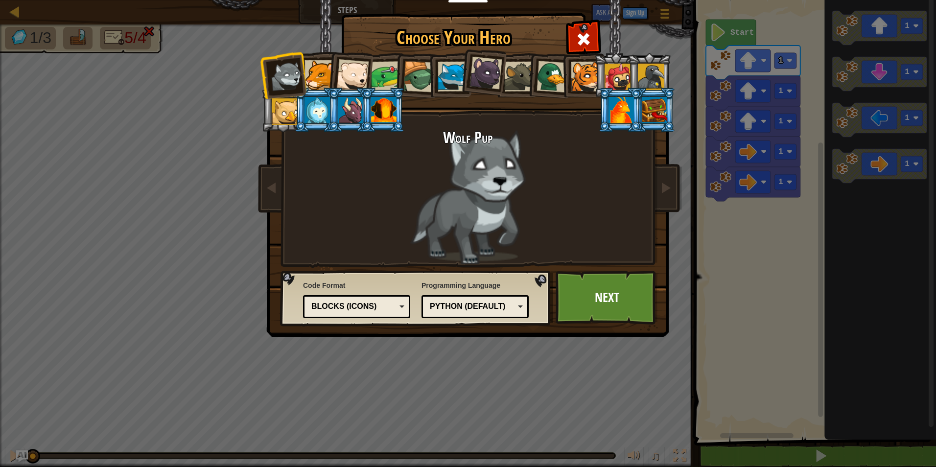
click at [380, 111] on div at bounding box center [383, 110] width 25 height 26
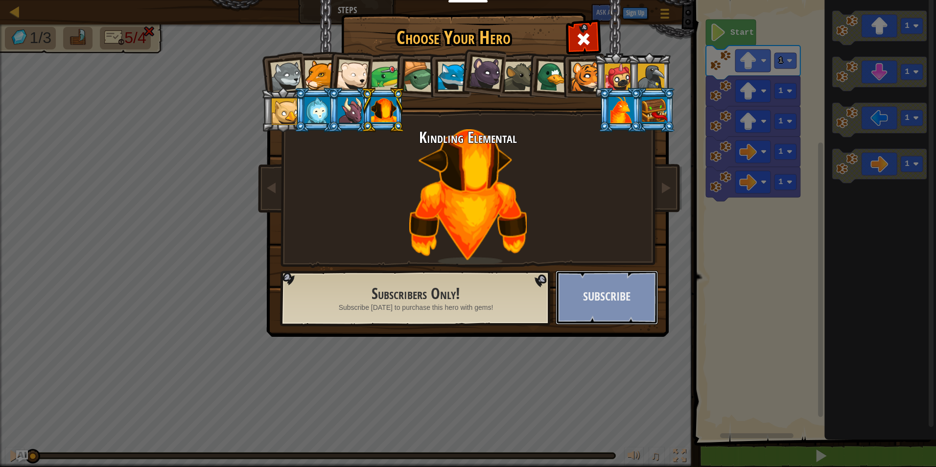
click at [594, 283] on button "Subscribe" at bounding box center [607, 298] width 102 height 54
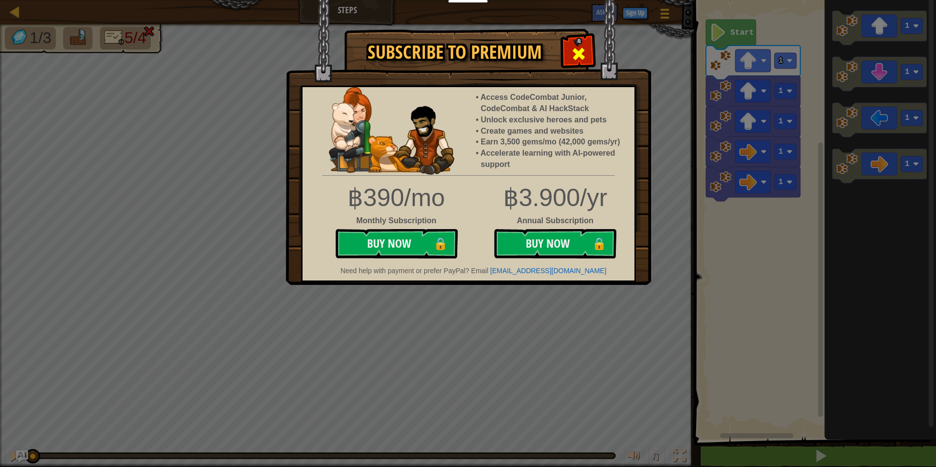
click at [583, 49] on span at bounding box center [579, 54] width 16 height 16
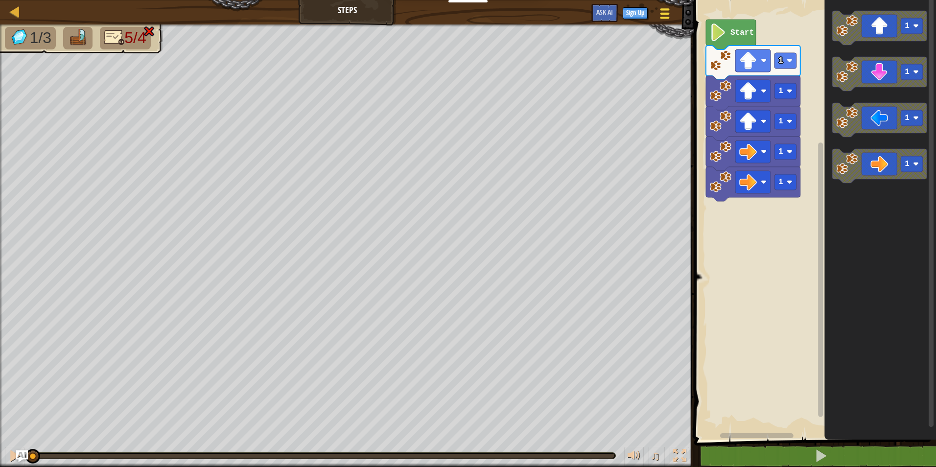
click at [664, 15] on div at bounding box center [665, 13] width 13 height 14
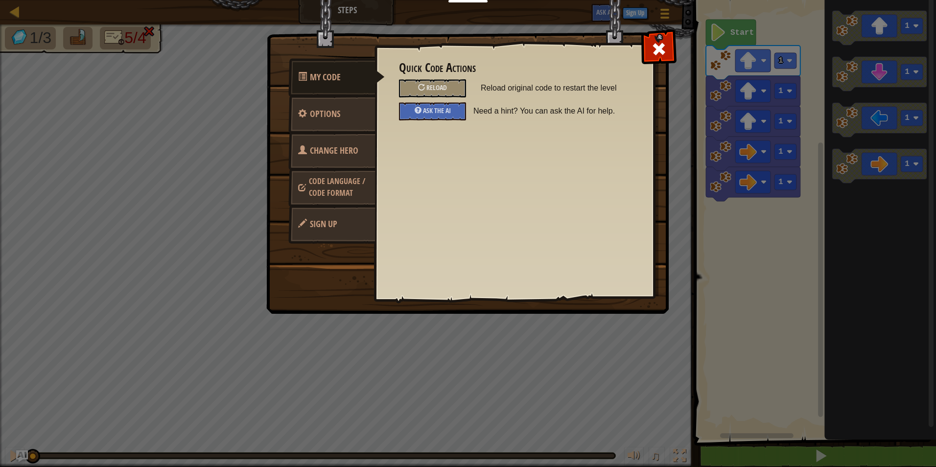
click at [354, 187] on link "Code Language / Code Format" at bounding box center [331, 186] width 87 height 37
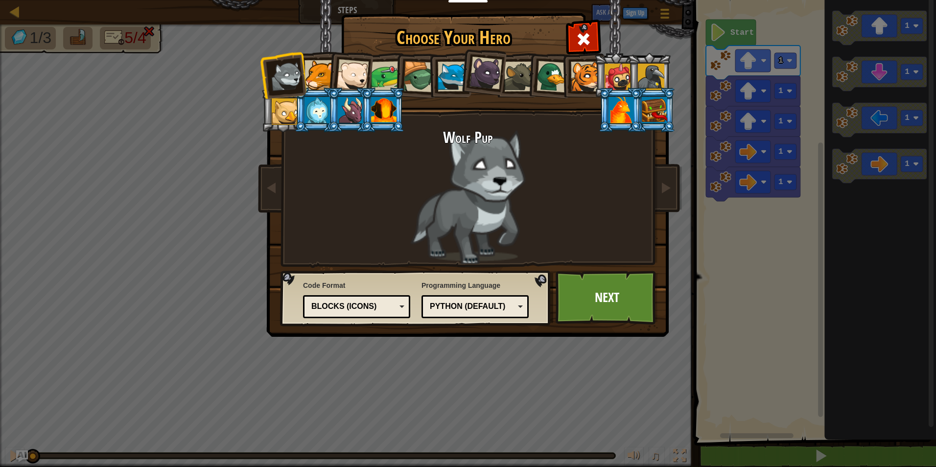
click at [391, 72] on div at bounding box center [386, 76] width 30 height 30
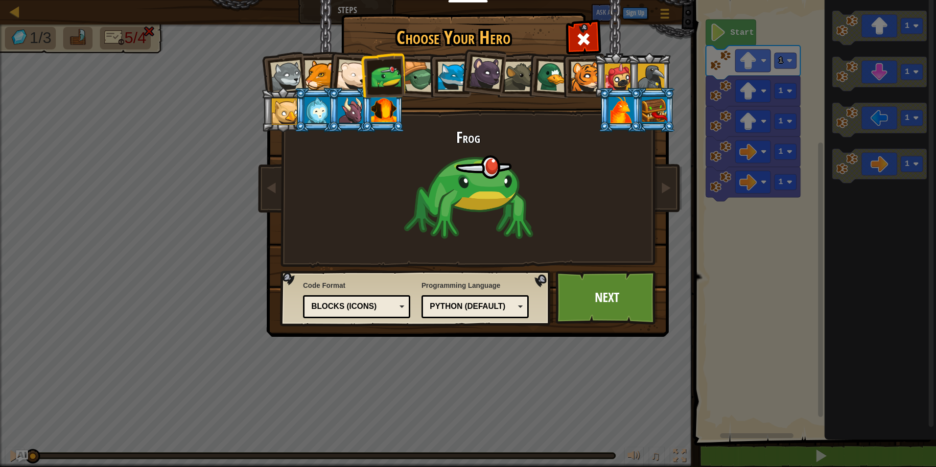
click at [543, 75] on div at bounding box center [553, 77] width 32 height 32
